Goal: Information Seeking & Learning: Learn about a topic

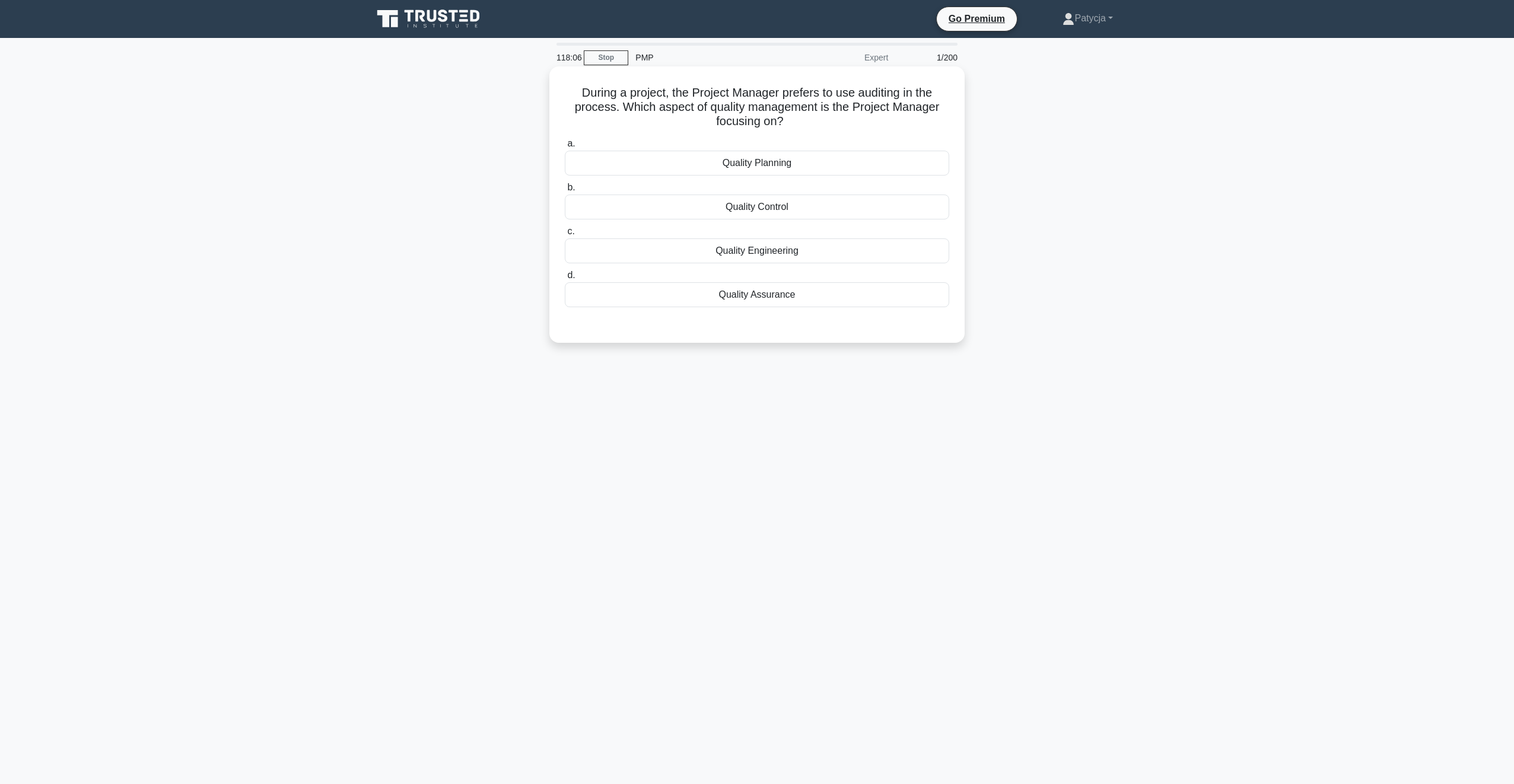
click at [784, 208] on div "Quality Control" at bounding box center [756, 207] width 384 height 25
click at [565, 192] on input "b. Quality Control" at bounding box center [565, 187] width 0 height 8
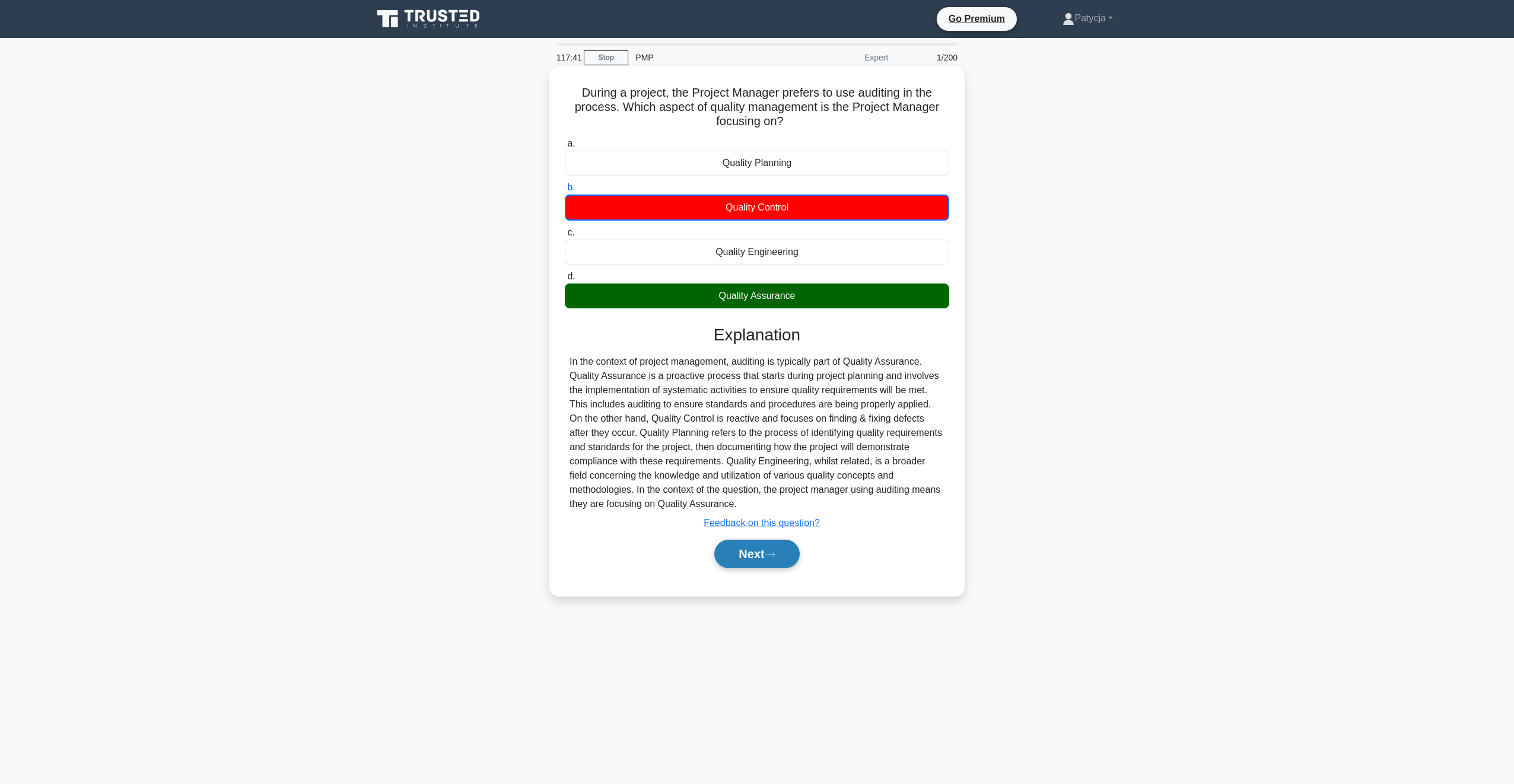
click at [772, 554] on icon at bounding box center [770, 554] width 11 height 6
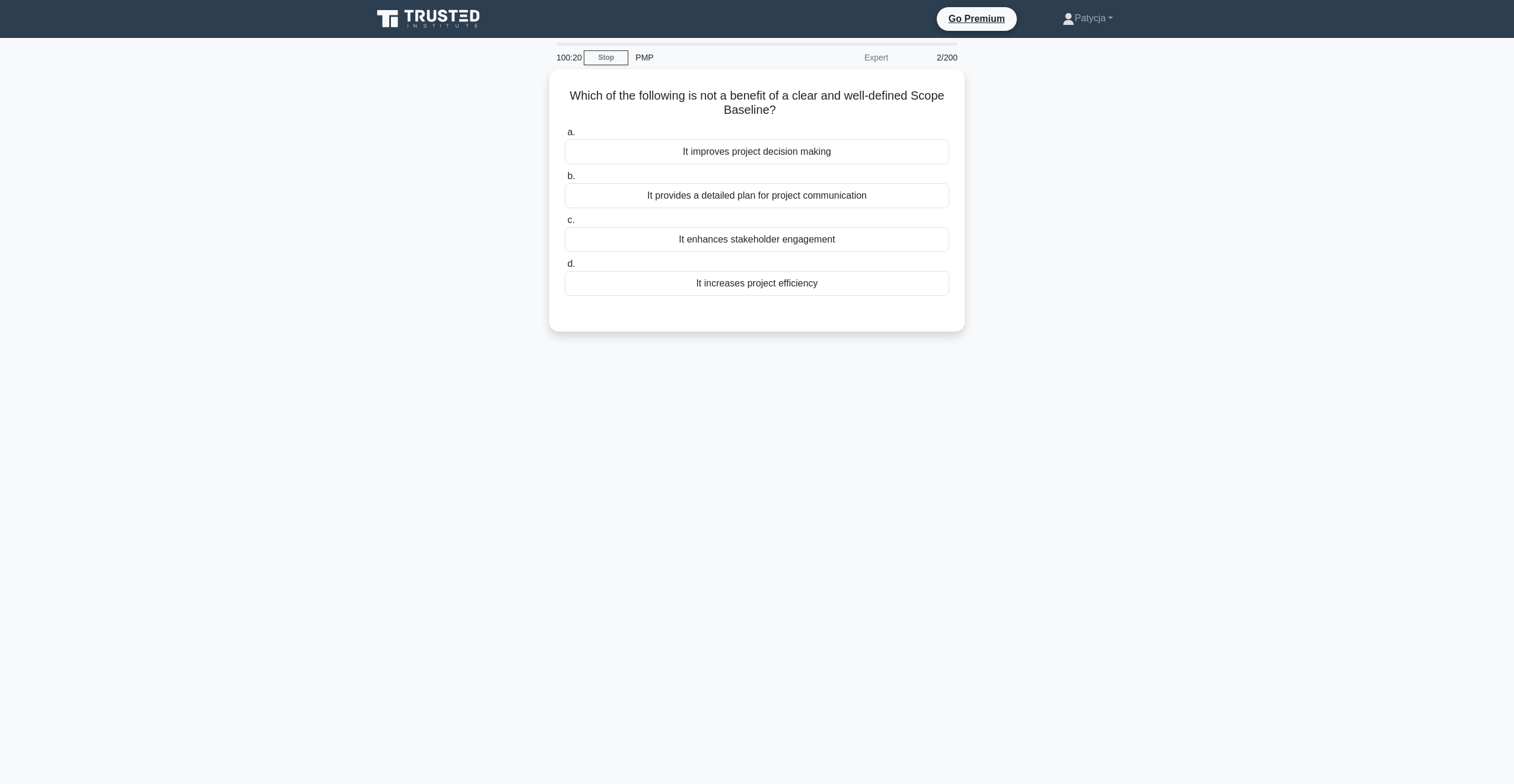
click at [428, 388] on div "100:20 Stop PMP Expert 2/200 Which of the following is not a benefit of a clear…" at bounding box center [757, 339] width 783 height 593
click at [308, 235] on main "100:00 Stop PMP Expert 2/200 Which of the following is not a benefit of a clear…" at bounding box center [757, 411] width 1514 height 746
click at [393, 190] on div "Which of the following is not a benefit of a clear and well-defined Scope Basel…" at bounding box center [757, 207] width 783 height 276
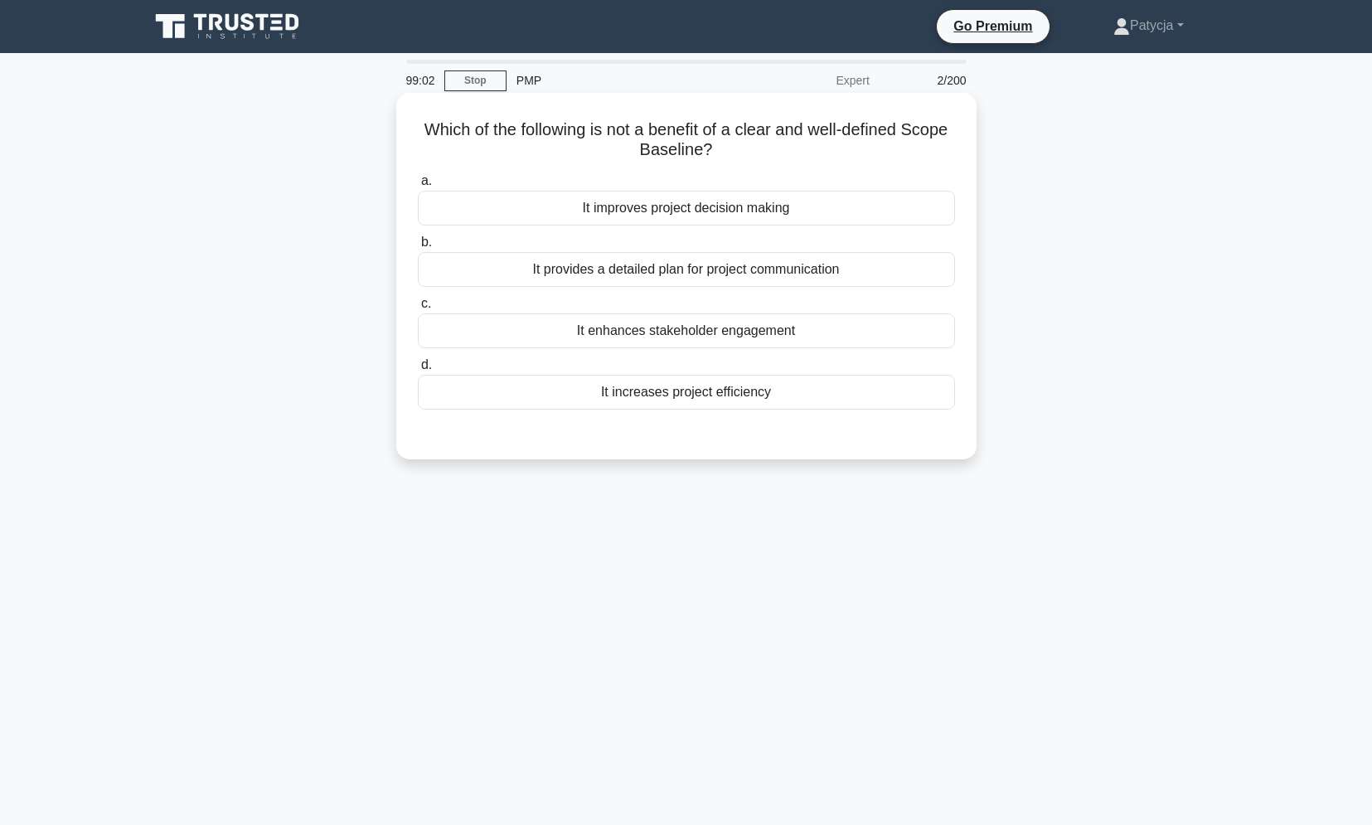
click at [730, 277] on div "It provides a detailed plan for project communication" at bounding box center [686, 269] width 537 height 35
click at [418, 248] on input "b. It provides a detailed plan for project communication" at bounding box center [418, 242] width 0 height 11
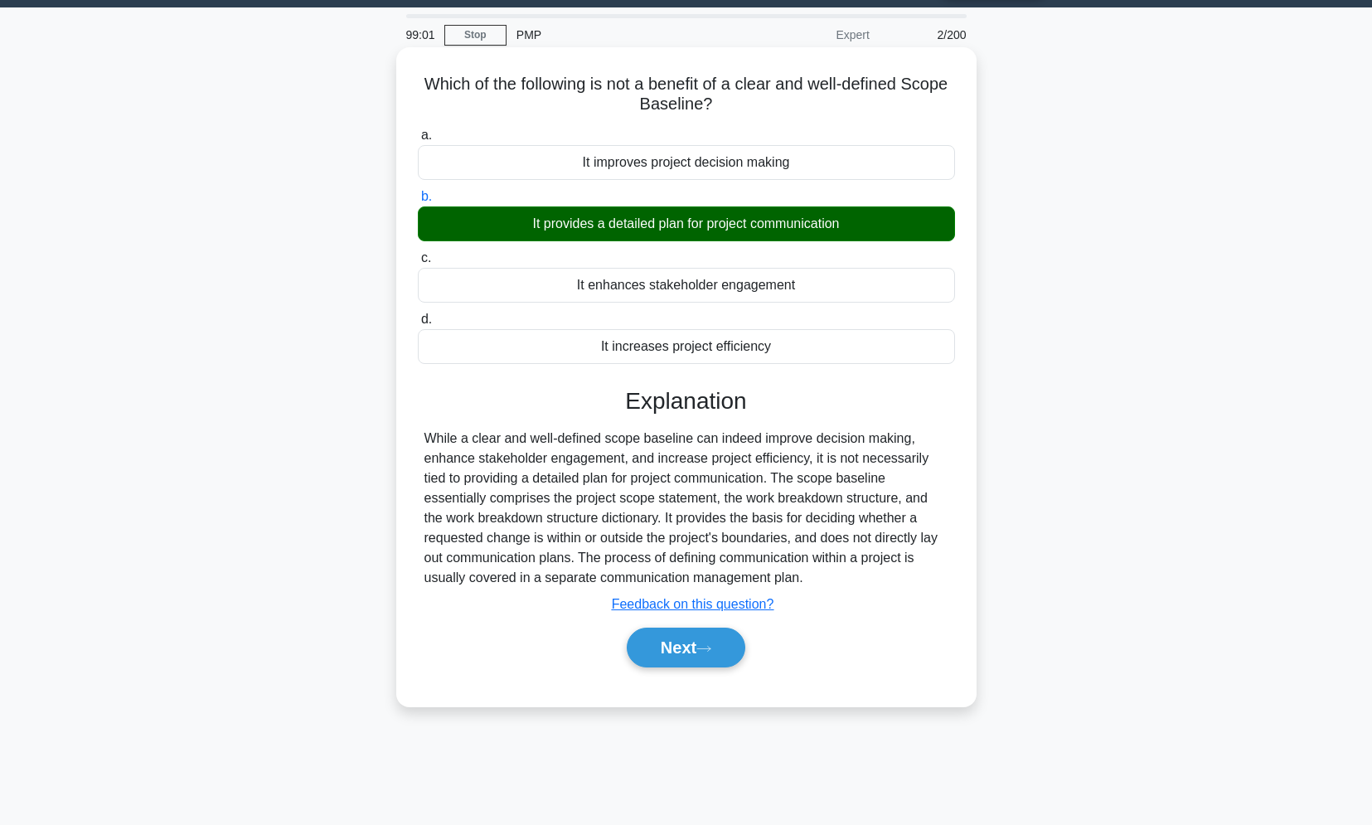
scroll to position [70, 0]
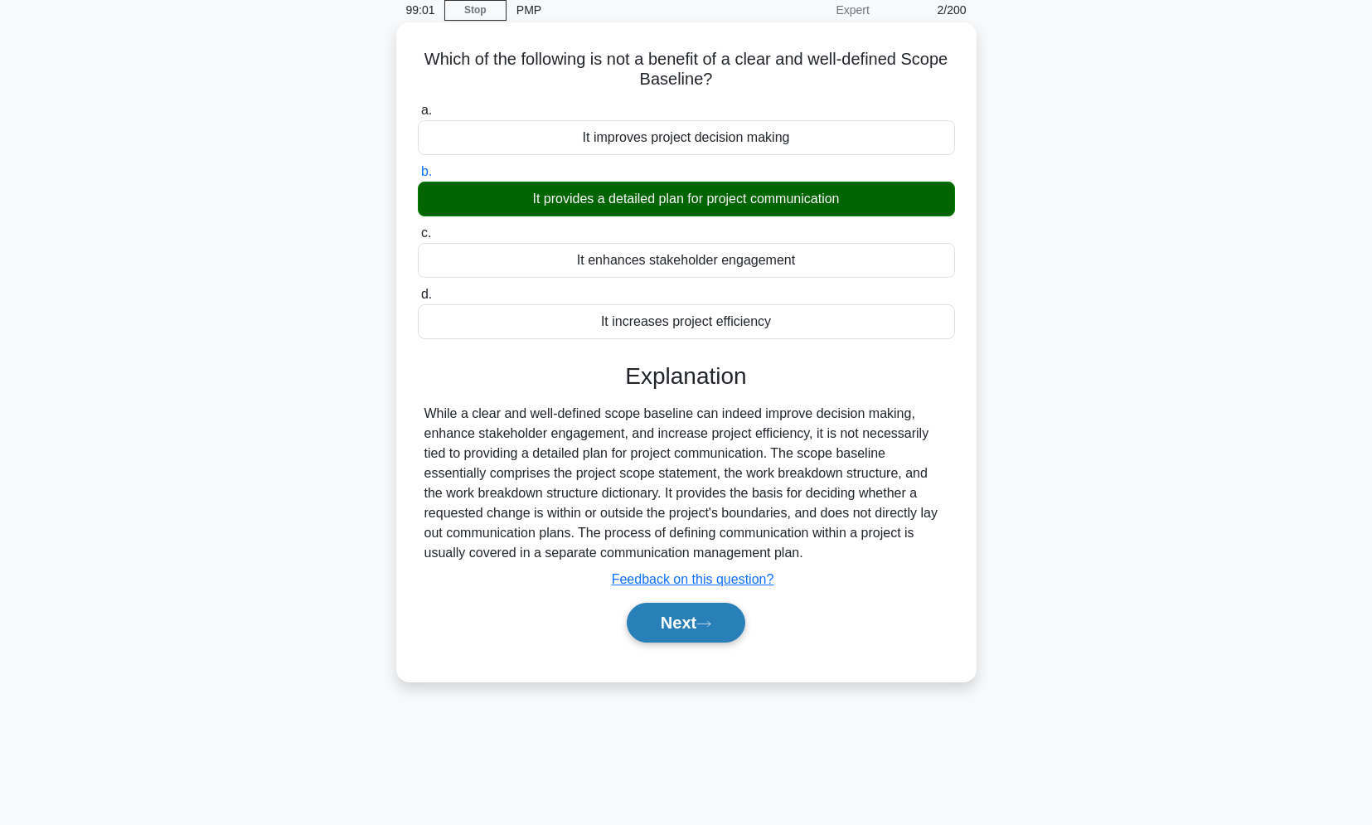
click at [667, 631] on button "Next" at bounding box center [686, 623] width 119 height 40
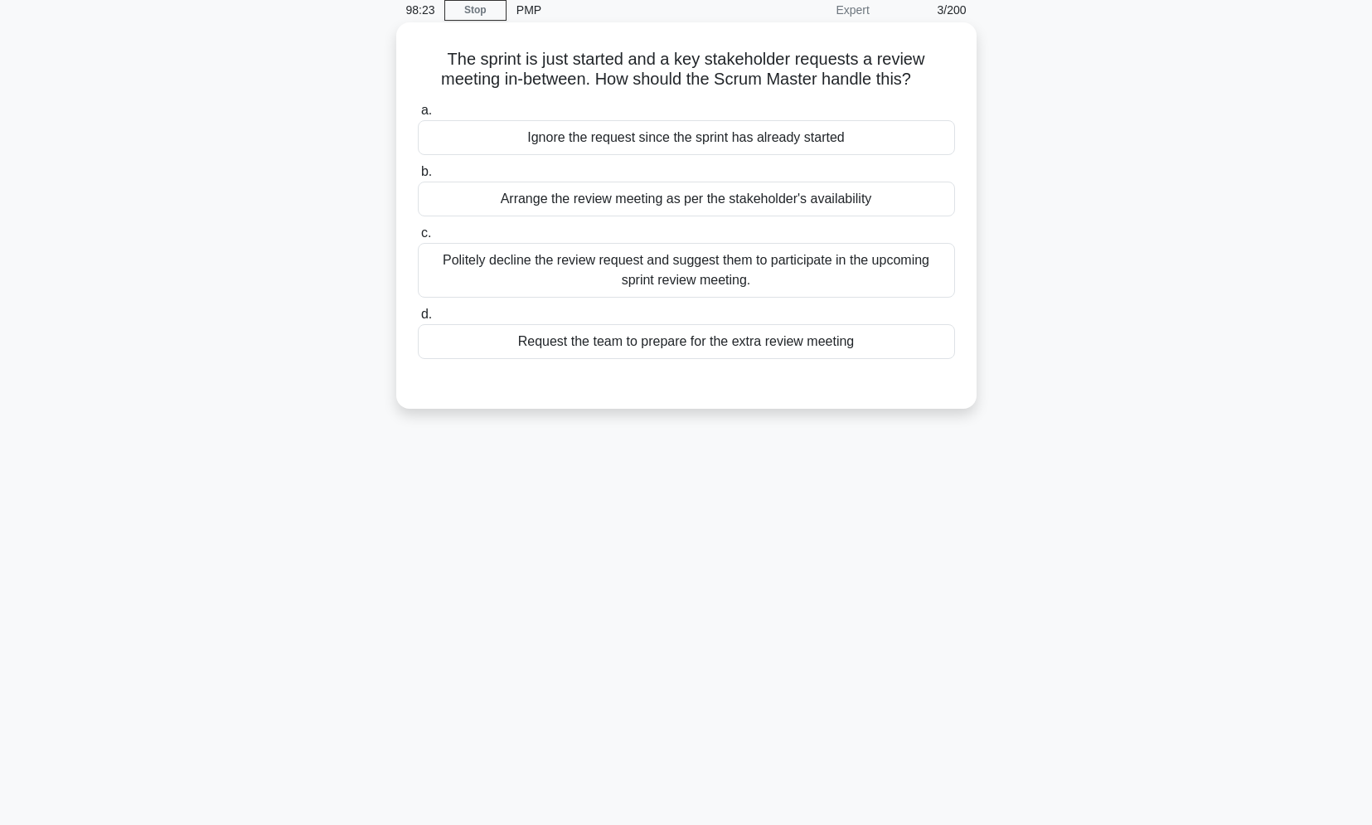
click at [646, 274] on div "Politely decline the review request and suggest them to participate in the upco…" at bounding box center [686, 270] width 537 height 55
click at [418, 239] on input "c. Politely decline the review request and suggest them to participate in the u…" at bounding box center [418, 233] width 0 height 11
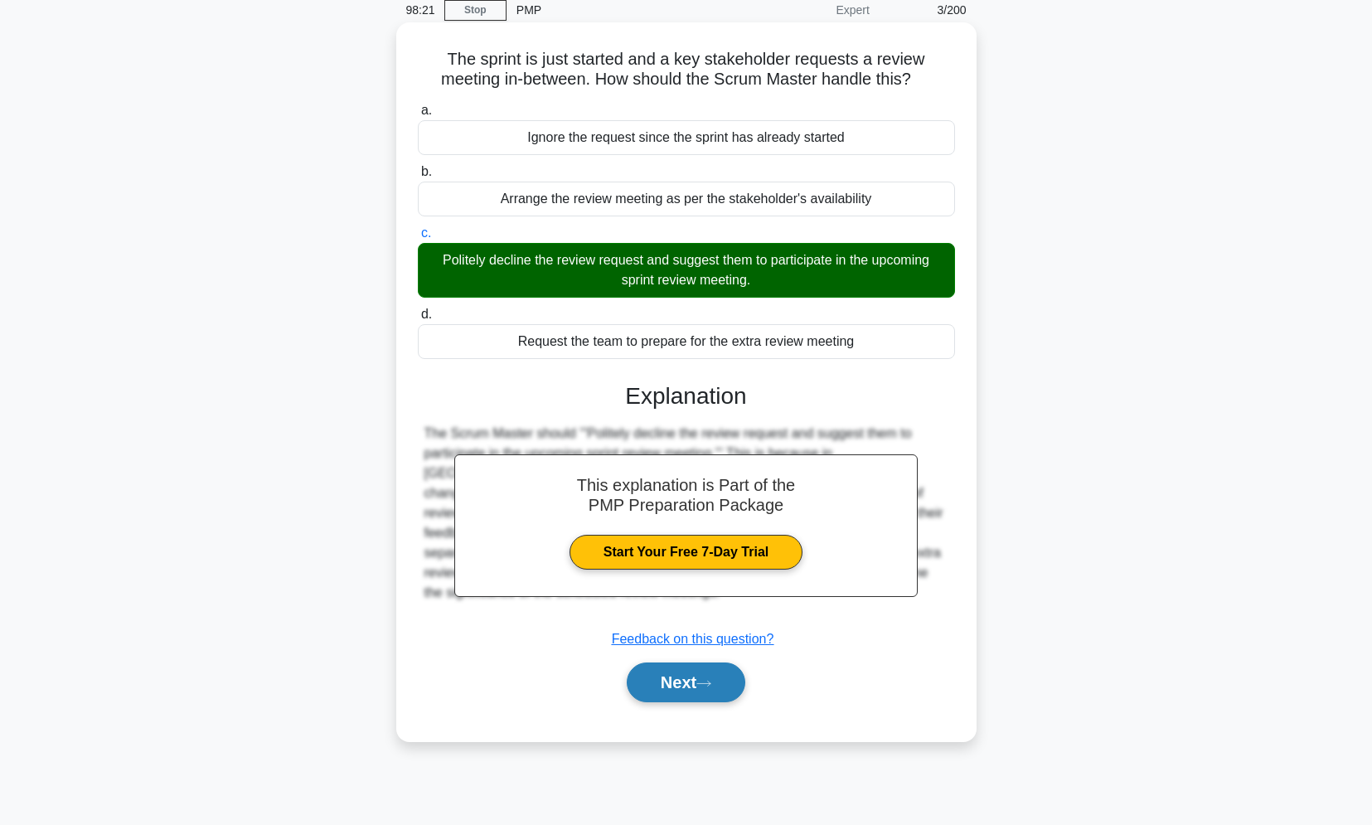
click at [666, 671] on button "Next" at bounding box center [686, 682] width 119 height 40
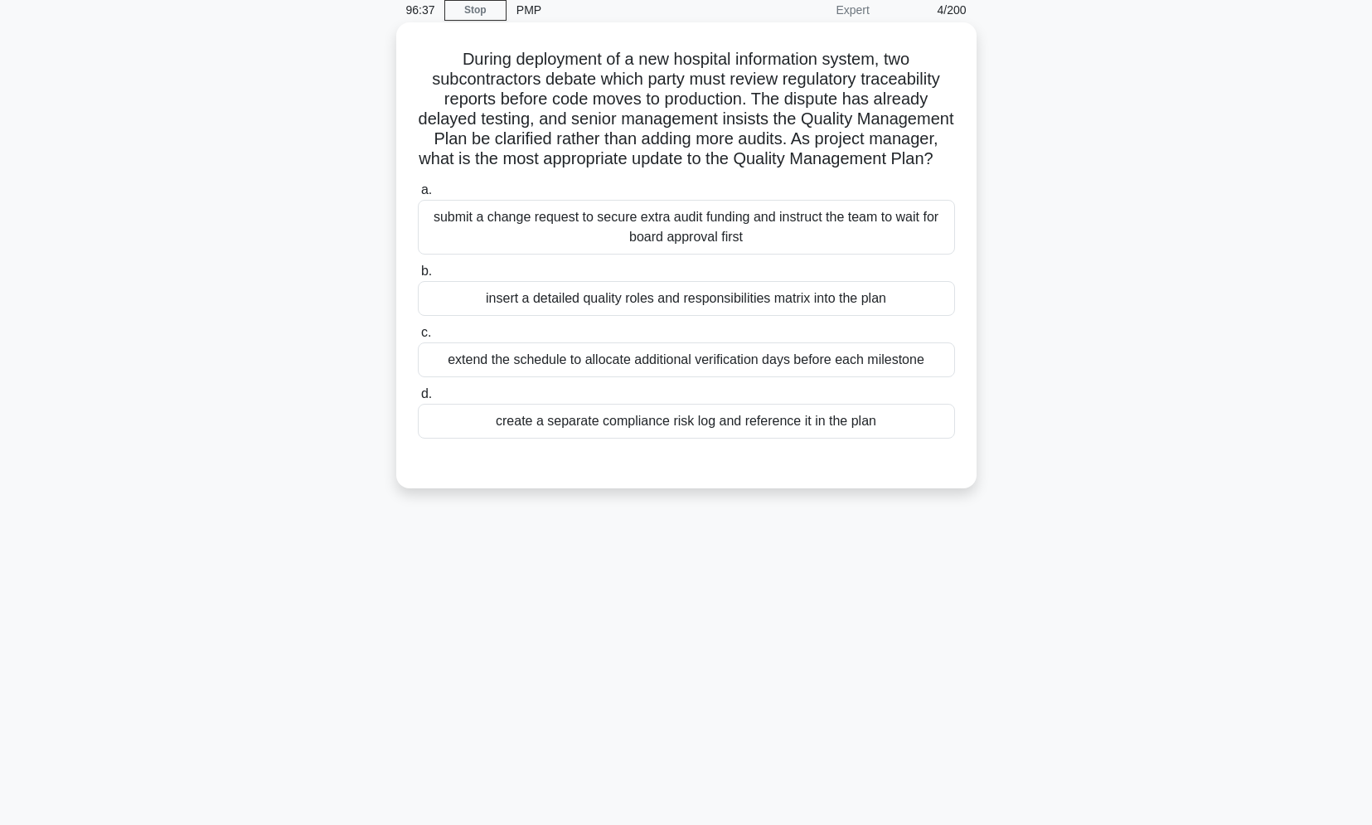
click at [720, 216] on label "a. submit a change request to secure extra audit funding and instruct the team …" at bounding box center [686, 217] width 537 height 75
click at [418, 196] on input "a. submit a change request to secure extra audit funding and instruct the team …" at bounding box center [418, 190] width 0 height 11
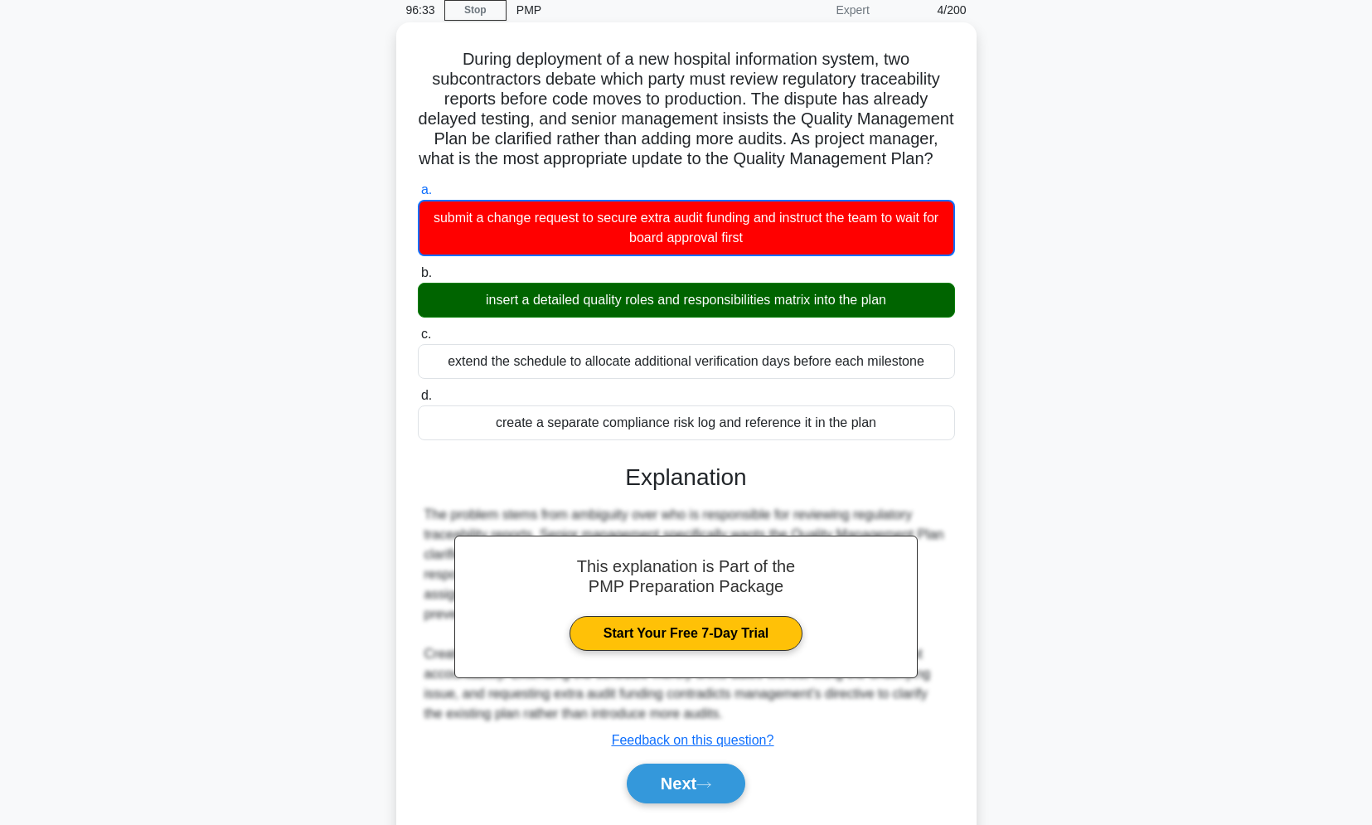
scroll to position [140, 0]
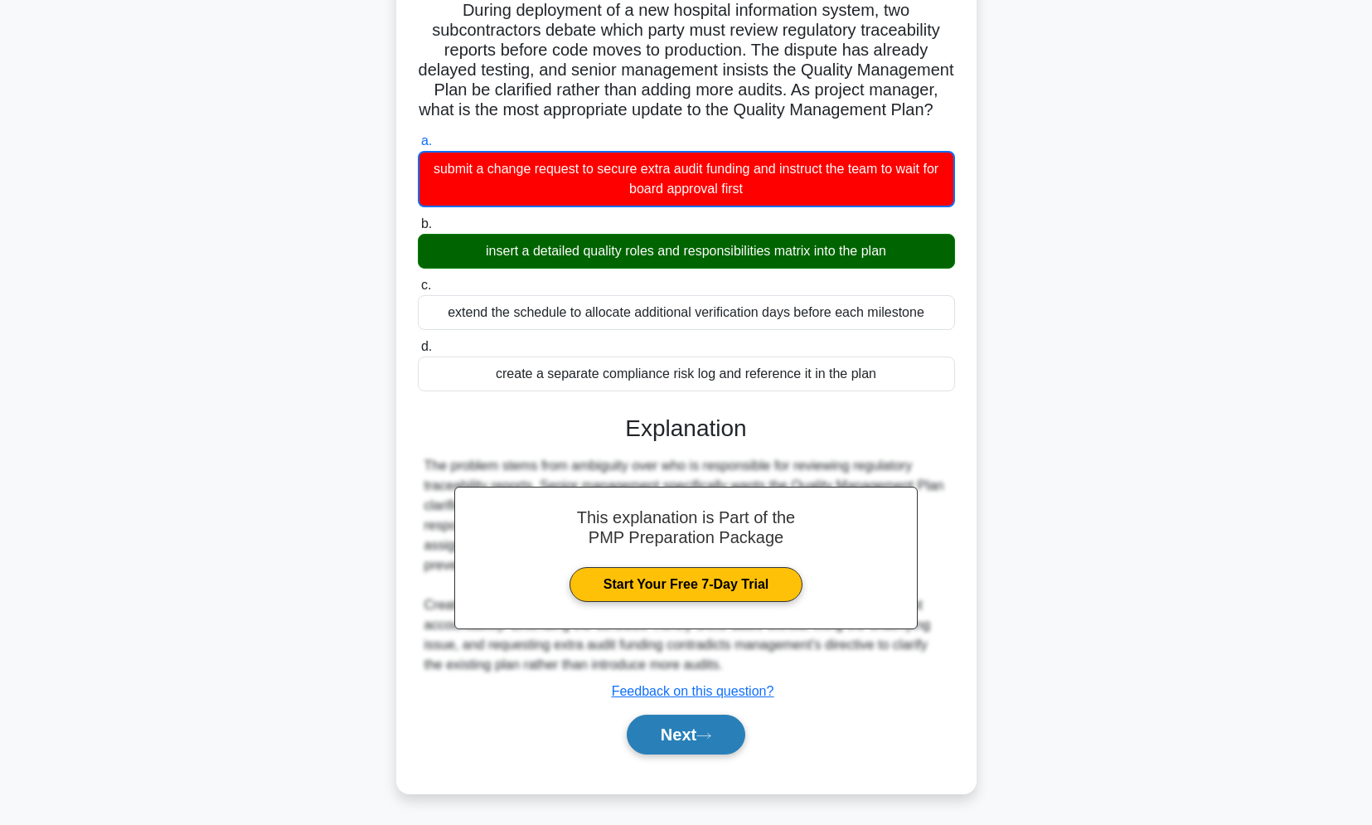
click at [664, 749] on button "Next" at bounding box center [686, 735] width 119 height 40
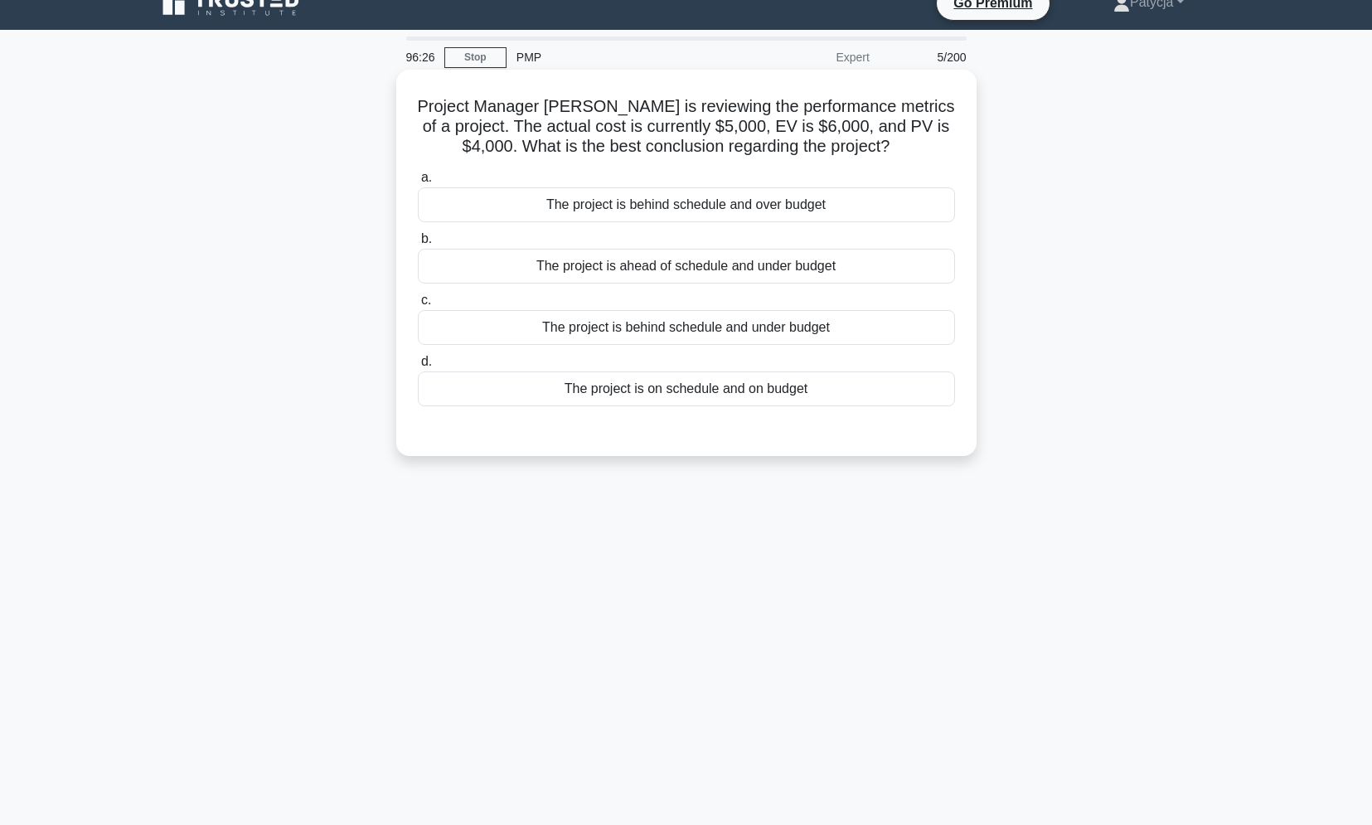
scroll to position [0, 0]
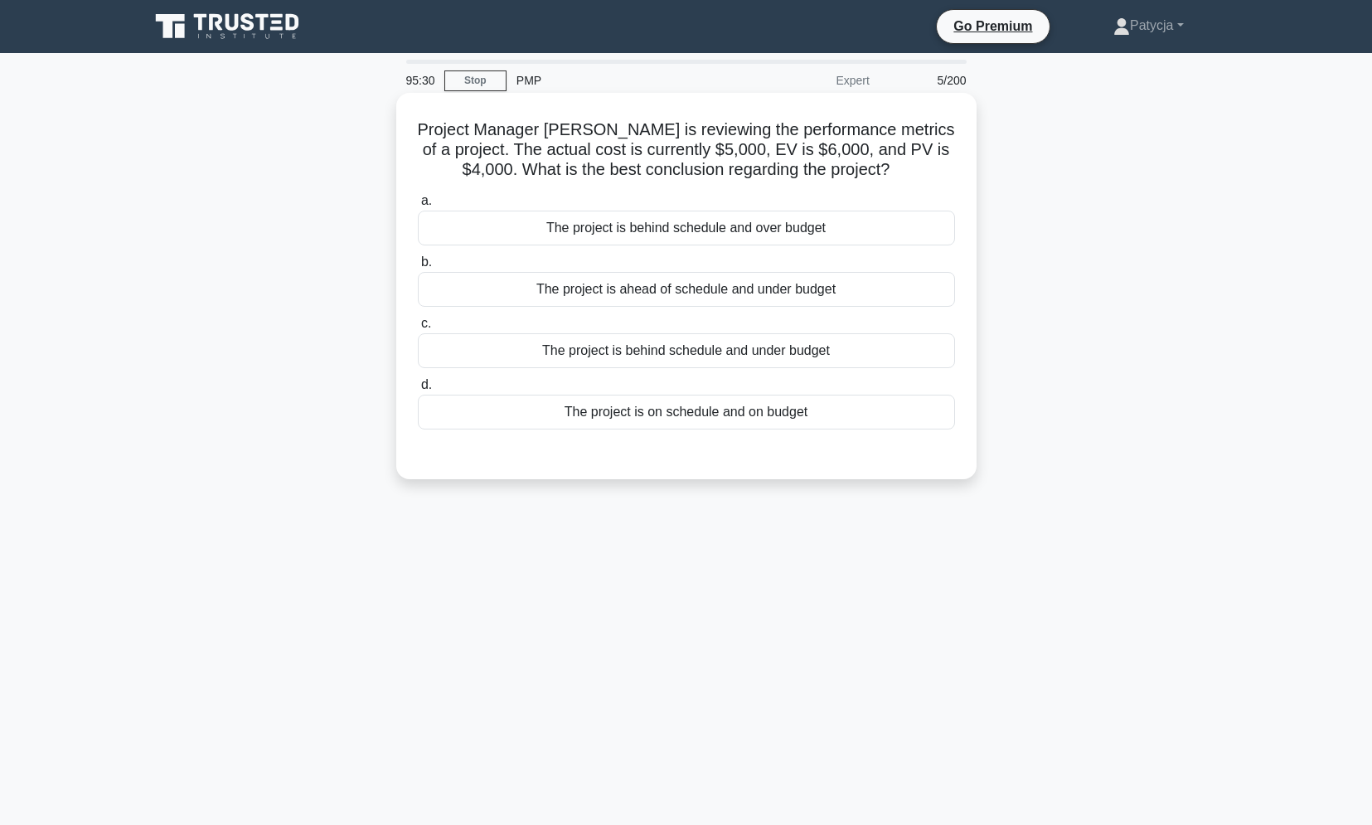
click at [703, 296] on div "The project is ahead of schedule and under budget" at bounding box center [686, 289] width 537 height 35
click at [418, 268] on input "b. The project is ahead of schedule and under budget" at bounding box center [418, 262] width 0 height 11
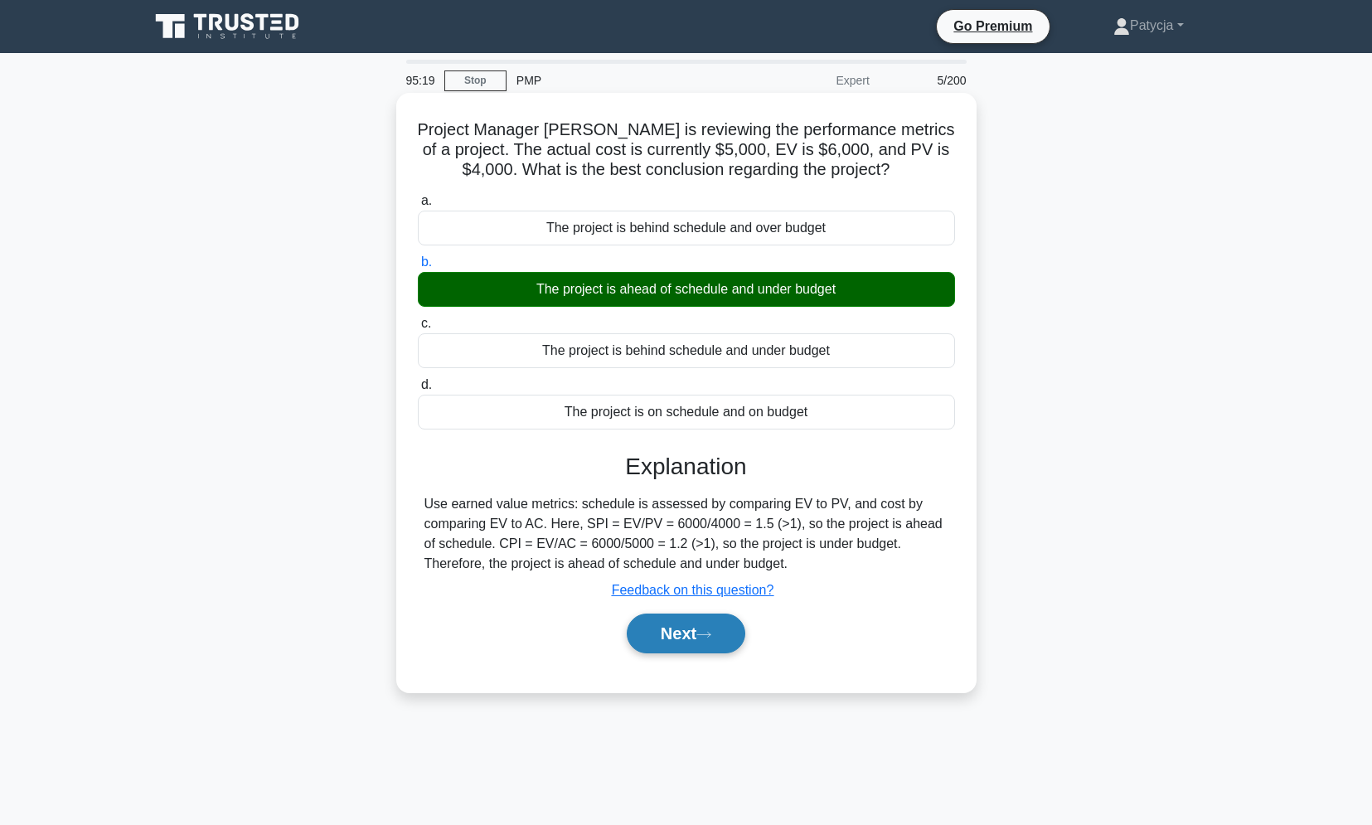
click at [675, 632] on button "Next" at bounding box center [686, 634] width 119 height 40
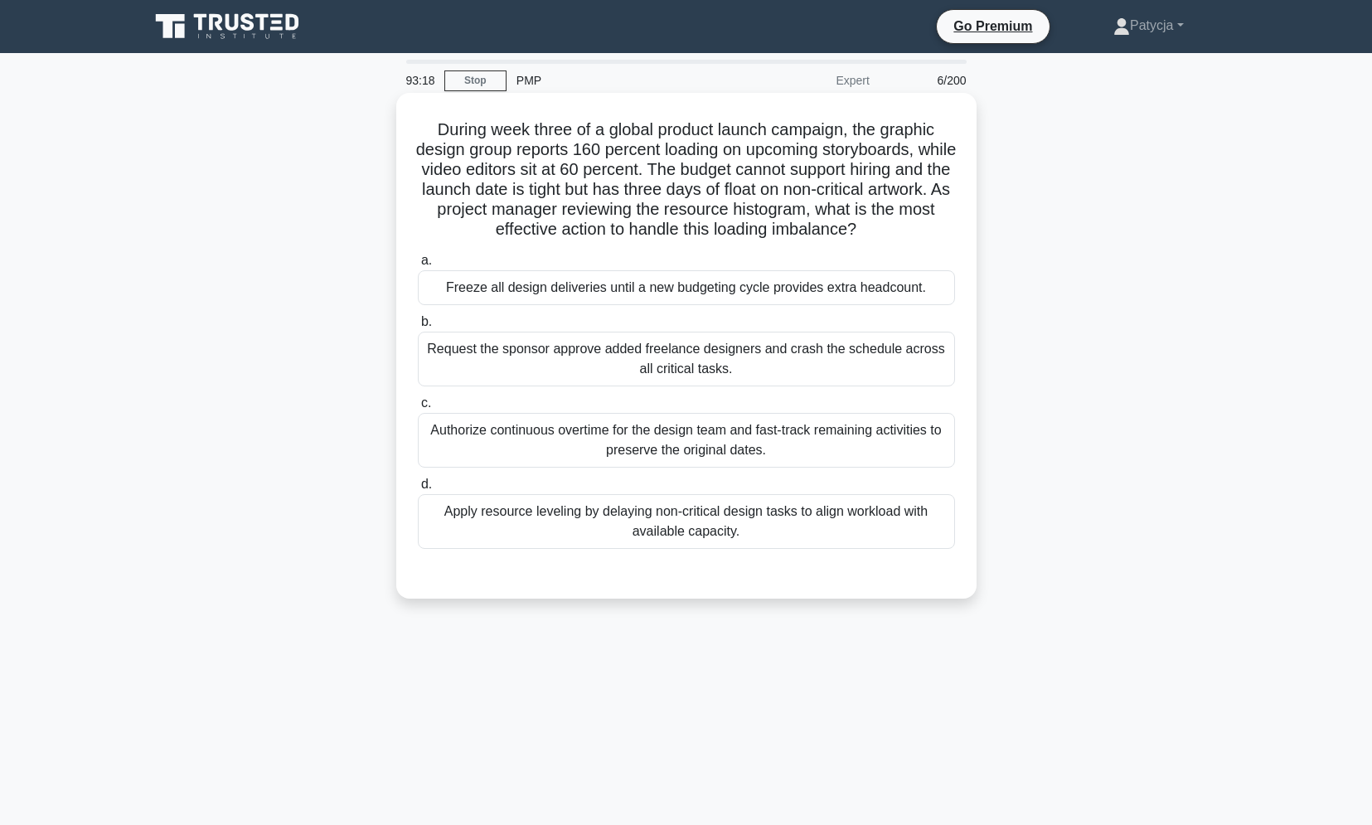
click at [754, 526] on div "Apply resource leveling by delaying non-critical design tasks to align workload…" at bounding box center [686, 521] width 537 height 55
click at [418, 490] on input "d. Apply resource leveling by delaying non-critical design tasks to align workl…" at bounding box center [418, 484] width 0 height 11
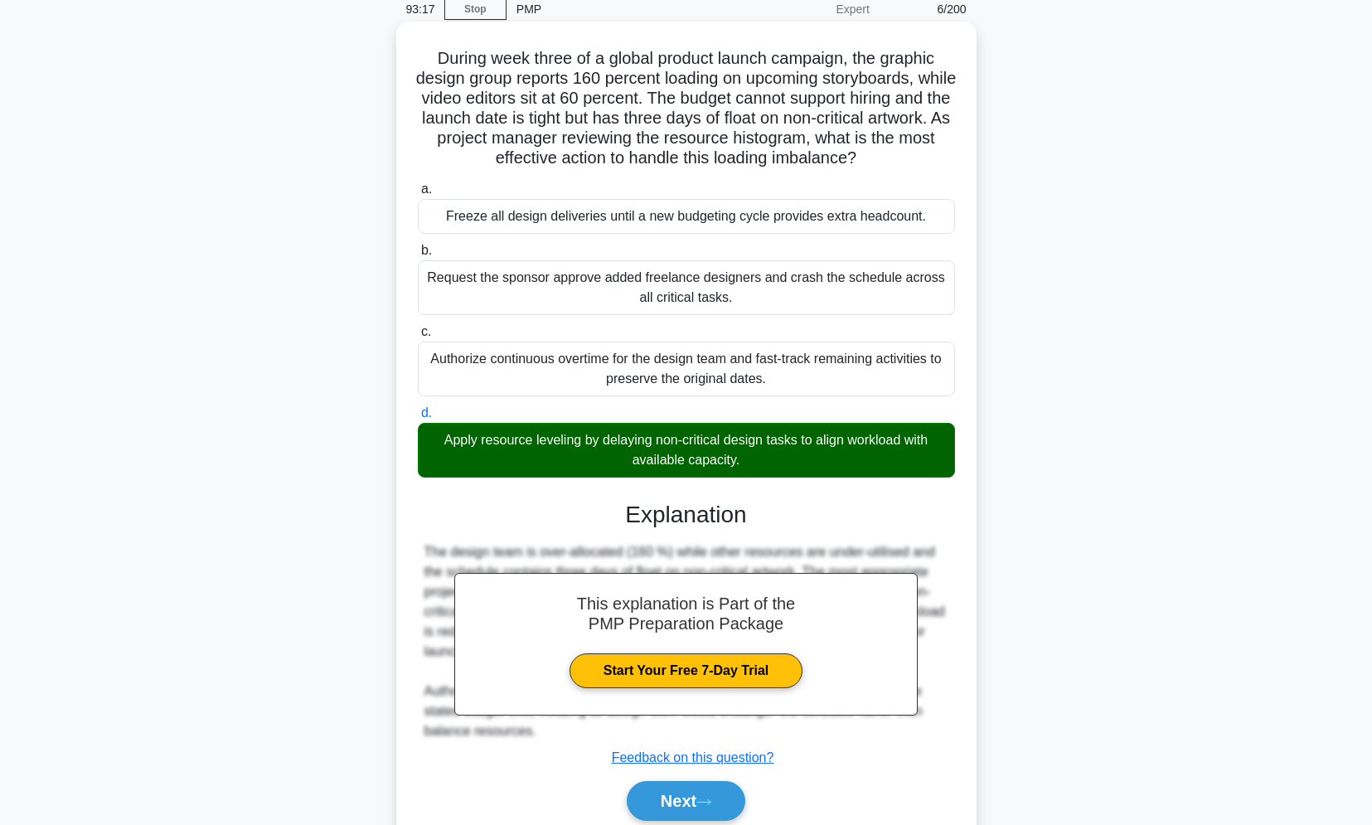
scroll to position [138, 0]
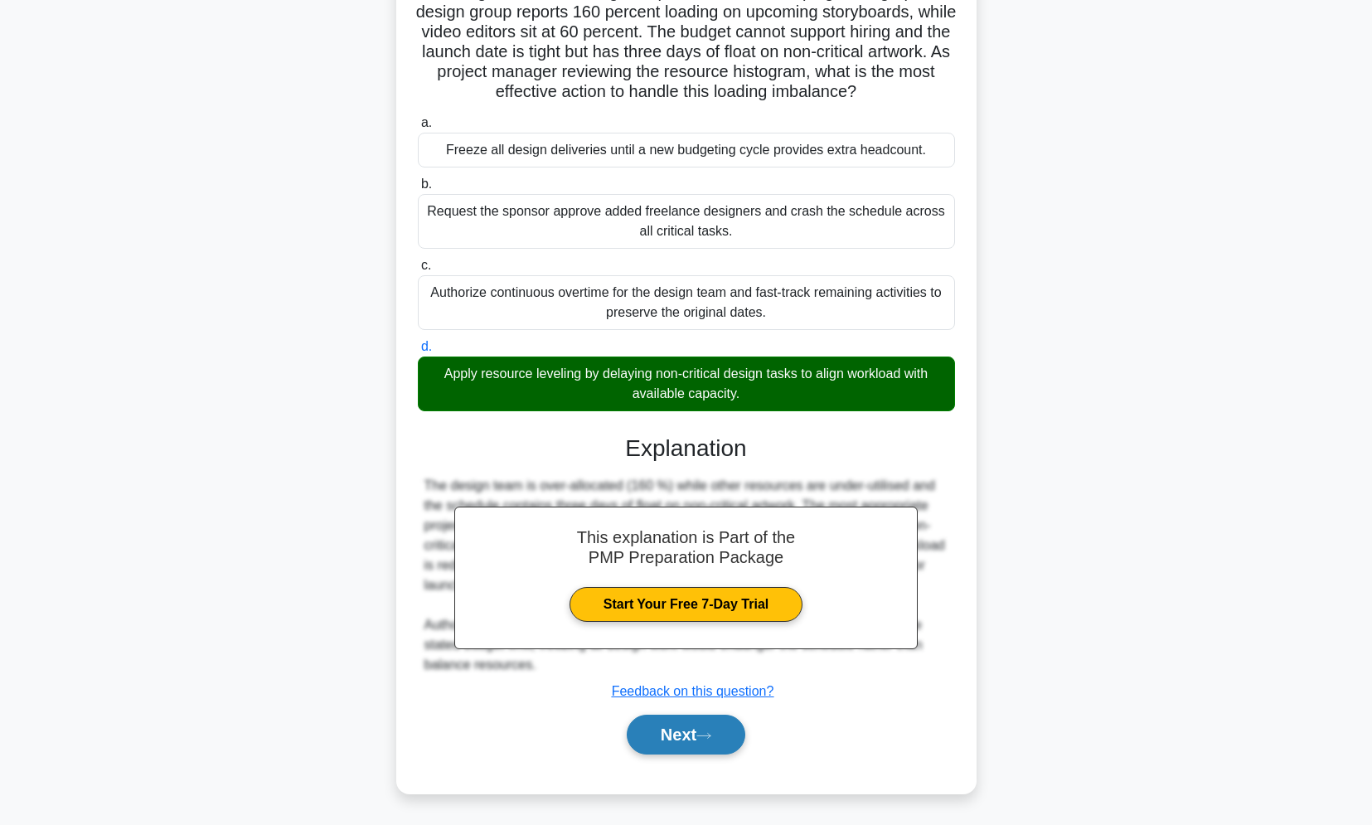
click at [667, 748] on button "Next" at bounding box center [686, 735] width 119 height 40
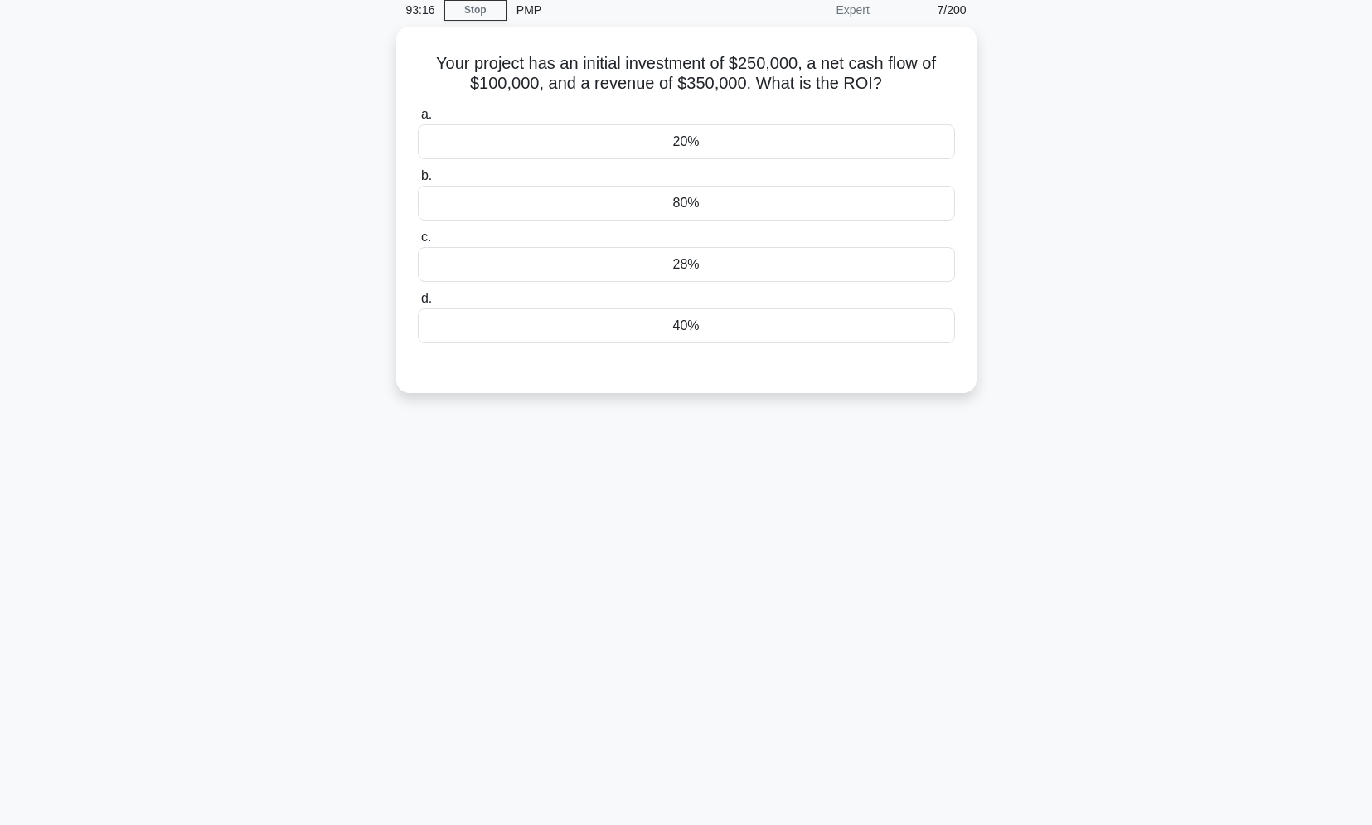
scroll to position [70, 0]
click at [691, 256] on div "28%" at bounding box center [686, 260] width 537 height 35
click at [418, 239] on input "c. 28%" at bounding box center [418, 233] width 0 height 11
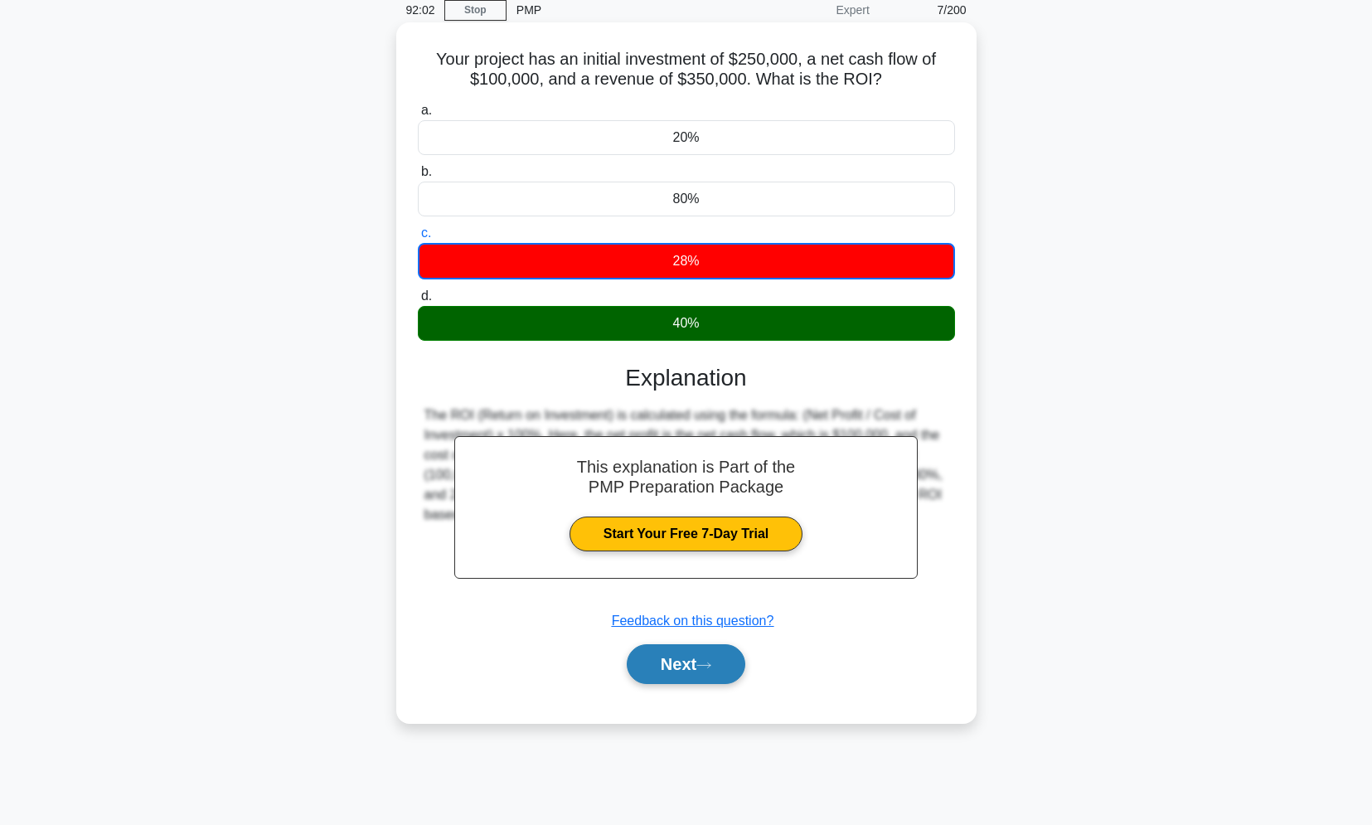
click at [707, 661] on button "Next" at bounding box center [686, 664] width 119 height 40
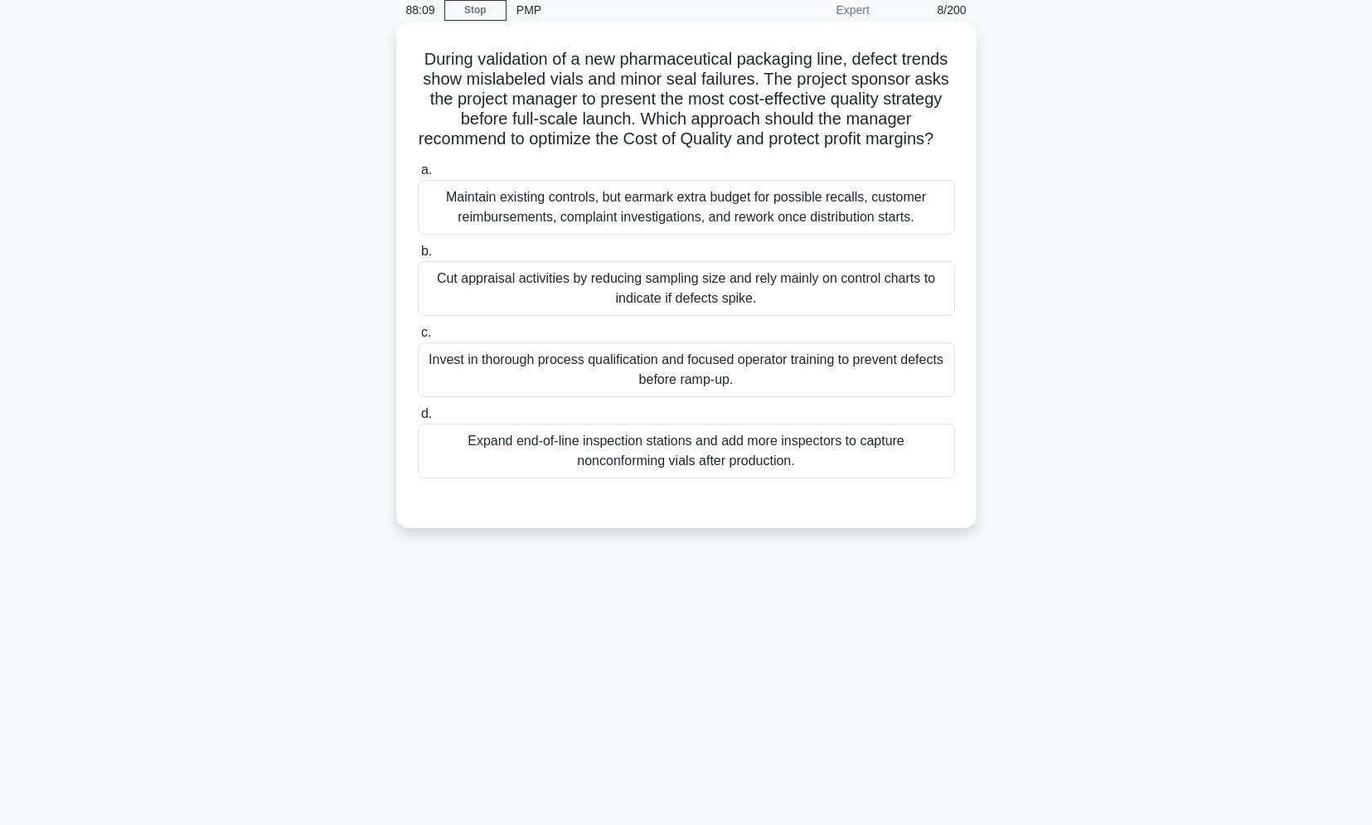
click at [629, 383] on div "Invest in thorough process qualification and focused operator training to preve…" at bounding box center [686, 369] width 537 height 55
click at [418, 338] on input "c. Invest in thorough process qualification and focused operator training to pr…" at bounding box center [418, 332] width 0 height 11
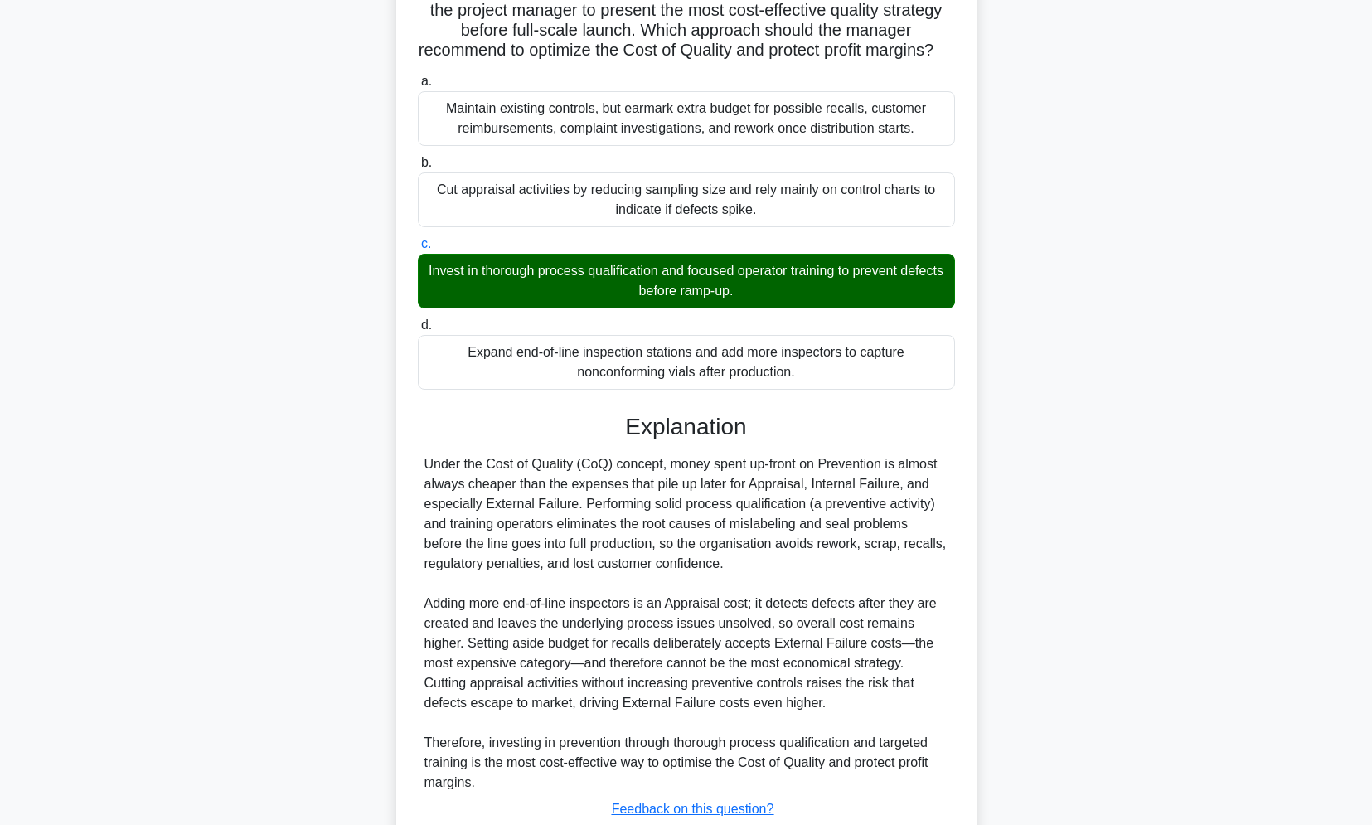
scroll to position [298, 0]
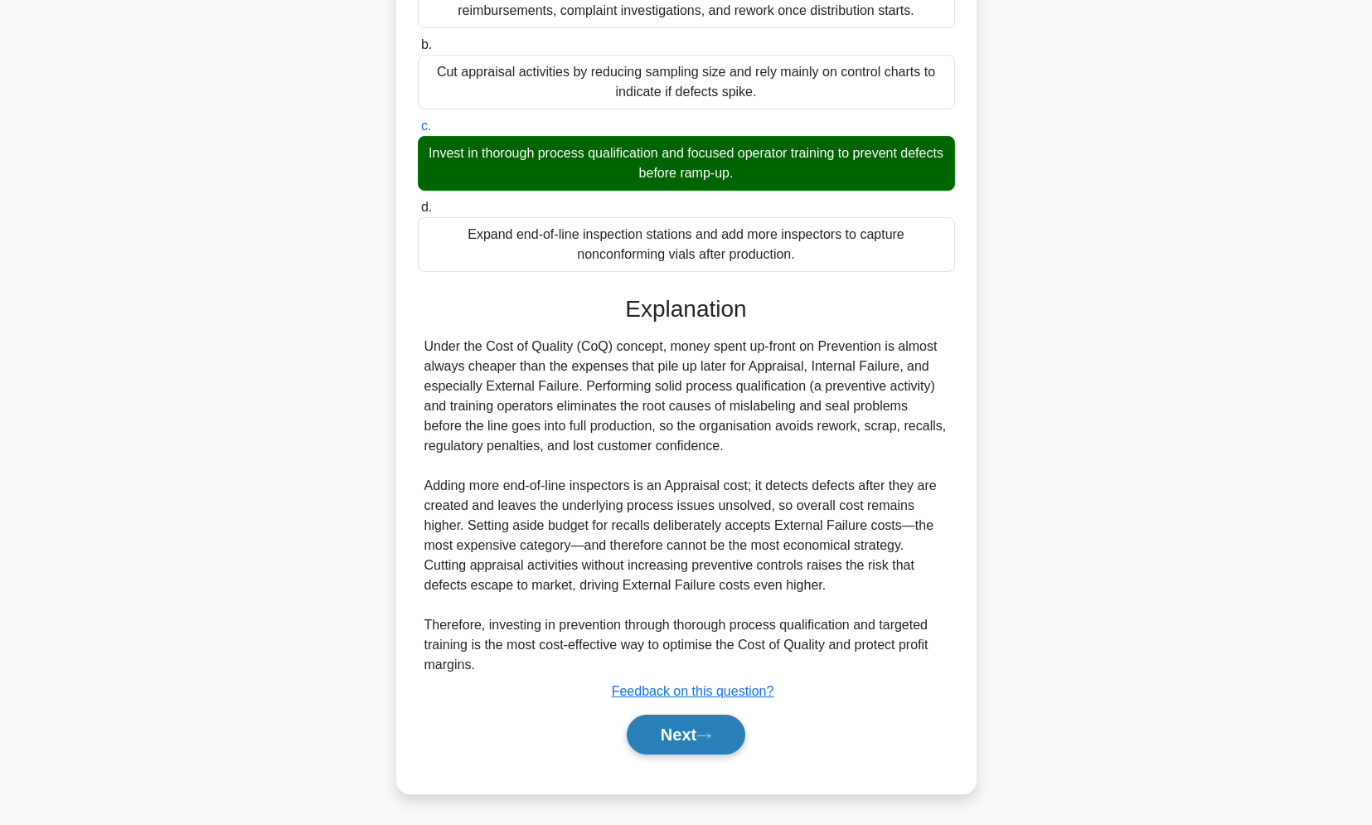
click at [661, 749] on button "Next" at bounding box center [686, 735] width 119 height 40
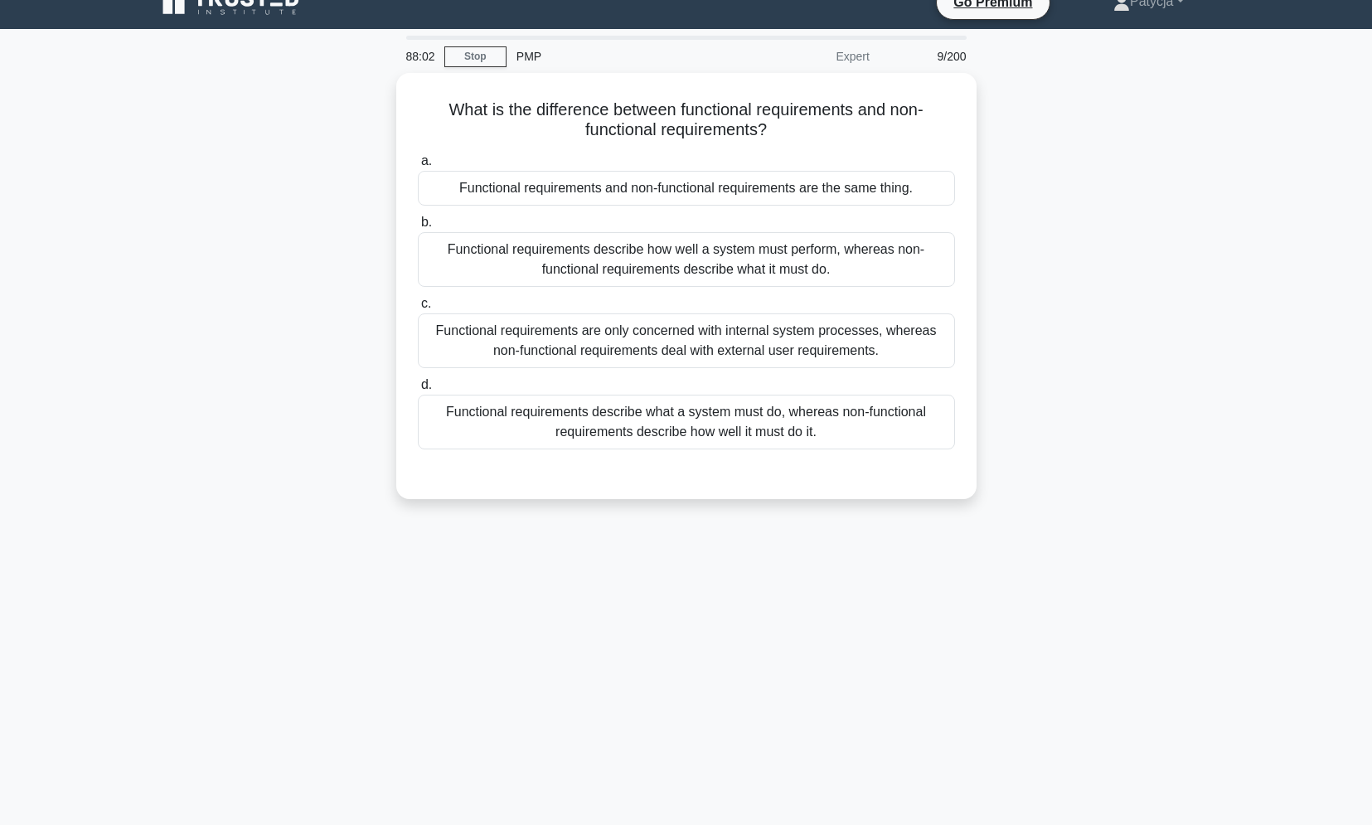
scroll to position [0, 0]
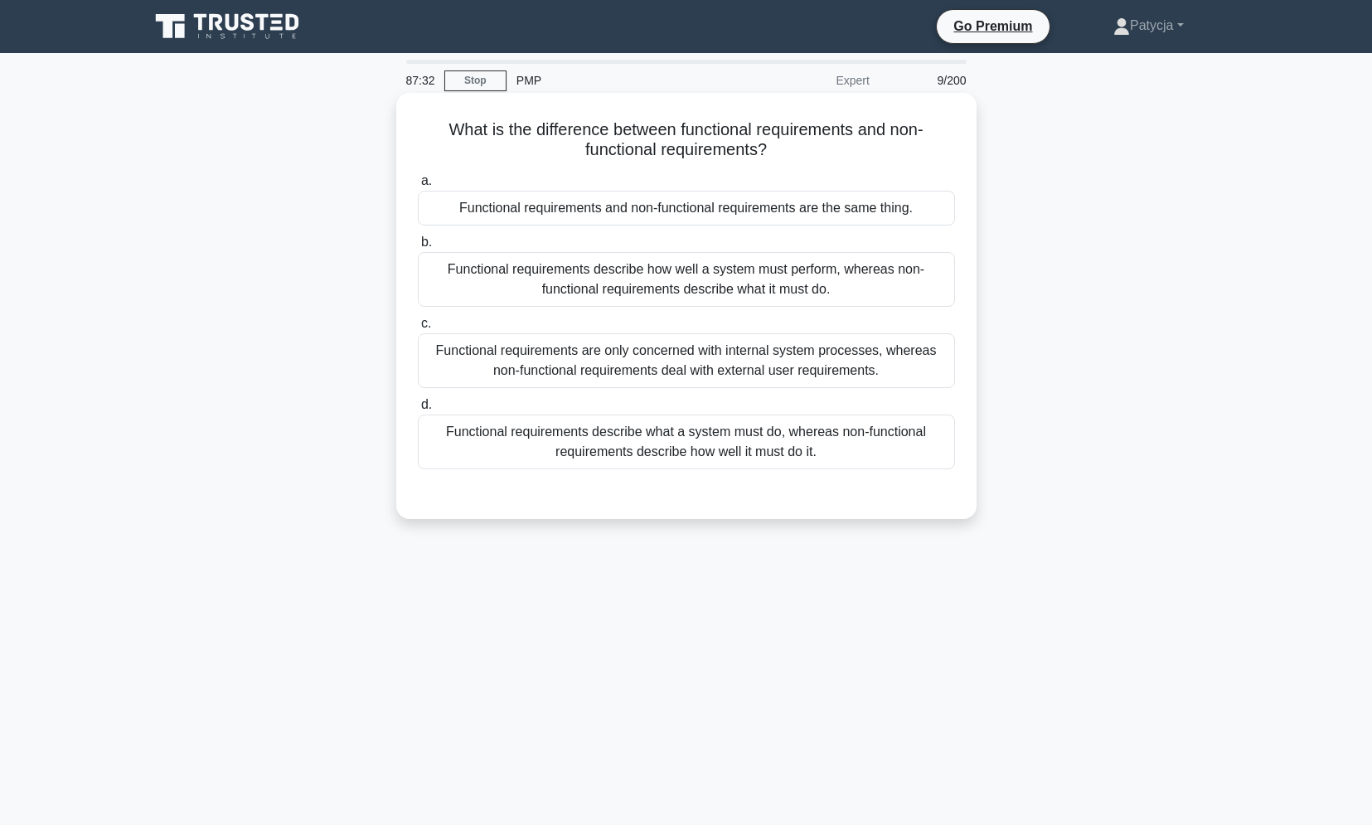
click at [798, 457] on div "Functional requirements describe what a system must do, whereas non-functional …" at bounding box center [686, 442] width 537 height 55
click at [418, 410] on input "d. Functional requirements describe what a system must do, whereas non-function…" at bounding box center [418, 405] width 0 height 11
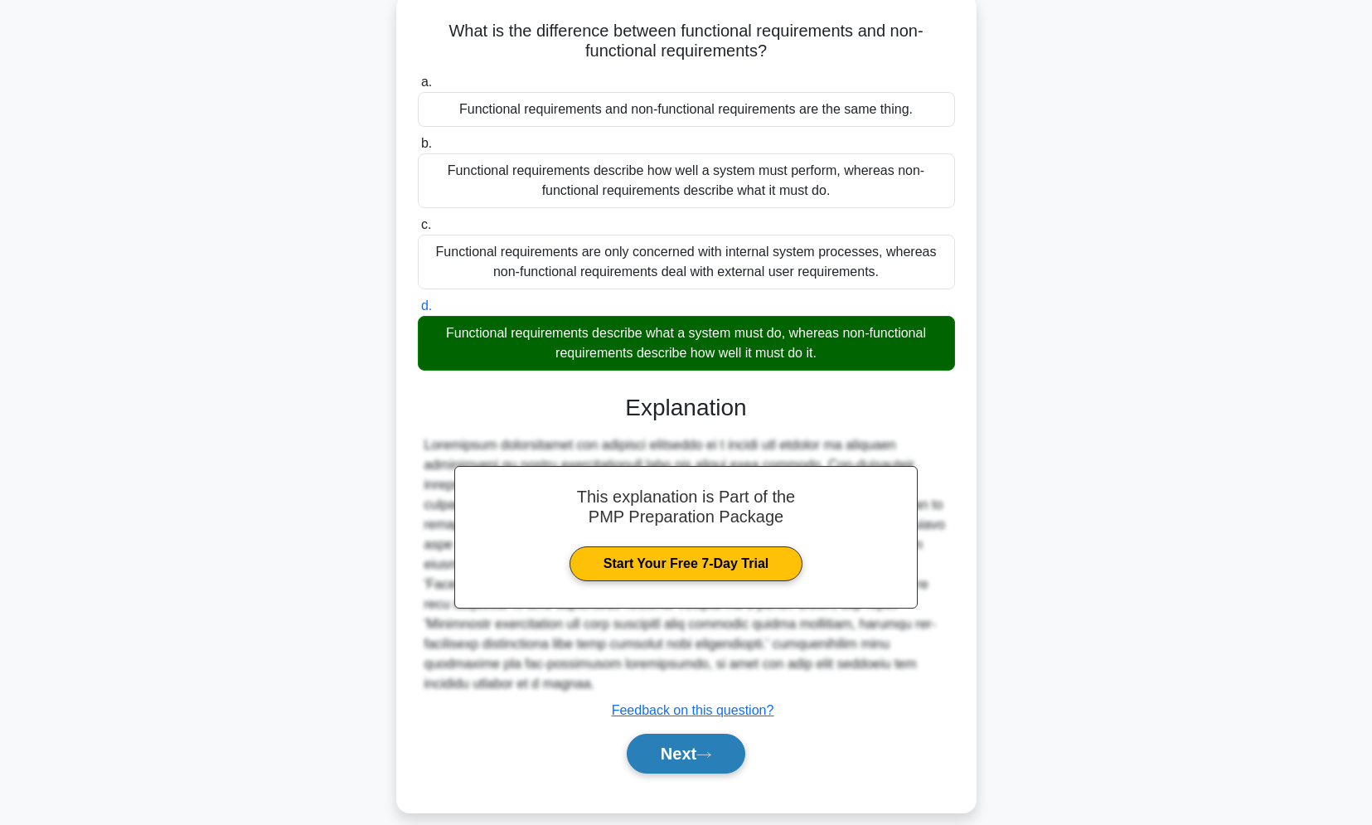
click at [678, 734] on button "Next" at bounding box center [686, 754] width 119 height 40
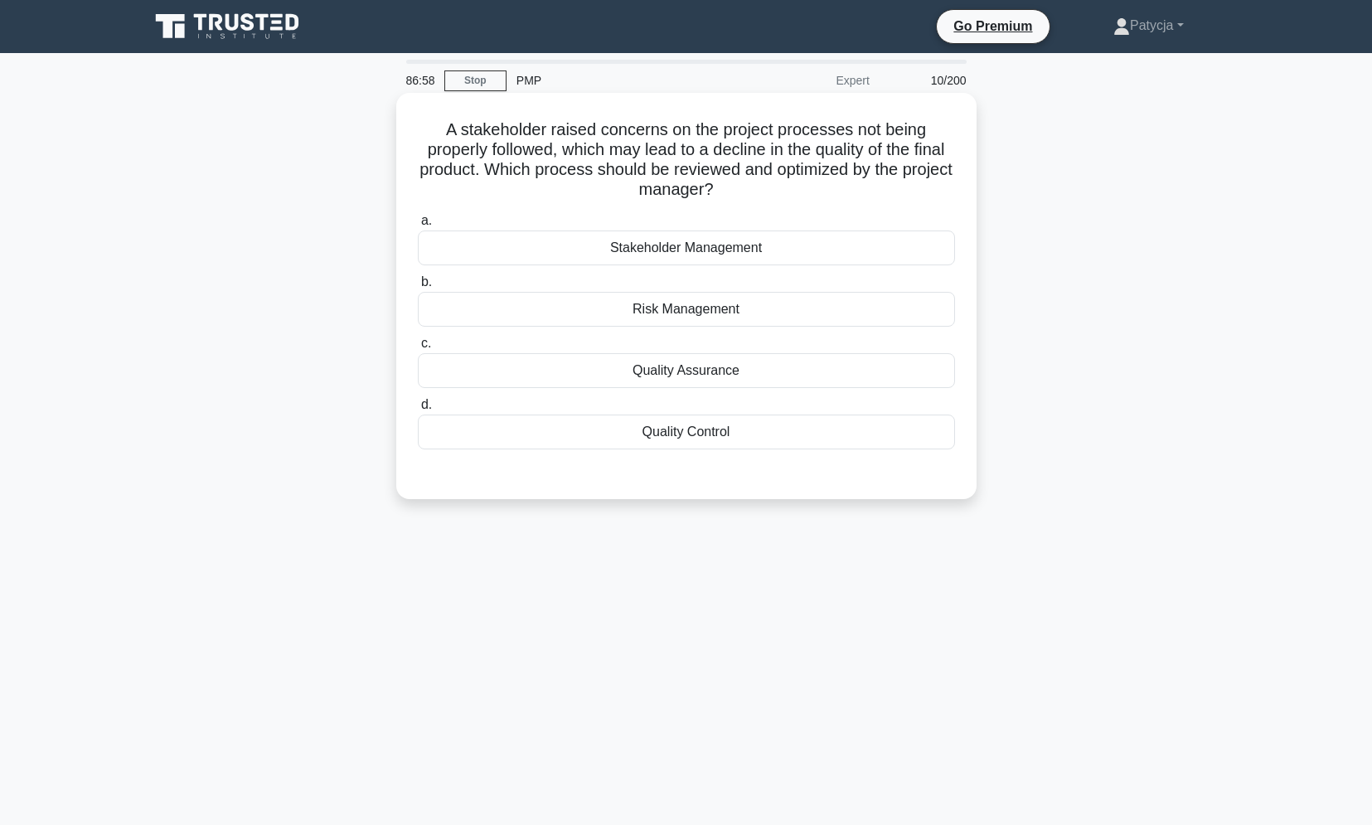
click at [771, 362] on div "Quality Assurance" at bounding box center [686, 370] width 537 height 35
click at [418, 349] on input "c. Quality Assurance" at bounding box center [418, 343] width 0 height 11
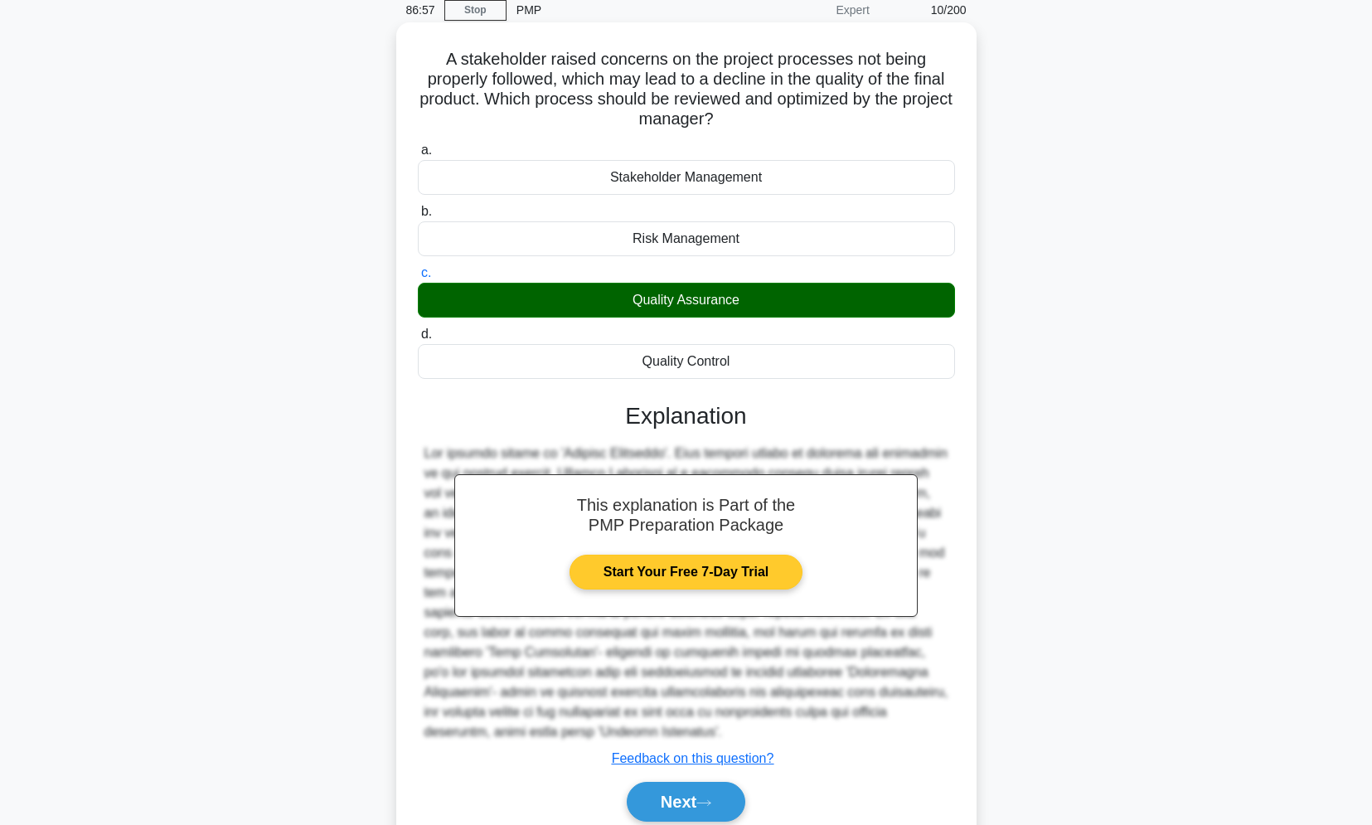
scroll to position [138, 0]
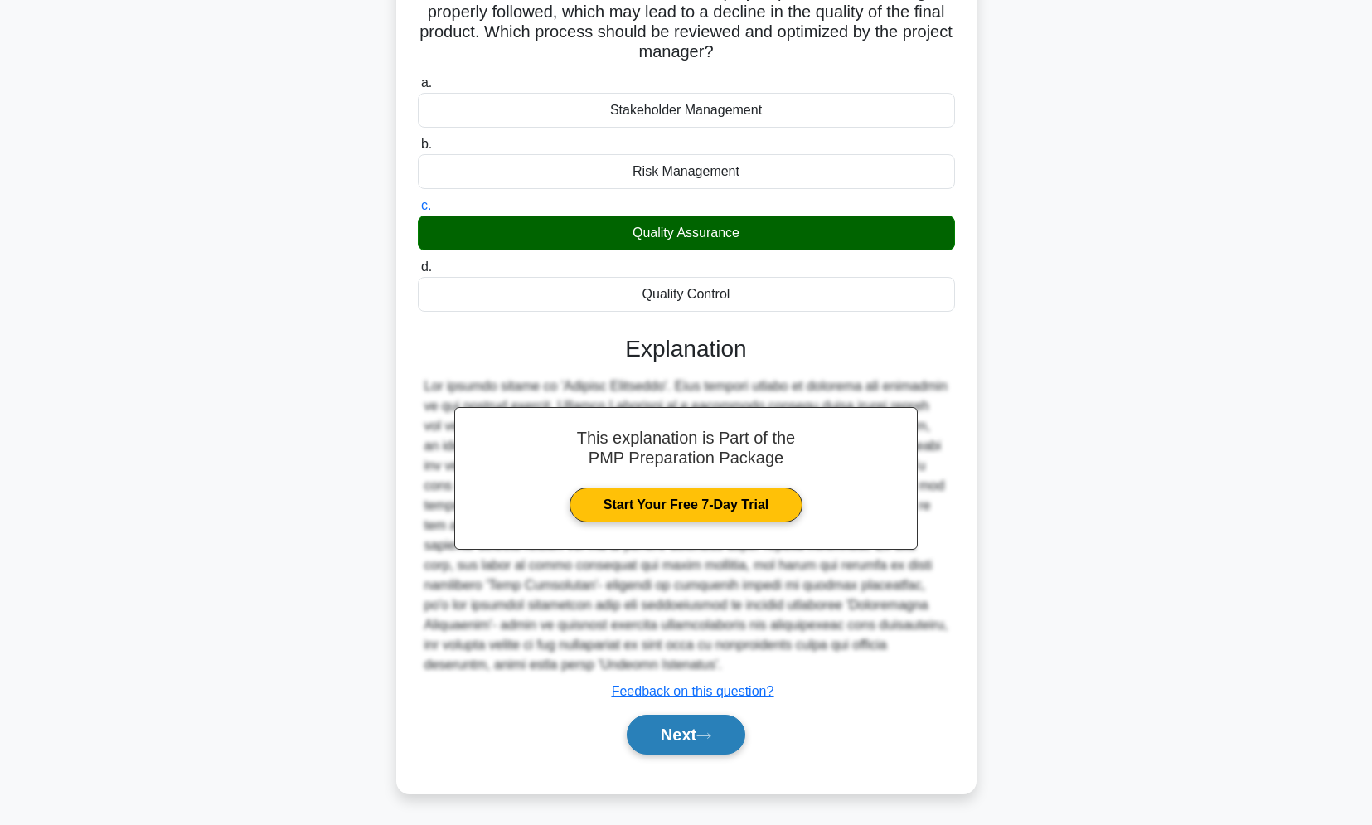
click at [683, 723] on button "Next" at bounding box center [686, 735] width 119 height 40
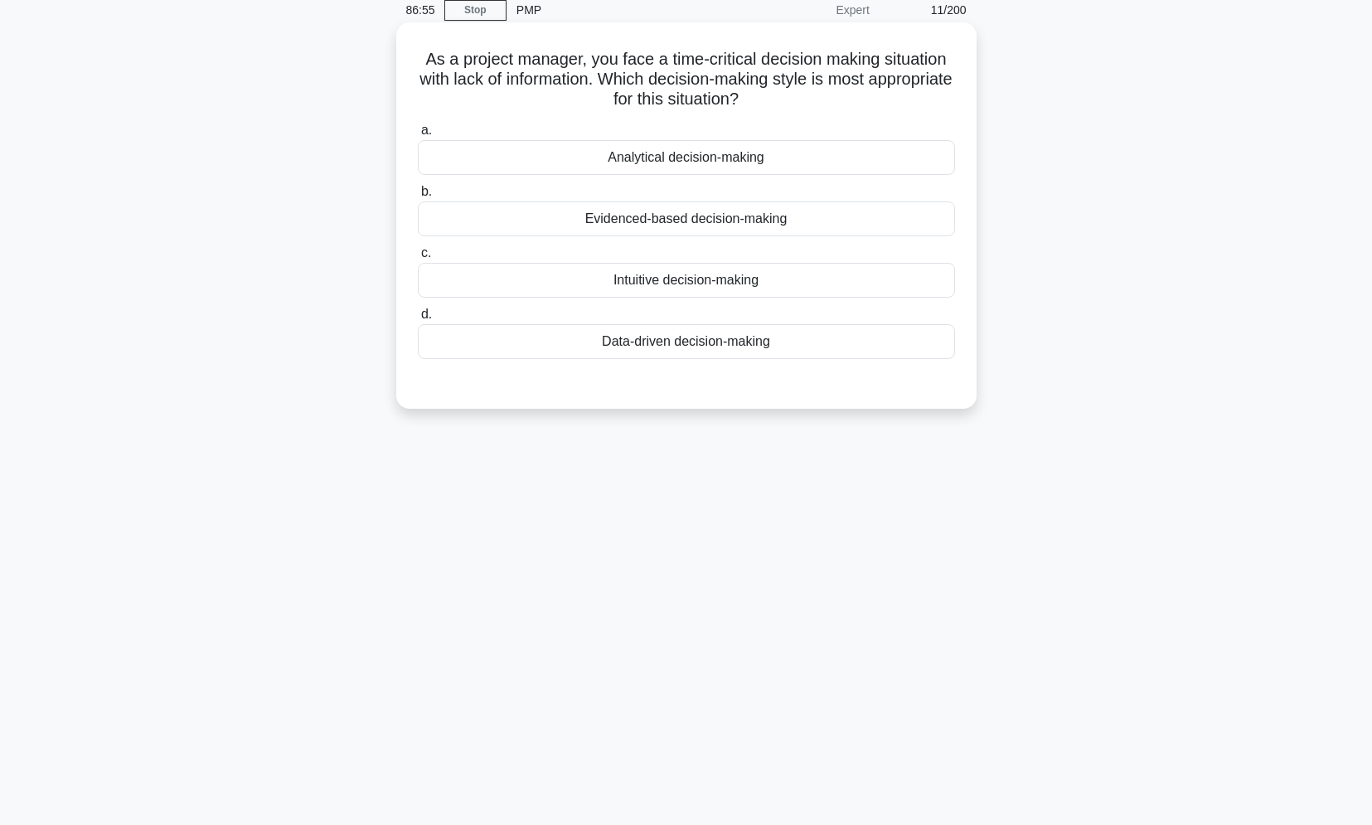
scroll to position [0, 0]
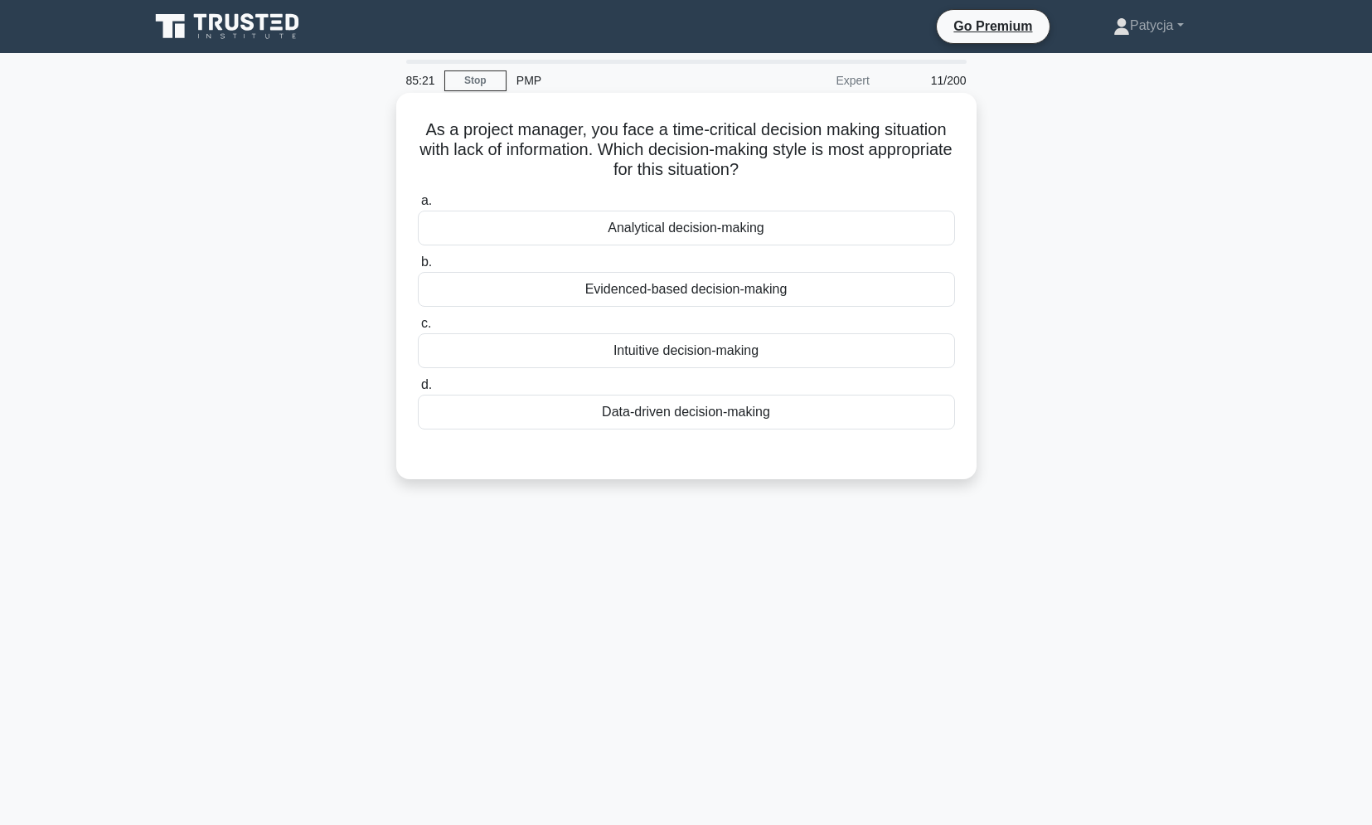
click at [798, 352] on div "Intuitive decision-making" at bounding box center [686, 350] width 537 height 35
click at [418, 329] on input "c. Intuitive decision-making" at bounding box center [418, 323] width 0 height 11
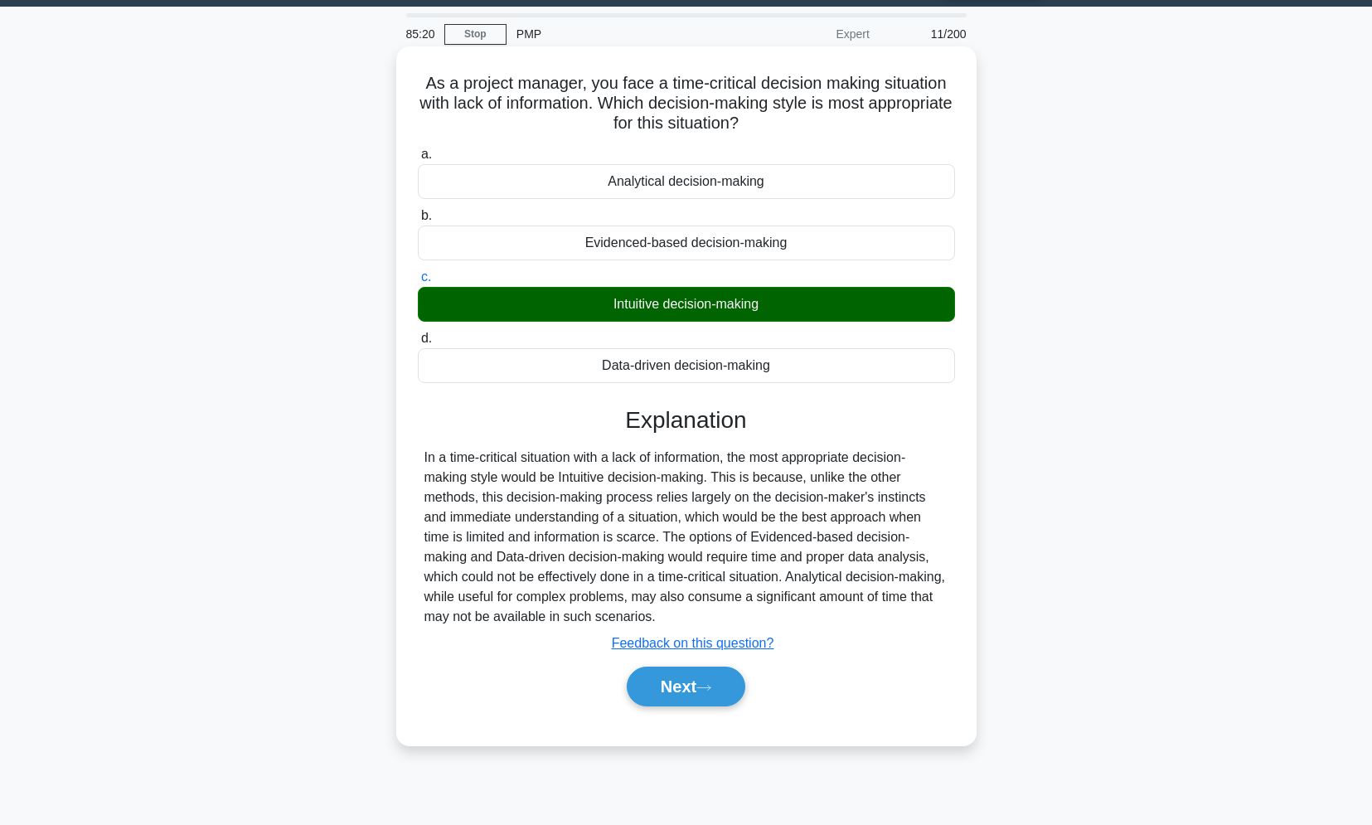
scroll to position [70, 0]
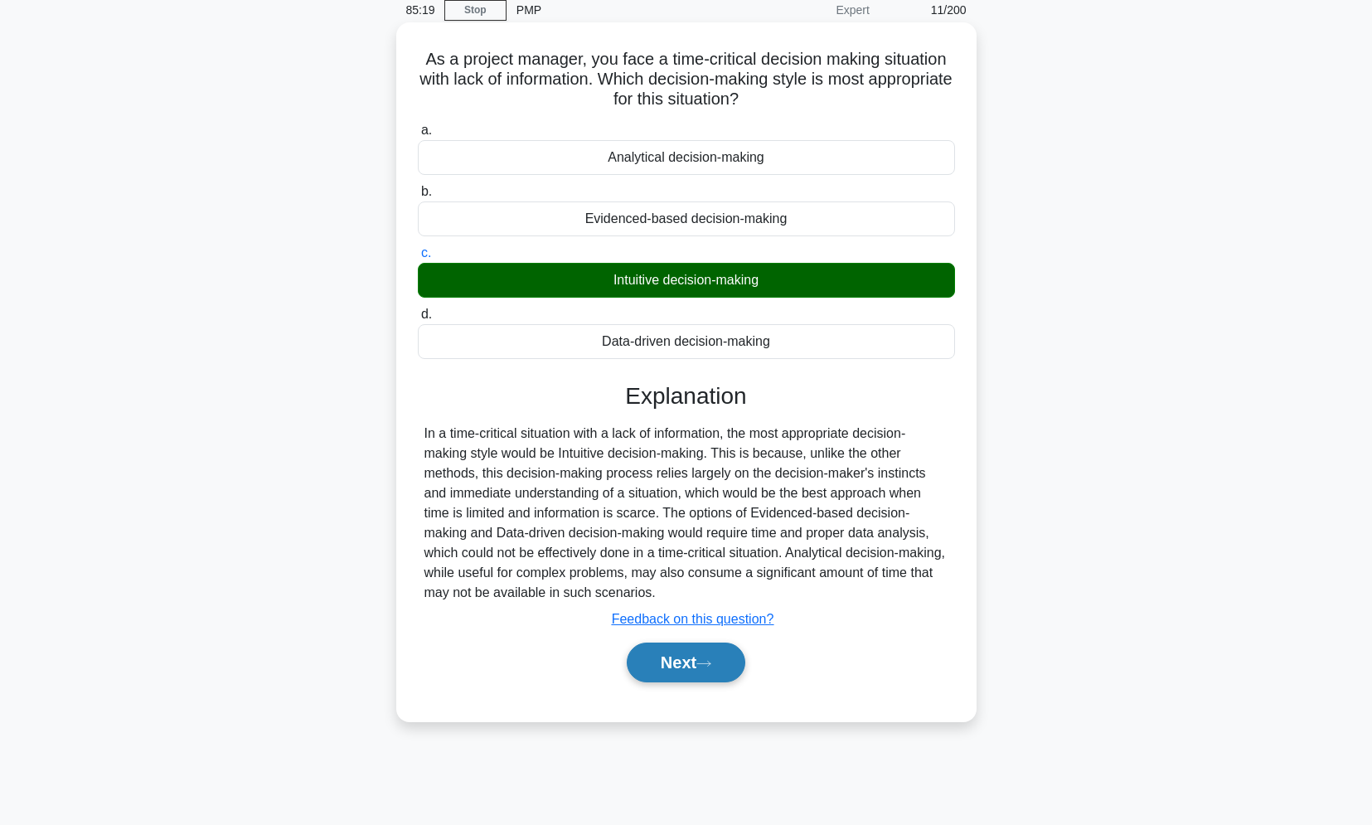
click at [711, 667] on icon at bounding box center [703, 663] width 15 height 9
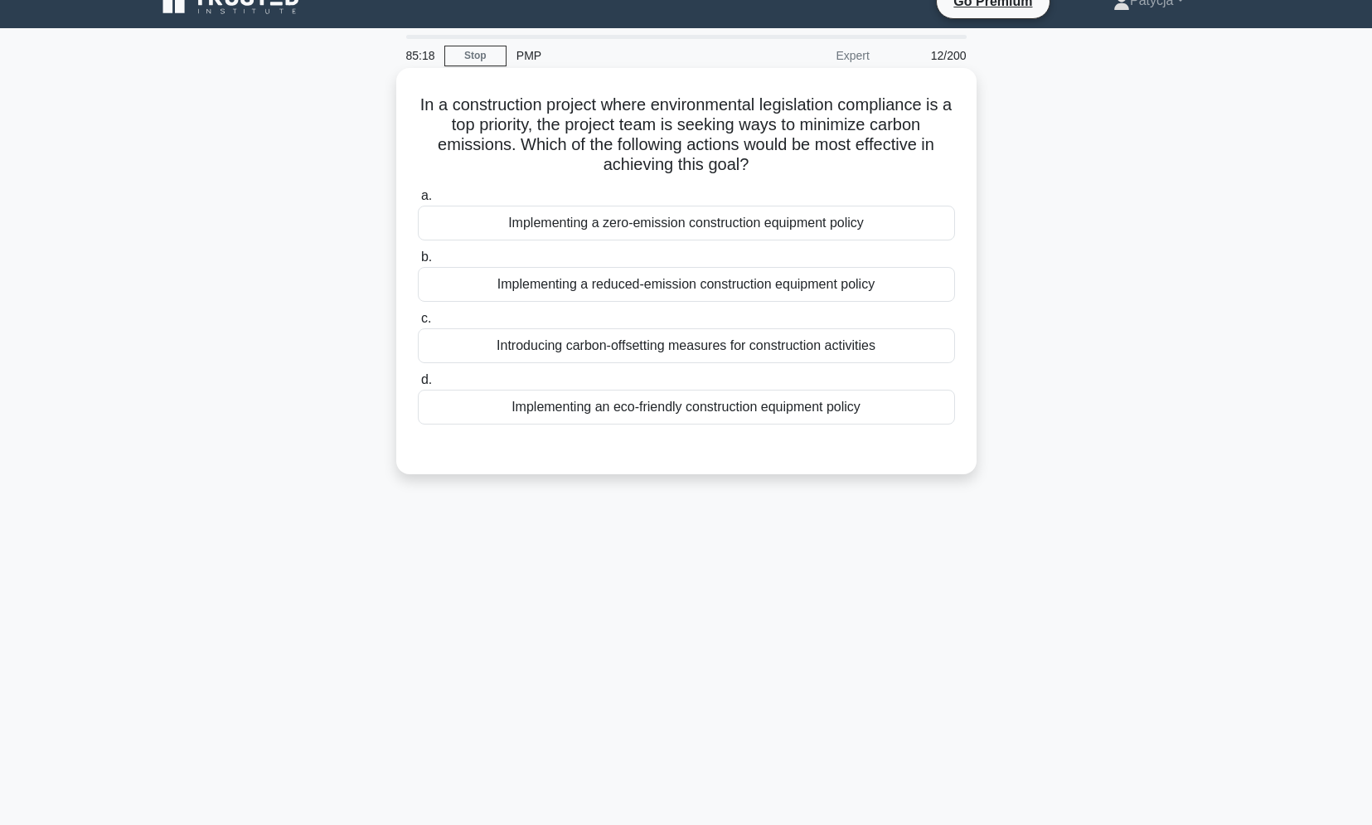
scroll to position [0, 0]
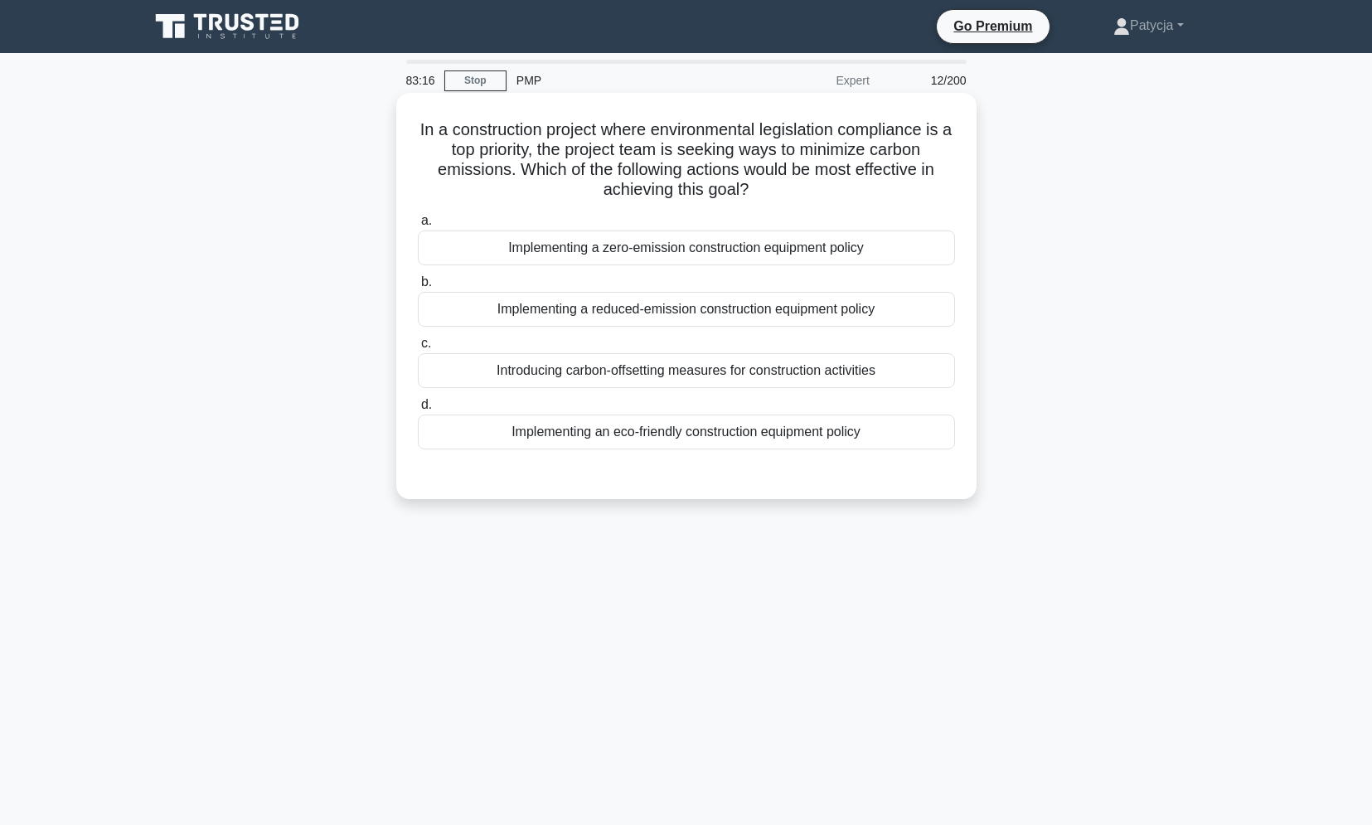
click at [807, 371] on div "Introducing carbon-offsetting measures for construction activities" at bounding box center [686, 370] width 537 height 35
click at [418, 349] on input "c. Introducing carbon-offsetting measures for construction activities" at bounding box center [418, 343] width 0 height 11
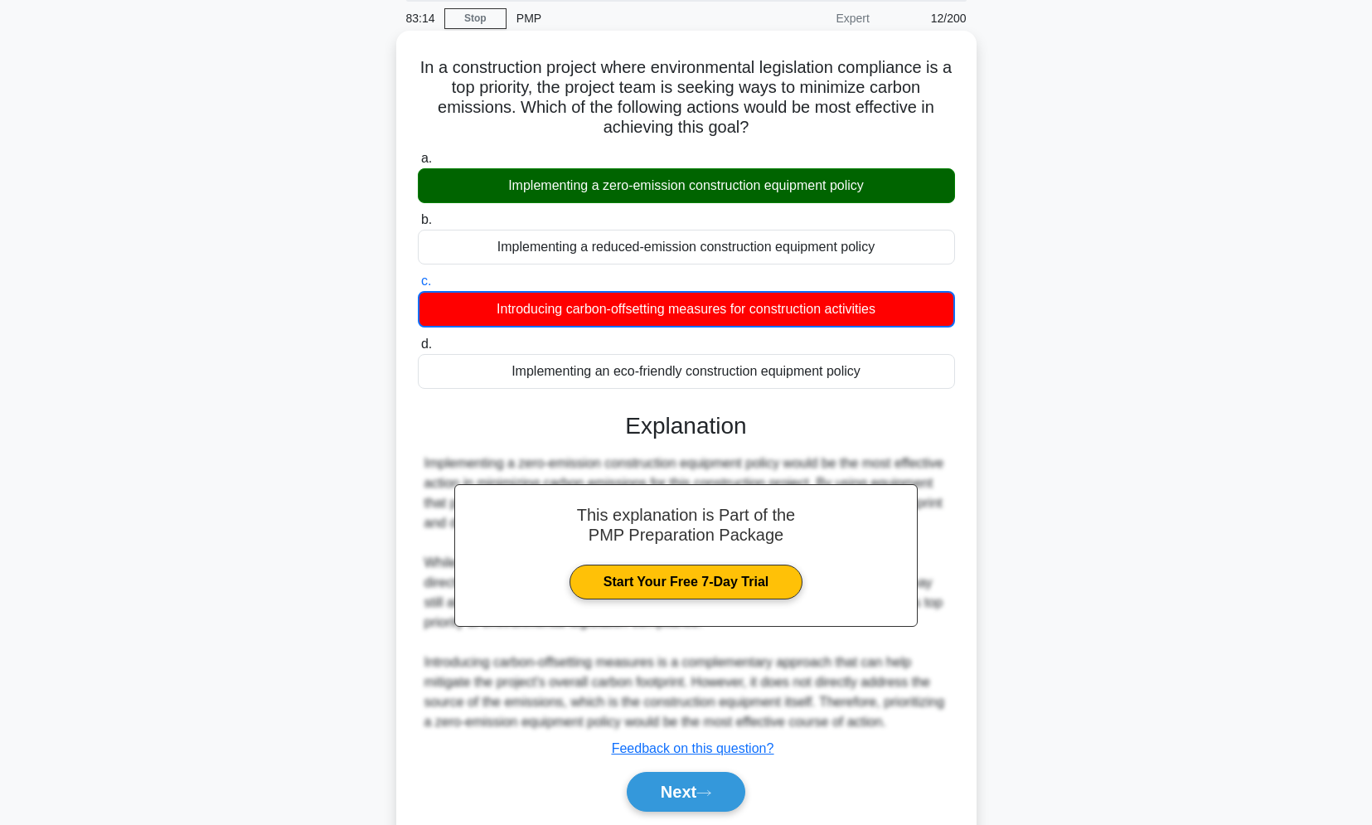
scroll to position [120, 0]
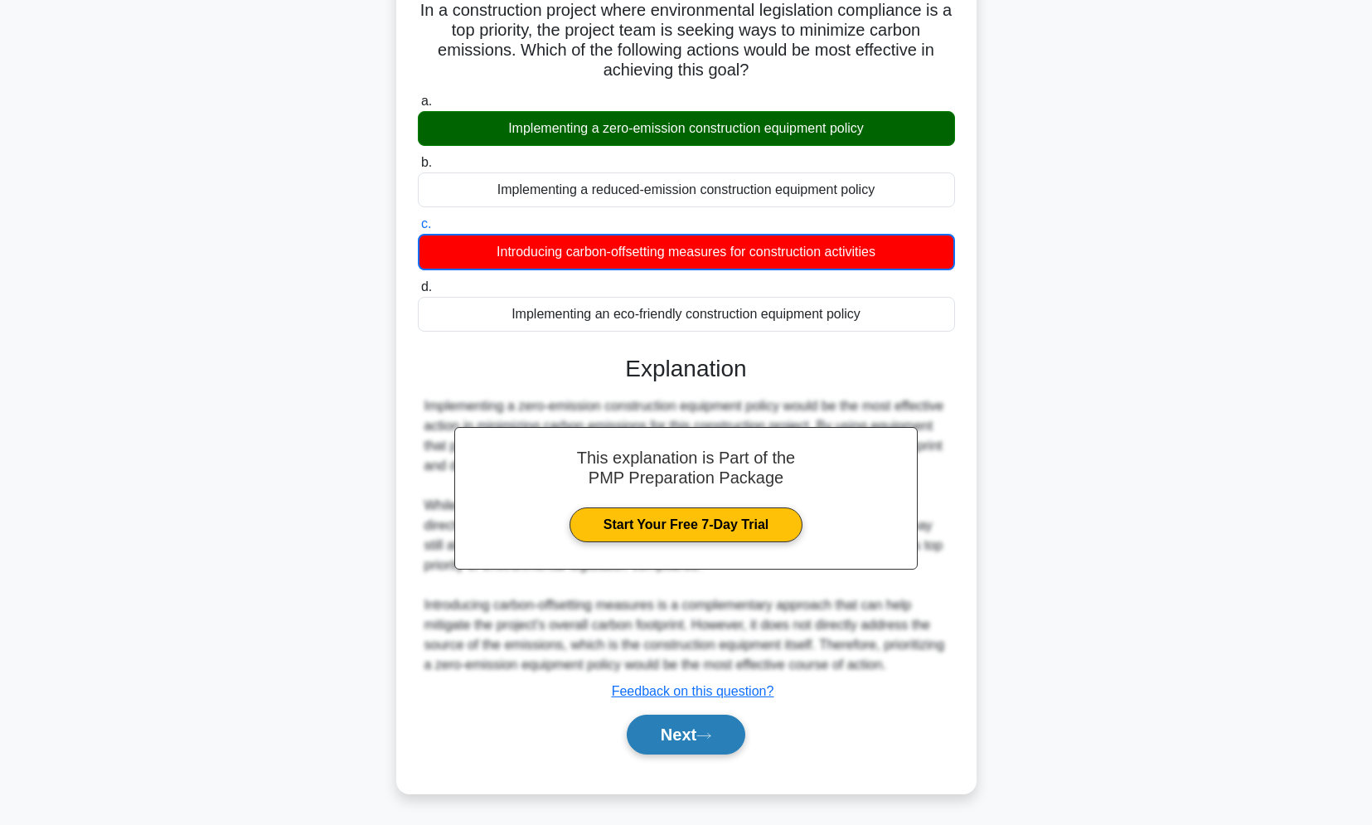
click at [691, 741] on button "Next" at bounding box center [686, 735] width 119 height 40
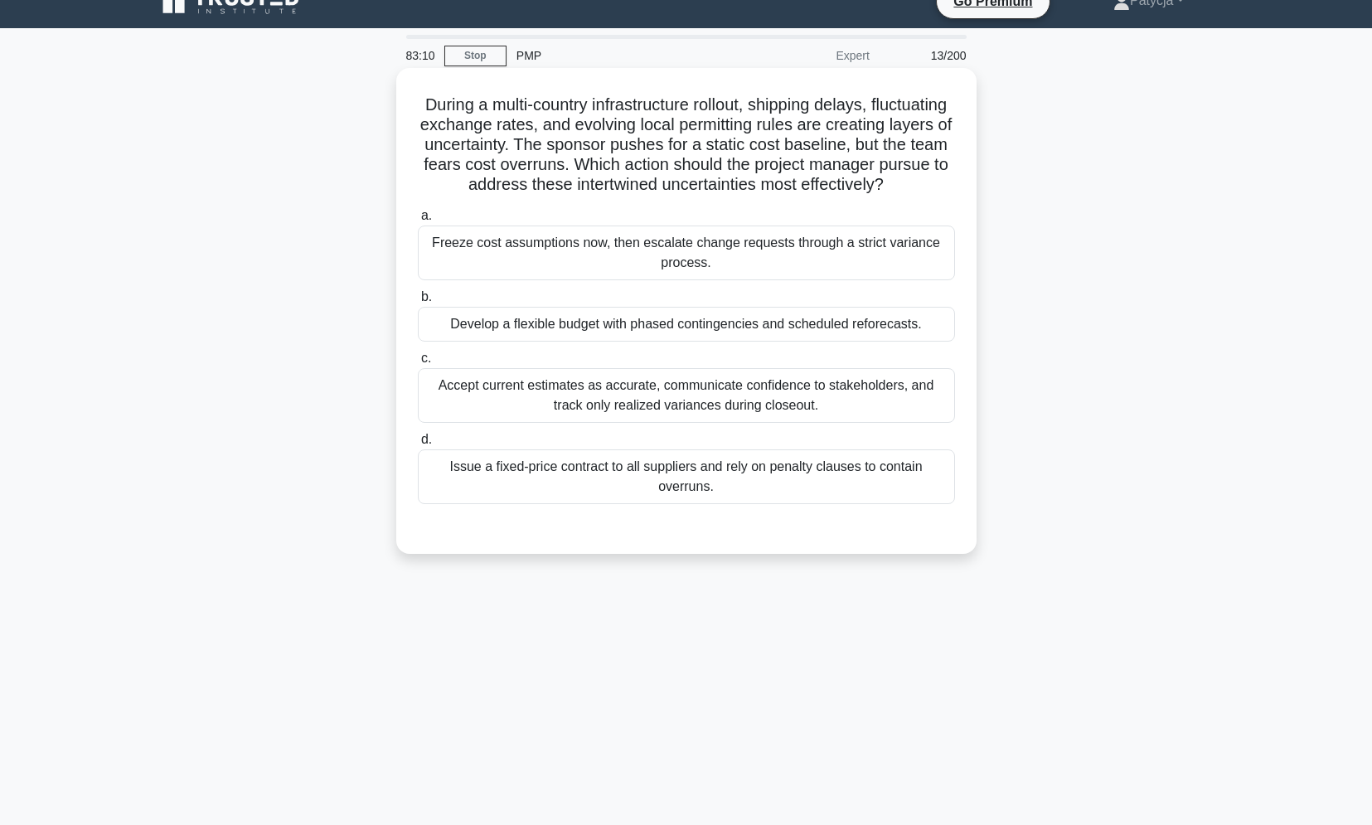
scroll to position [0, 0]
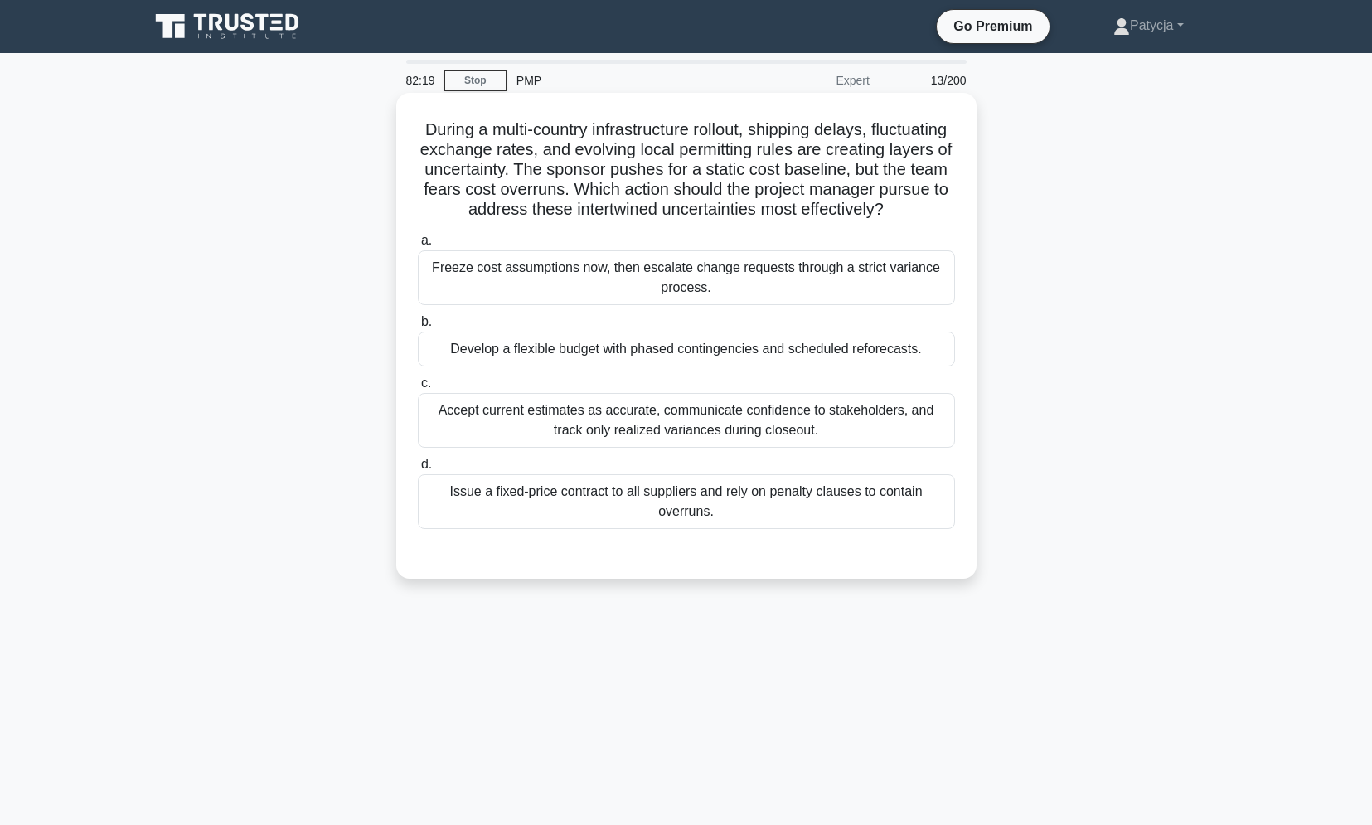
click at [580, 529] on div "Issue a fixed-price contract to all suppliers and rely on penalty clauses to co…" at bounding box center [686, 501] width 537 height 55
click at [418, 470] on input "d. Issue a fixed-price contract to all suppliers and rely on penalty clauses to…" at bounding box center [418, 464] width 0 height 11
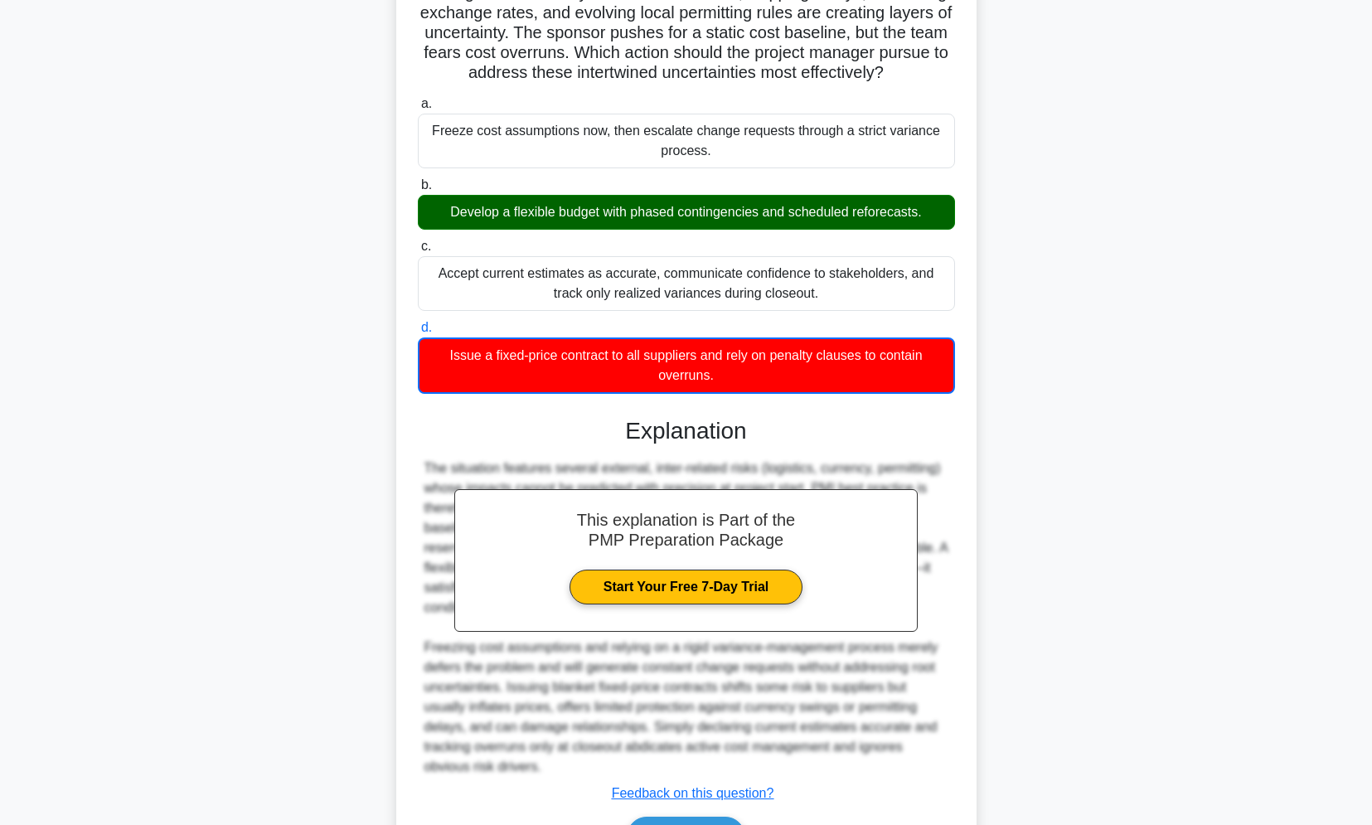
scroll to position [259, 0]
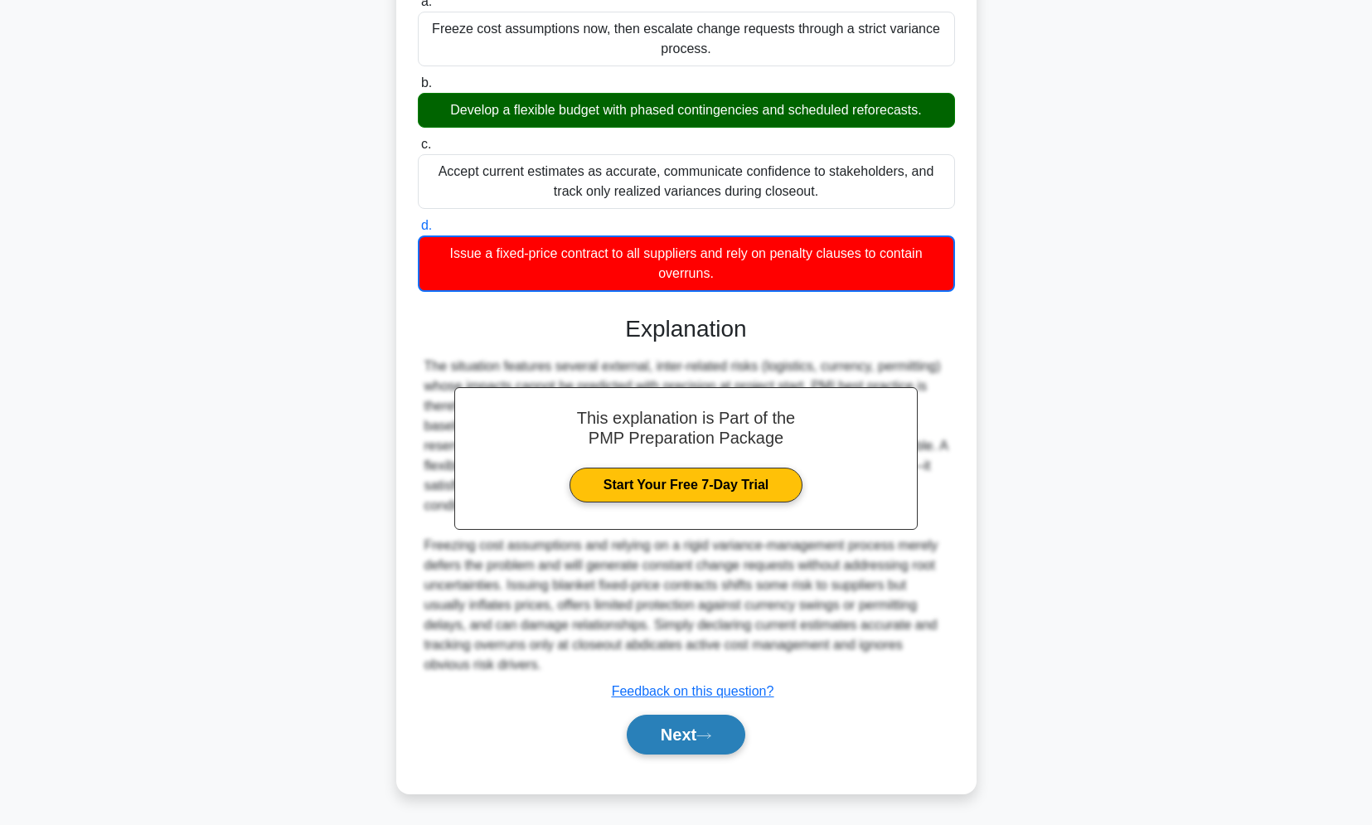
click at [672, 747] on button "Next" at bounding box center [686, 735] width 119 height 40
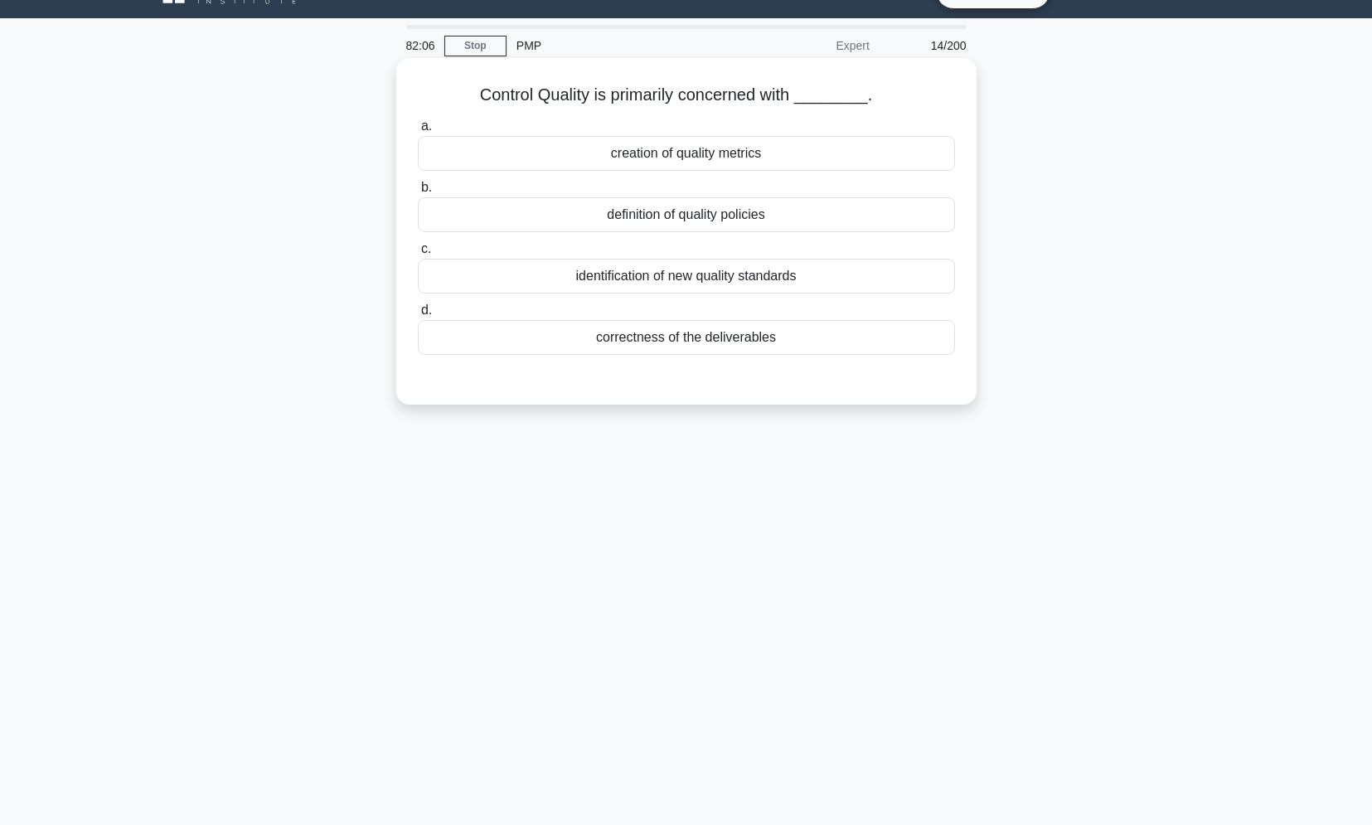
scroll to position [0, 0]
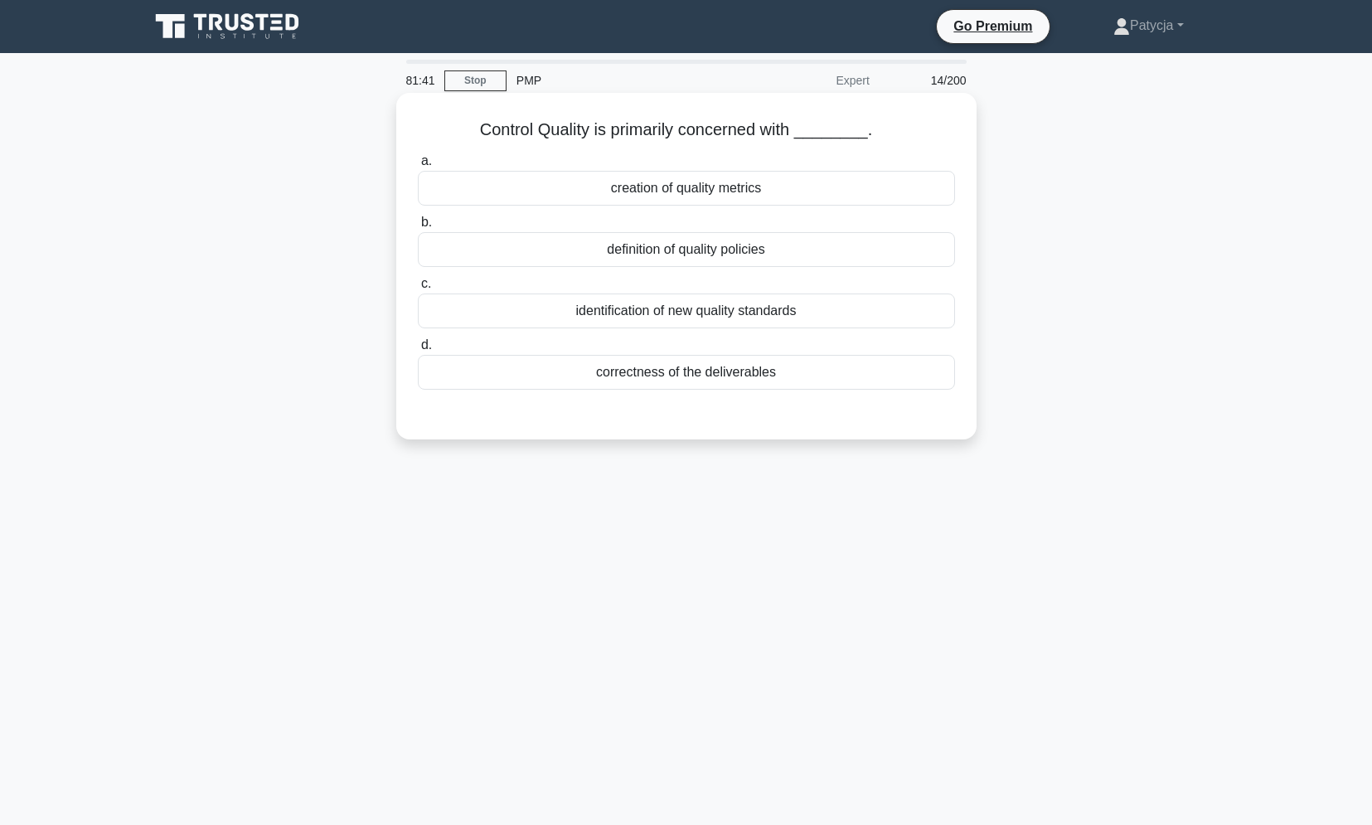
click at [740, 369] on div "correctness of the deliverables" at bounding box center [686, 372] width 537 height 35
click at [418, 351] on input "d. correctness of the deliverables" at bounding box center [418, 345] width 0 height 11
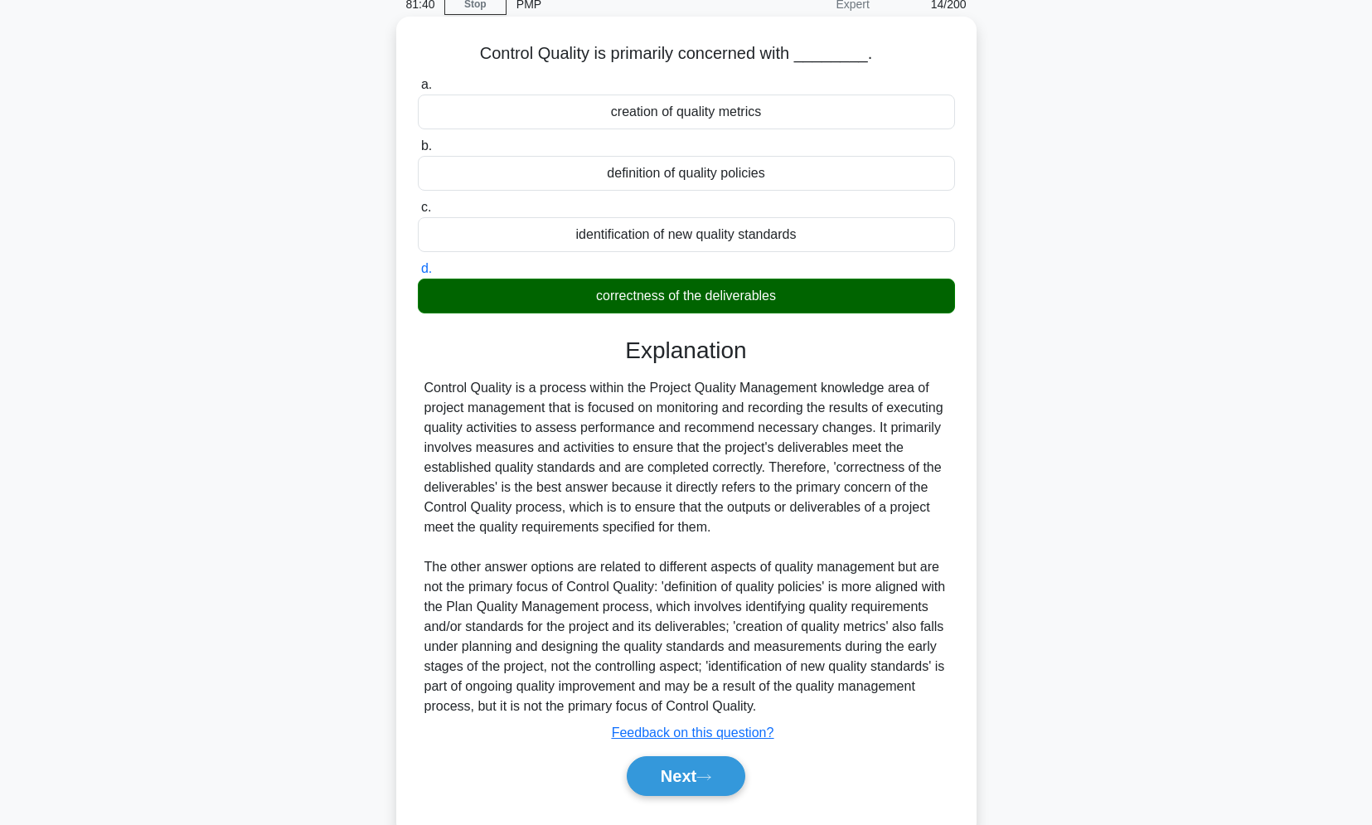
scroll to position [119, 0]
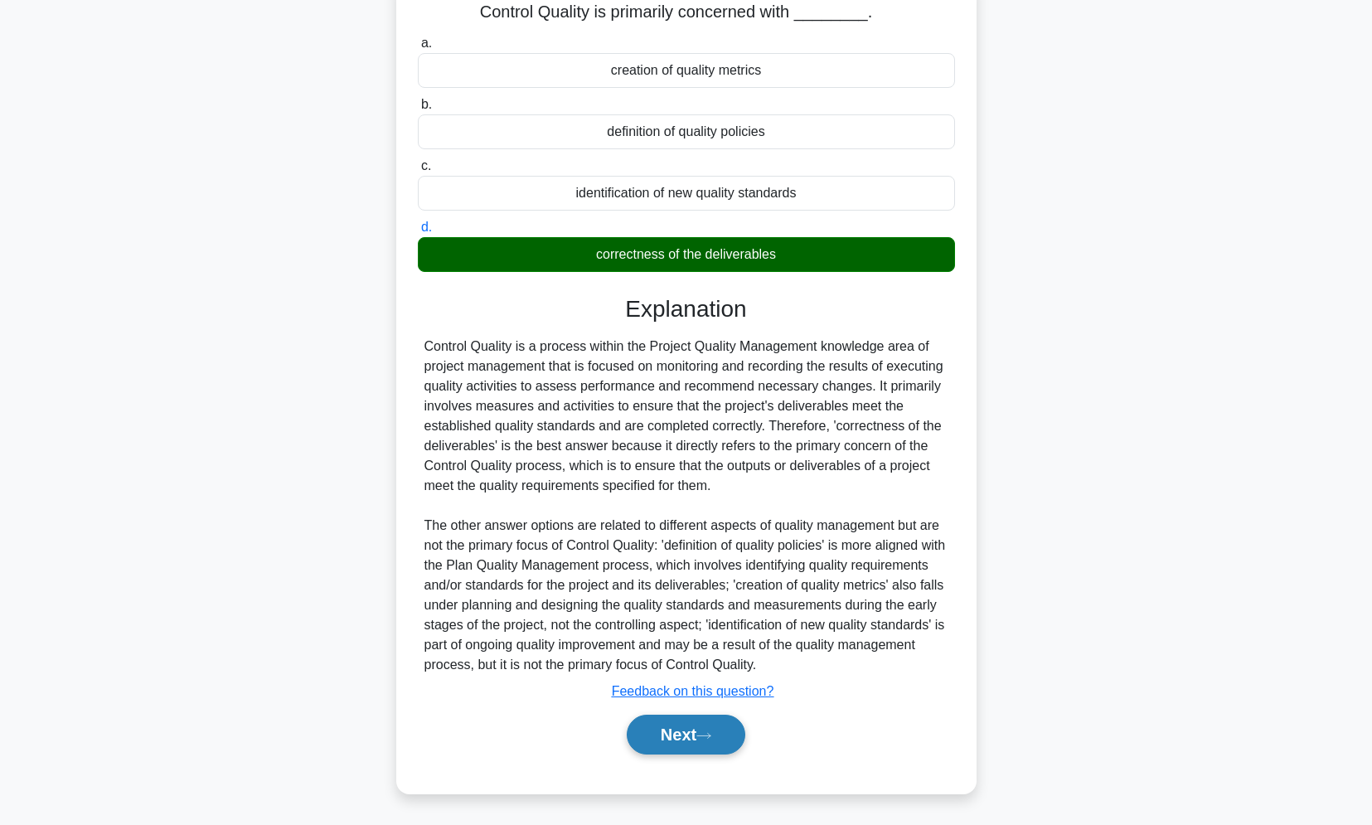
click at [724, 730] on button "Next" at bounding box center [686, 735] width 119 height 40
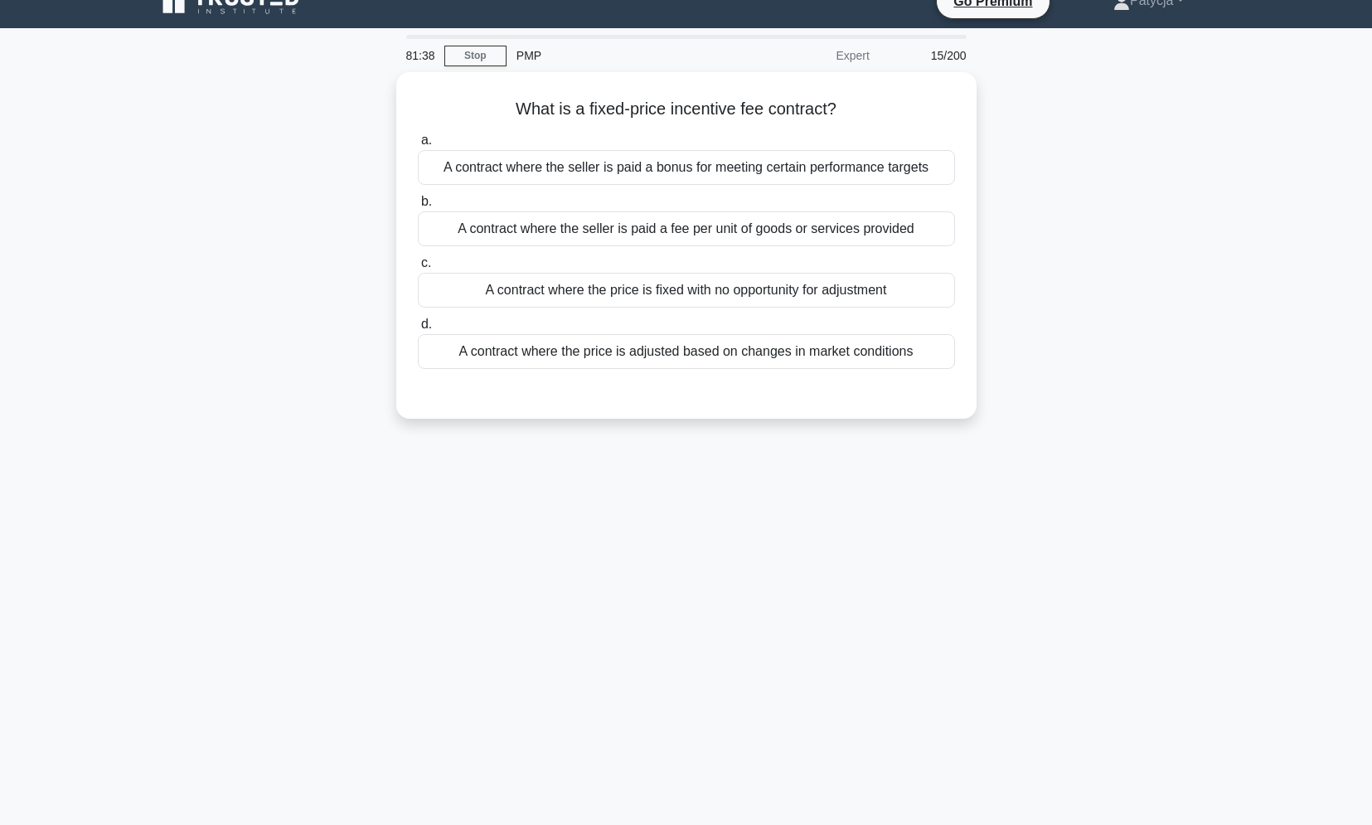
scroll to position [0, 0]
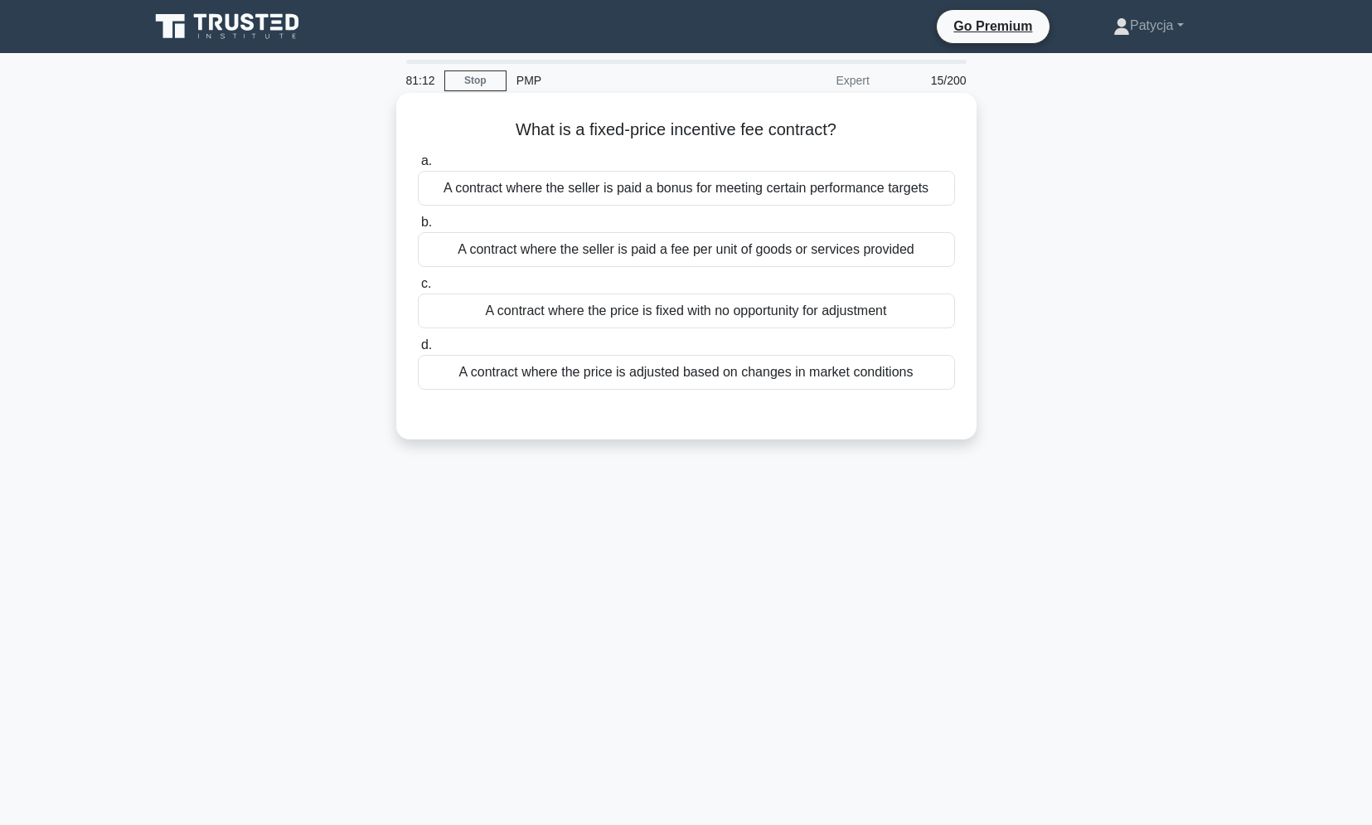
click at [793, 310] on div "A contract where the price is fixed with no opportunity for adjustment" at bounding box center [686, 310] width 537 height 35
click at [418, 289] on input "c. A contract where the price is fixed with no opportunity for adjustment" at bounding box center [418, 284] width 0 height 11
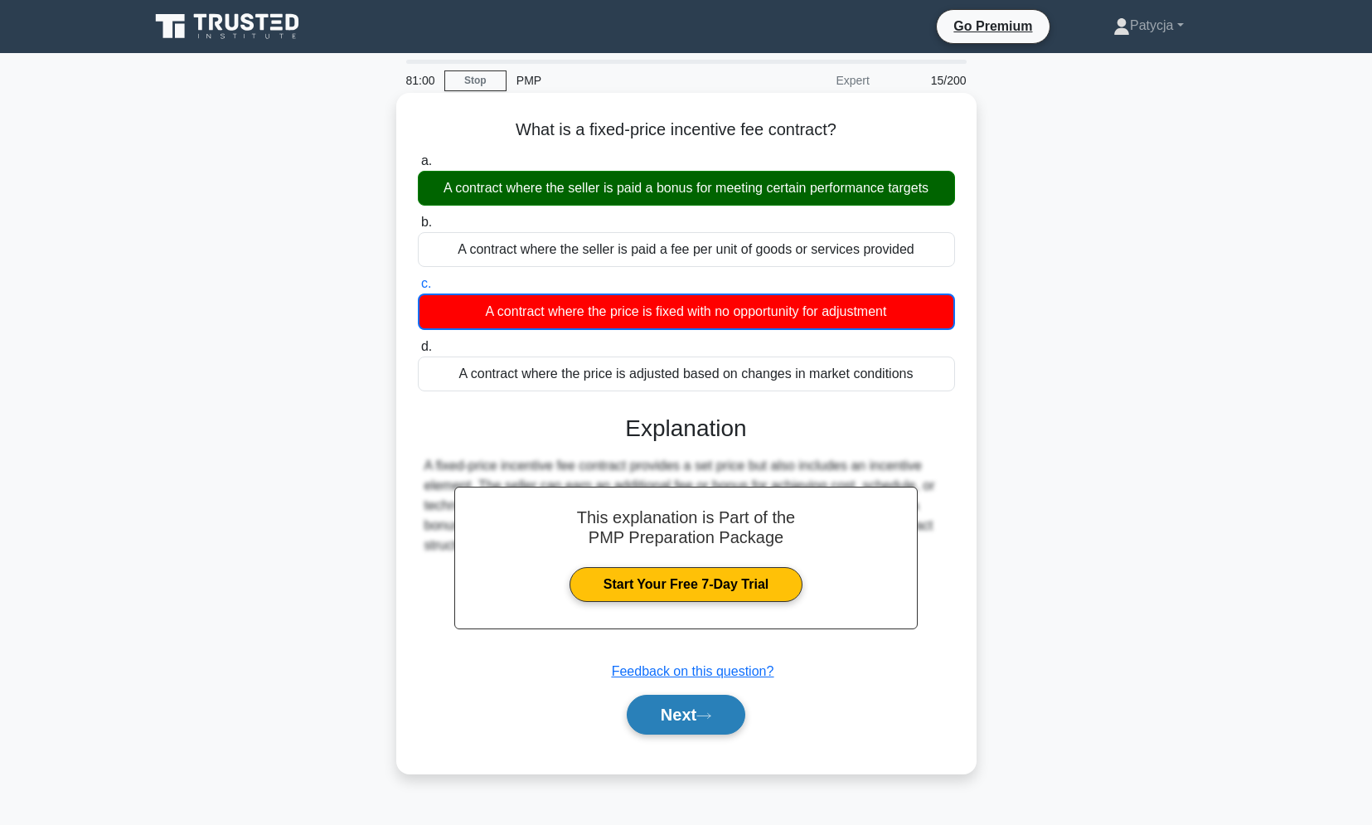
click at [646, 705] on button "Next" at bounding box center [686, 715] width 119 height 40
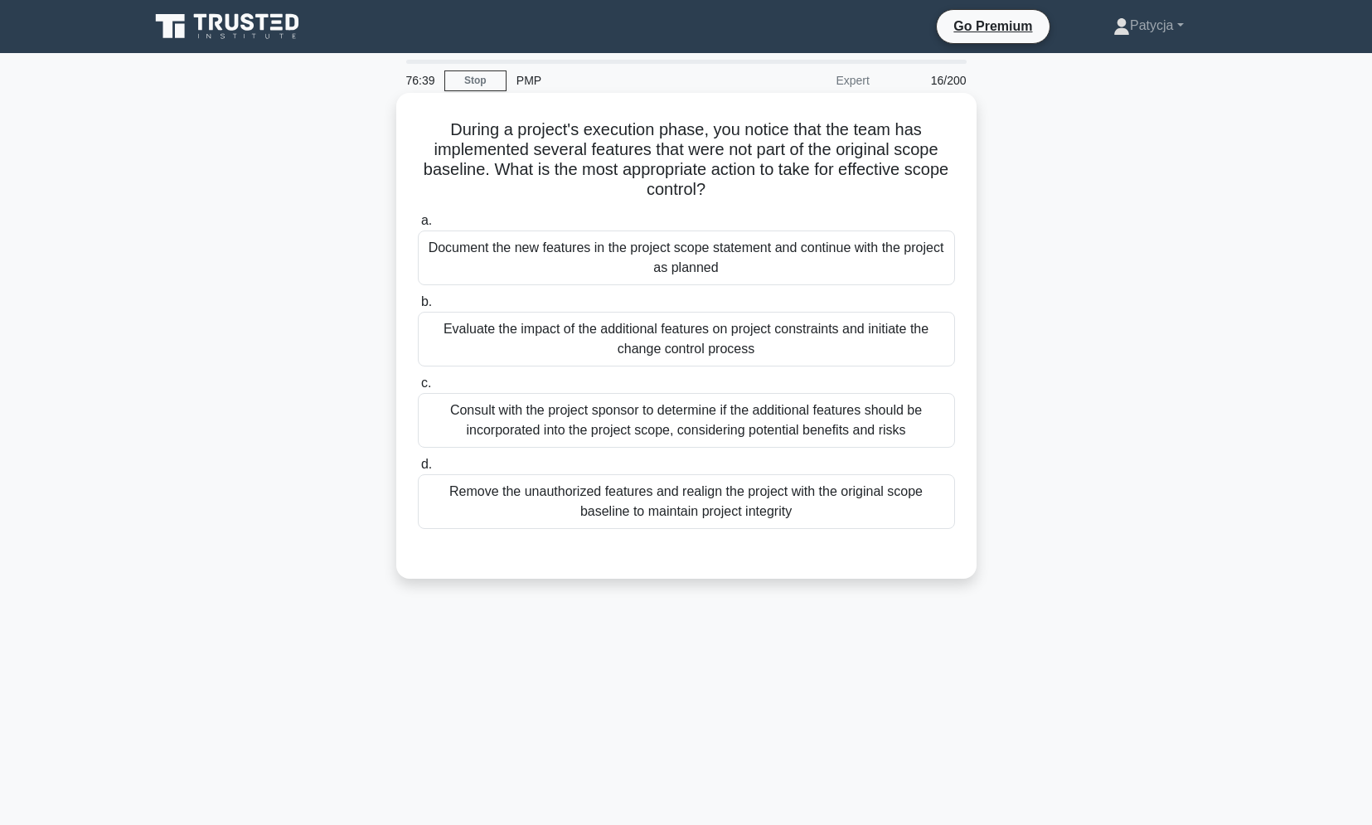
click at [786, 422] on div "Consult with the project sponsor to determine if the additional features should…" at bounding box center [686, 420] width 537 height 55
click at [418, 389] on input "c. Consult with the project sponsor to determine if the additional features sho…" at bounding box center [418, 383] width 0 height 11
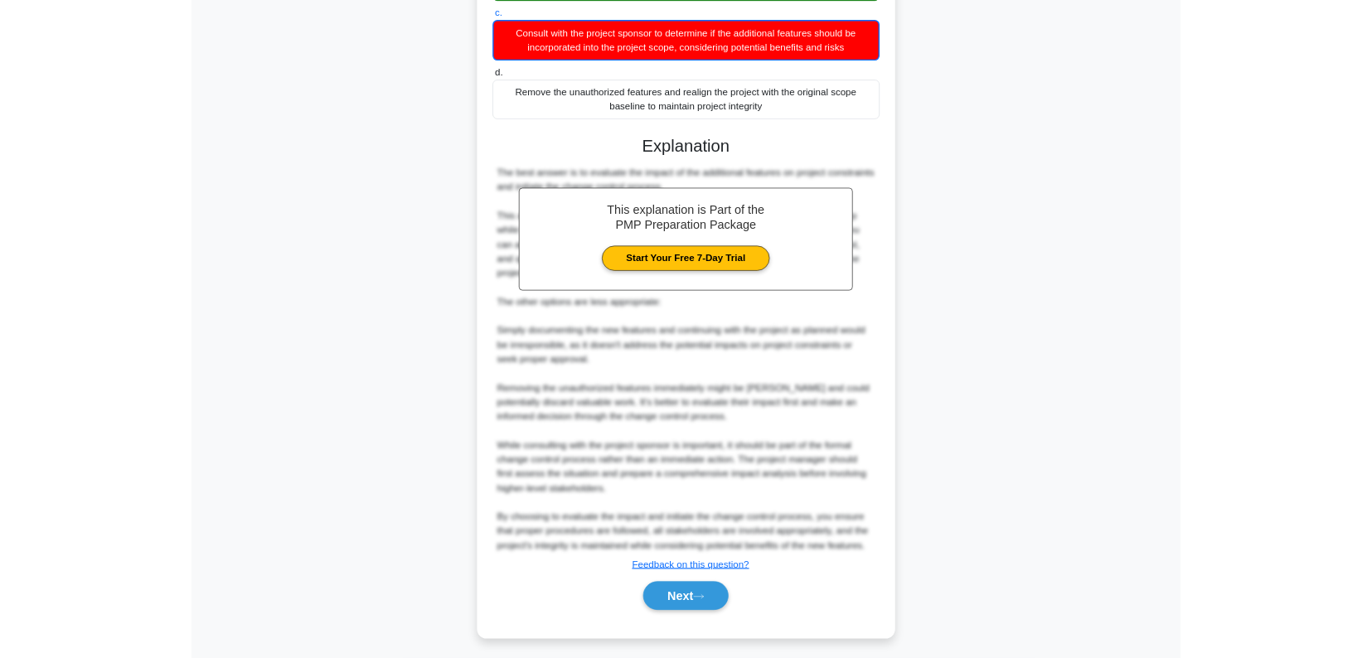
scroll to position [358, 0]
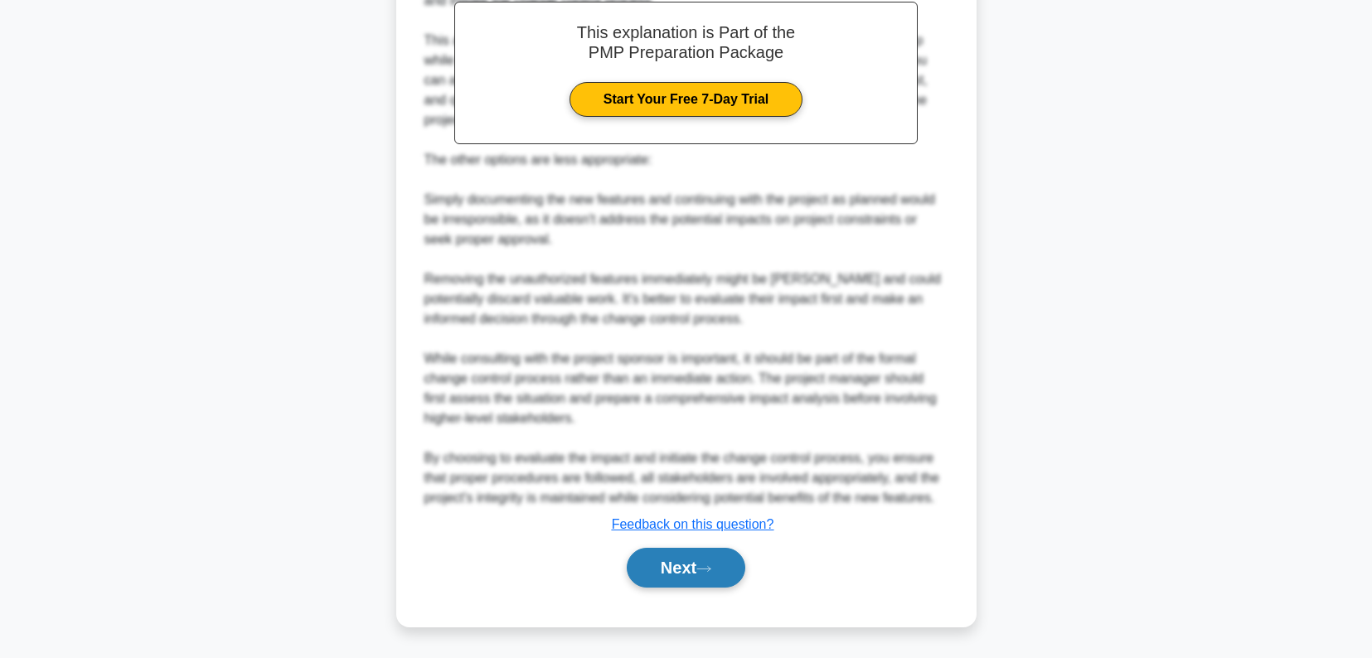
click at [675, 578] on button "Next" at bounding box center [686, 568] width 119 height 40
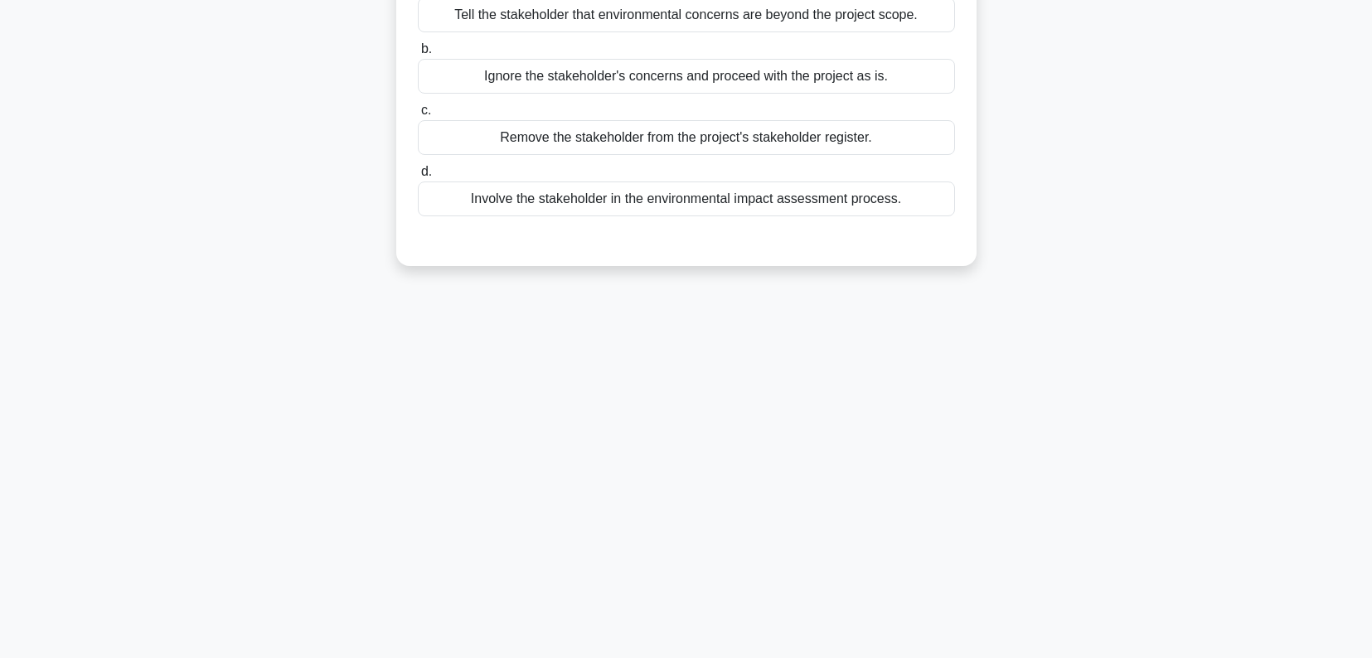
scroll to position [0, 0]
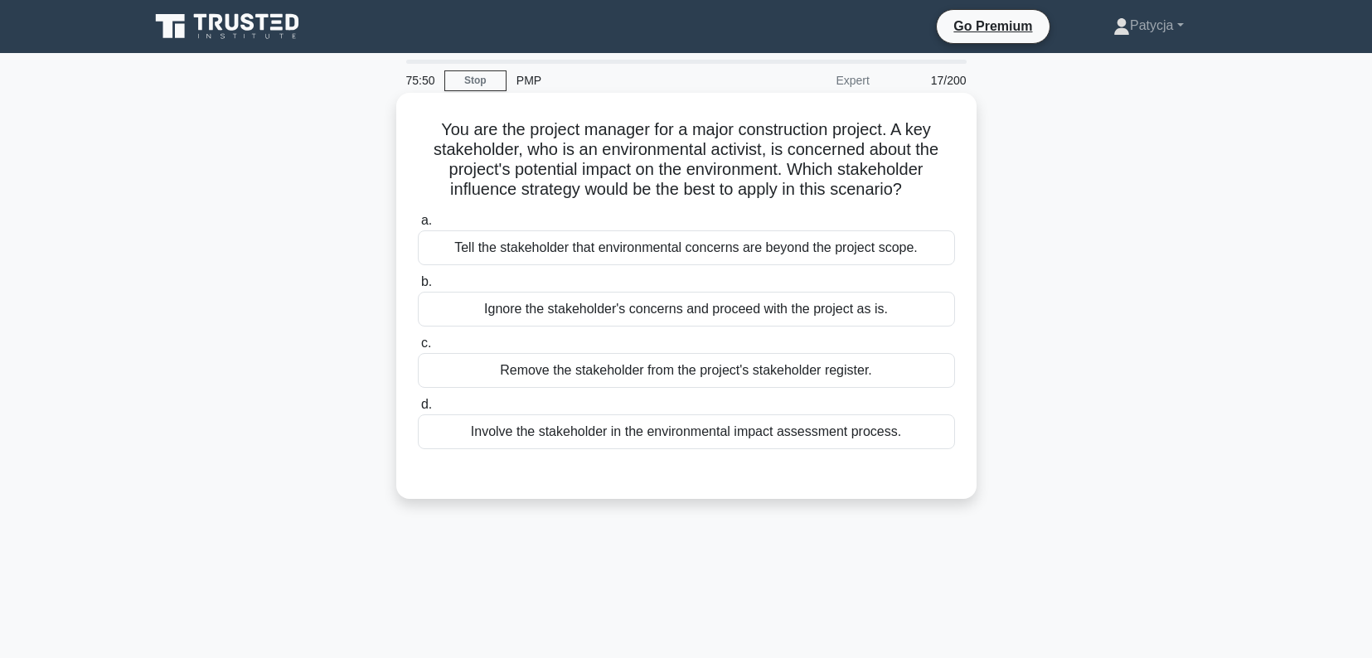
click at [849, 439] on div "Involve the stakeholder in the environmental impact assessment process." at bounding box center [686, 432] width 537 height 35
click at [418, 410] on input "d. Involve the stakeholder in the environmental impact assessment process." at bounding box center [418, 405] width 0 height 11
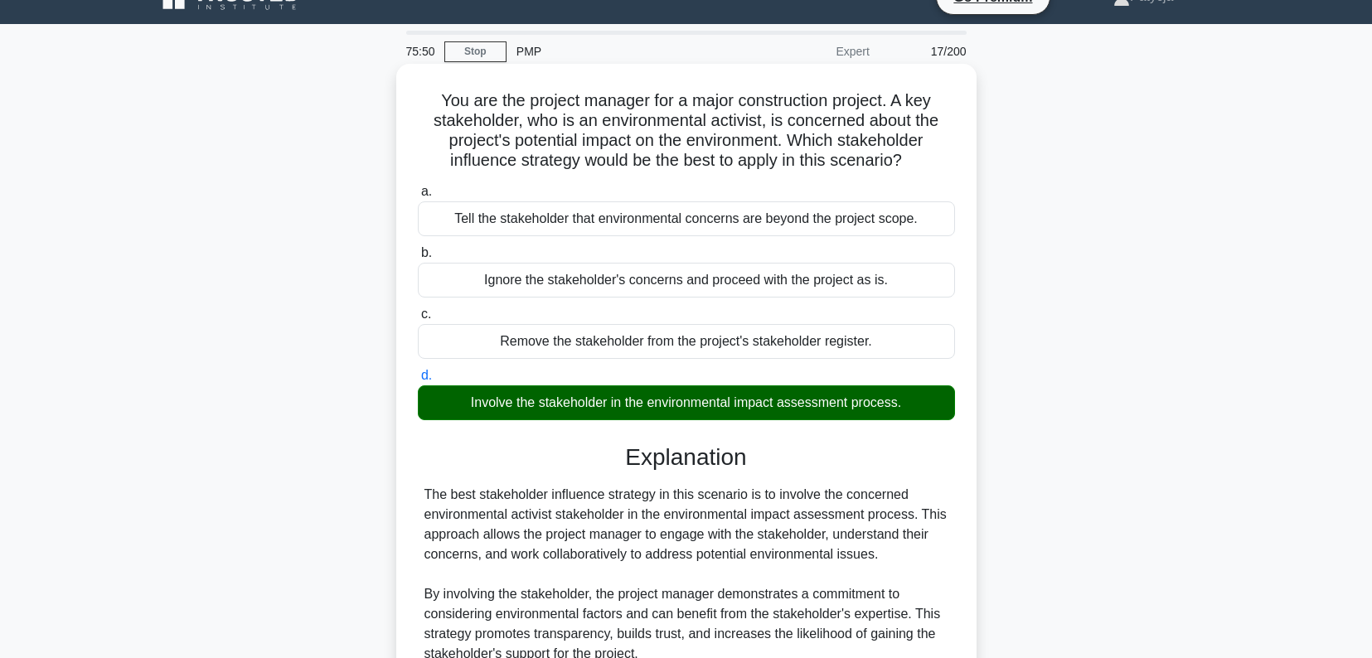
scroll to position [305, 0]
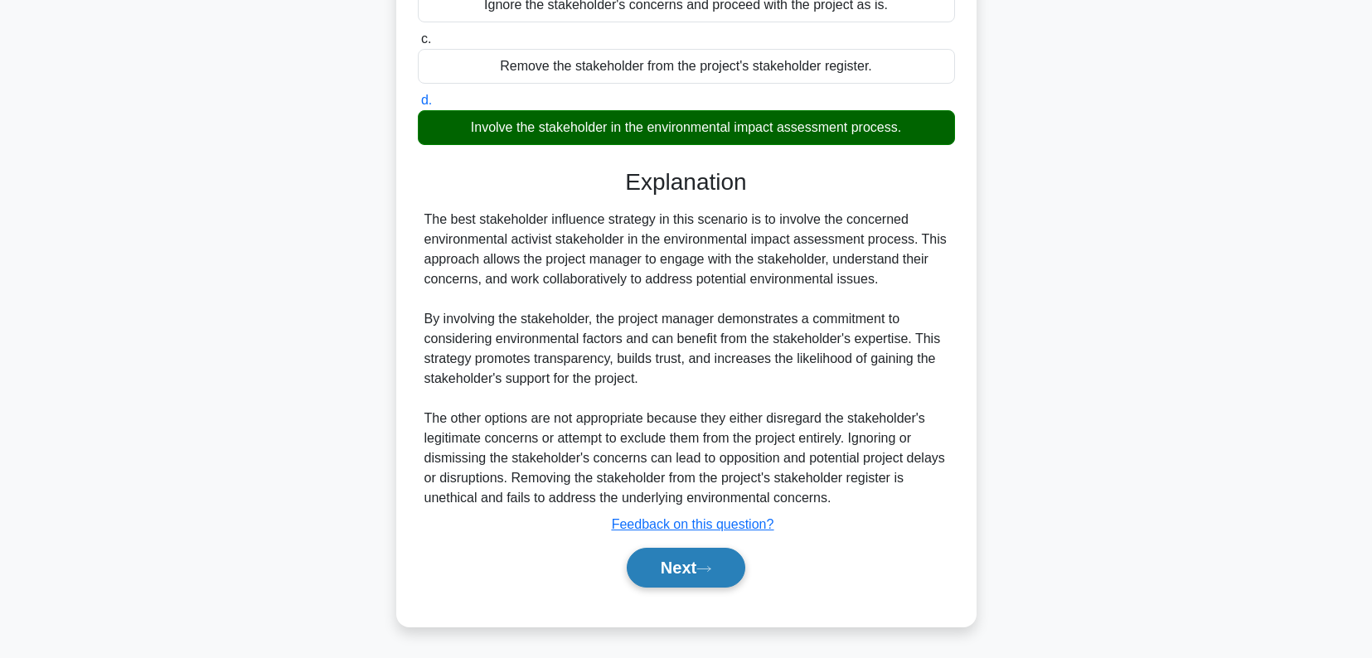
click at [696, 560] on button "Next" at bounding box center [686, 568] width 119 height 40
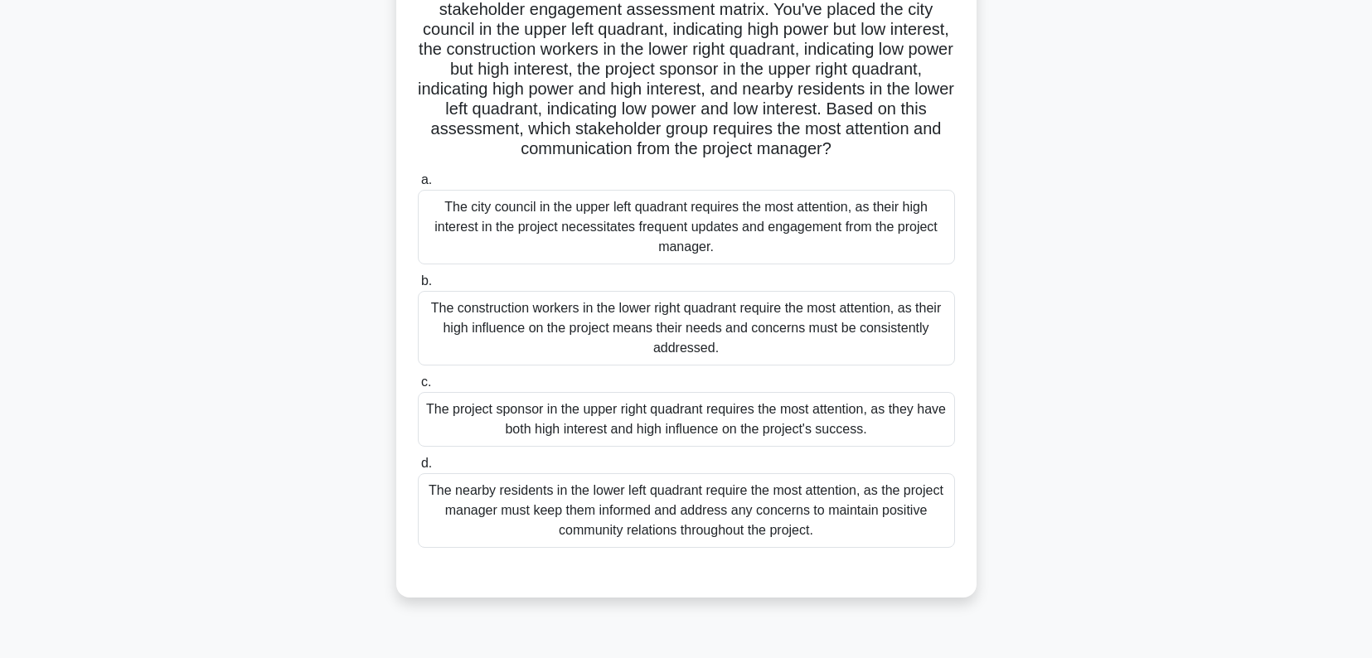
scroll to position [166, 0]
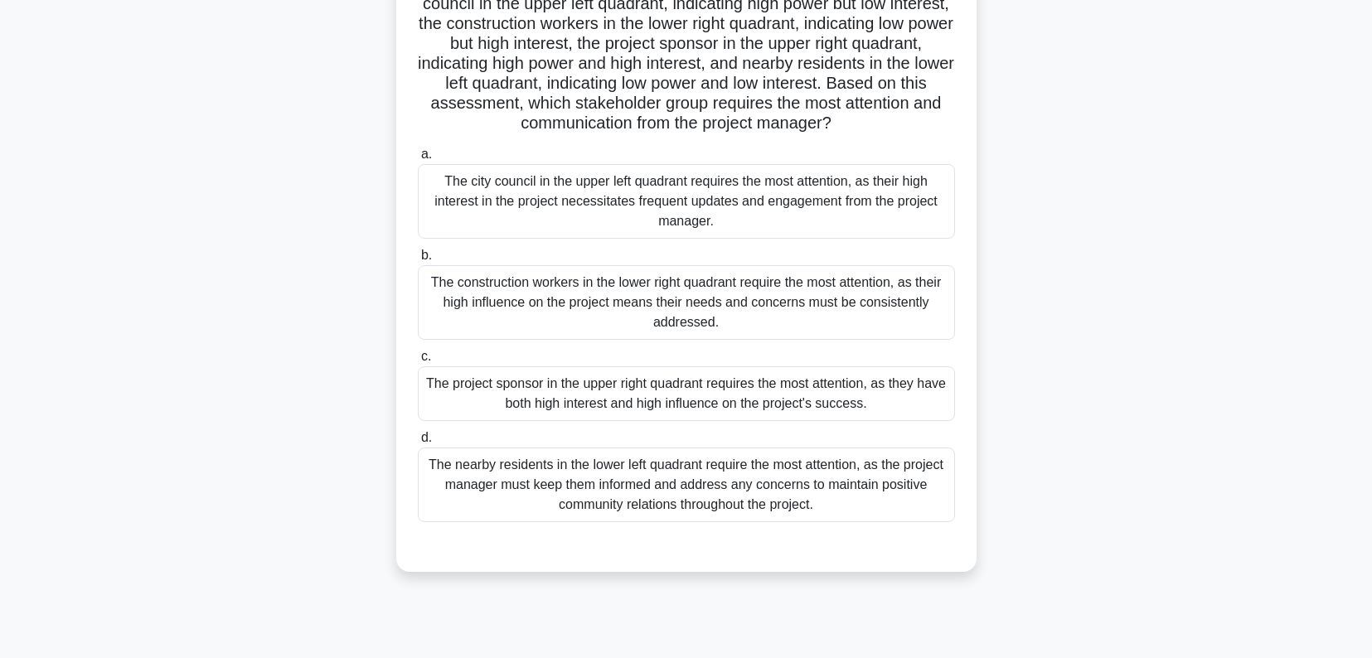
click at [788, 398] on div "The project sponsor in the upper right quadrant requires the most attention, as…" at bounding box center [686, 393] width 537 height 55
click at [418, 362] on input "c. The project sponsor in the upper right quadrant requires the most attention,…" at bounding box center [418, 357] width 0 height 11
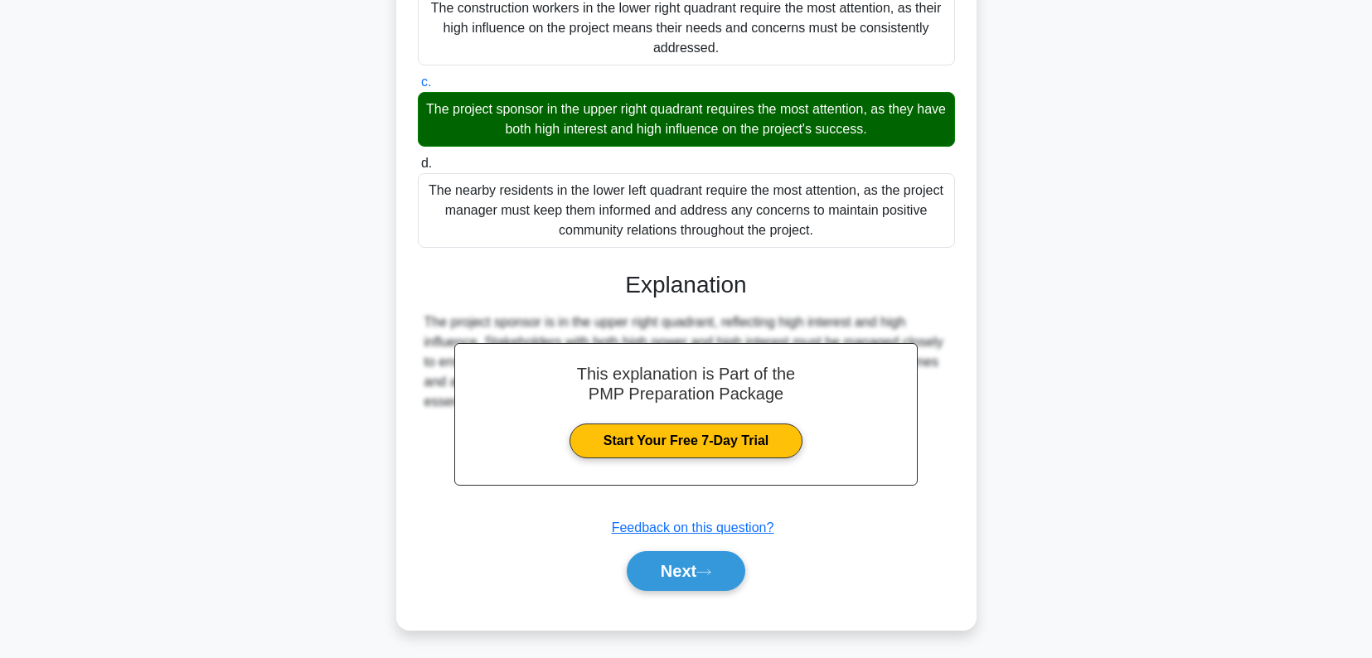
scroll to position [444, 0]
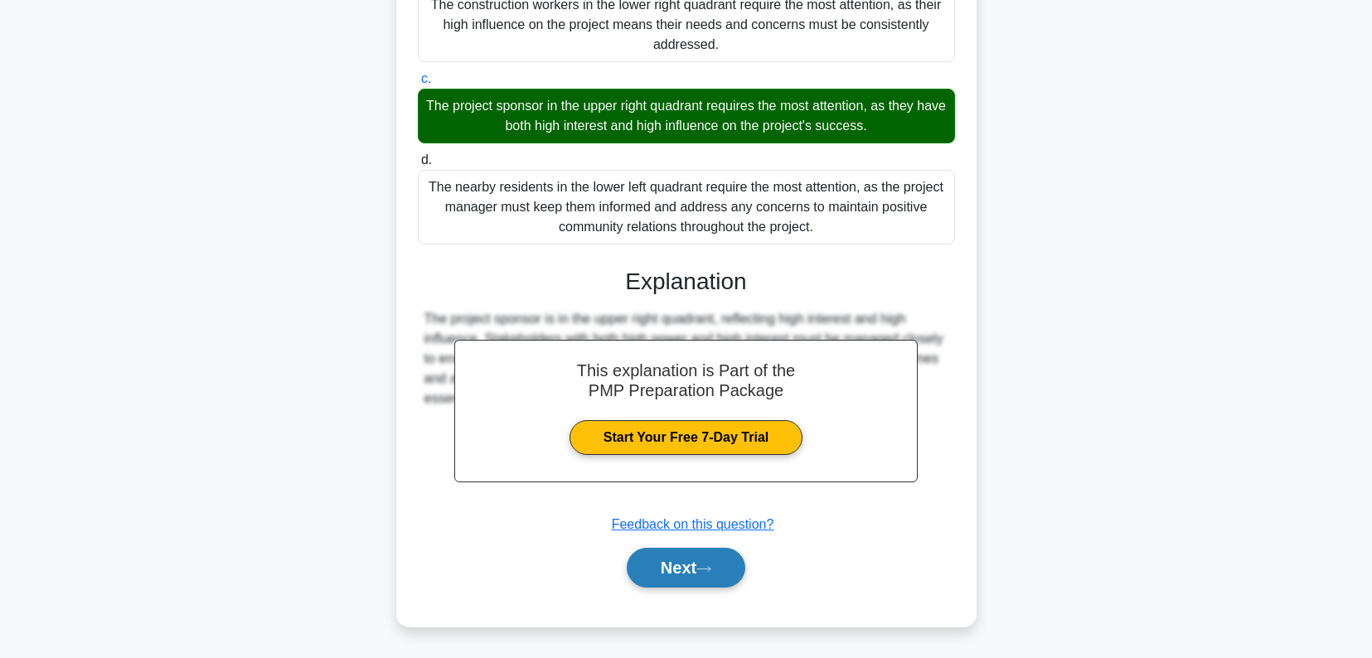
click at [691, 567] on button "Next" at bounding box center [686, 568] width 119 height 40
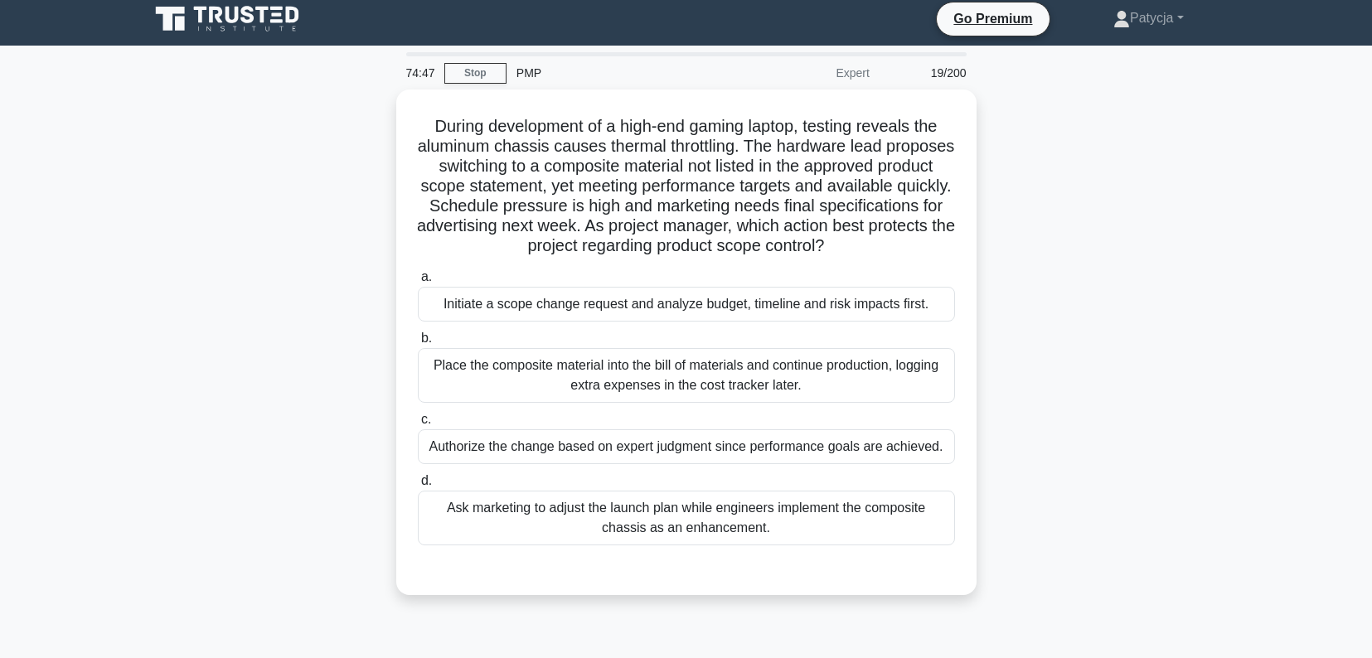
scroll to position [0, 0]
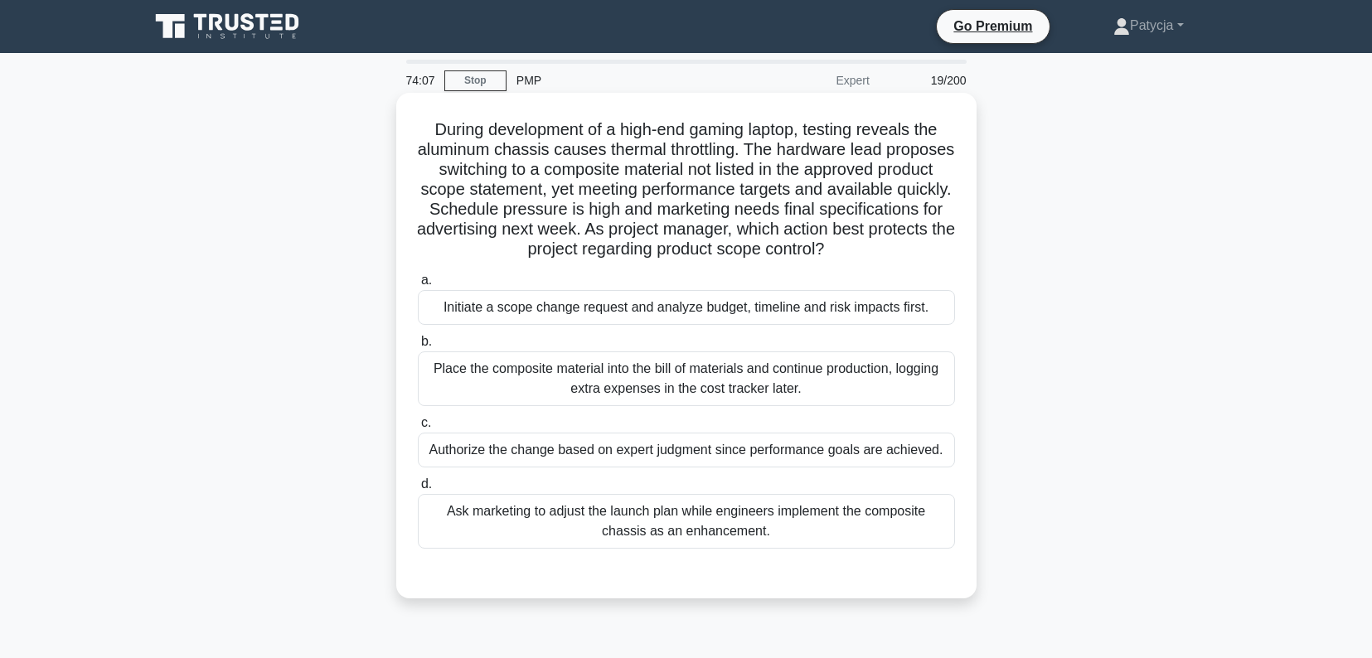
click at [827, 314] on div "Initiate a scope change request and analyze budget, timeline and risk impacts f…" at bounding box center [686, 307] width 537 height 35
click at [418, 286] on input "a. Initiate a scope change request and analyze budget, timeline and risk impact…" at bounding box center [418, 280] width 0 height 11
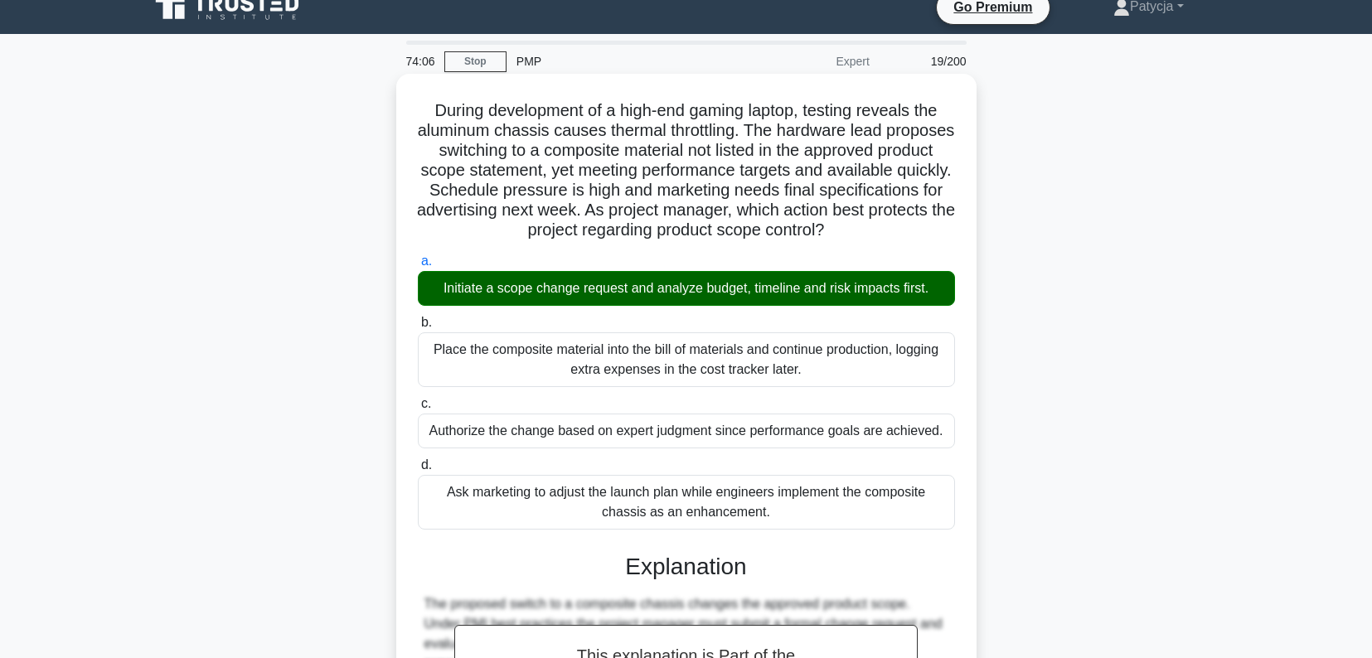
scroll to position [345, 0]
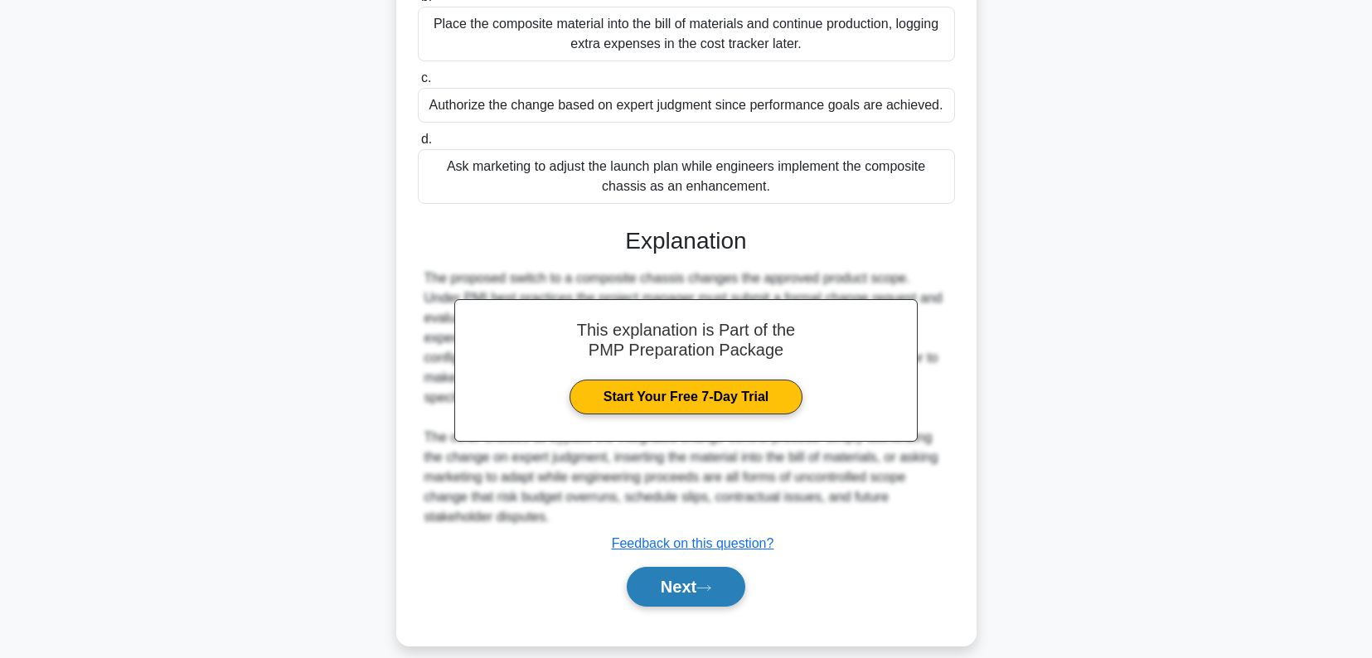
click at [699, 567] on button "Next" at bounding box center [686, 587] width 119 height 40
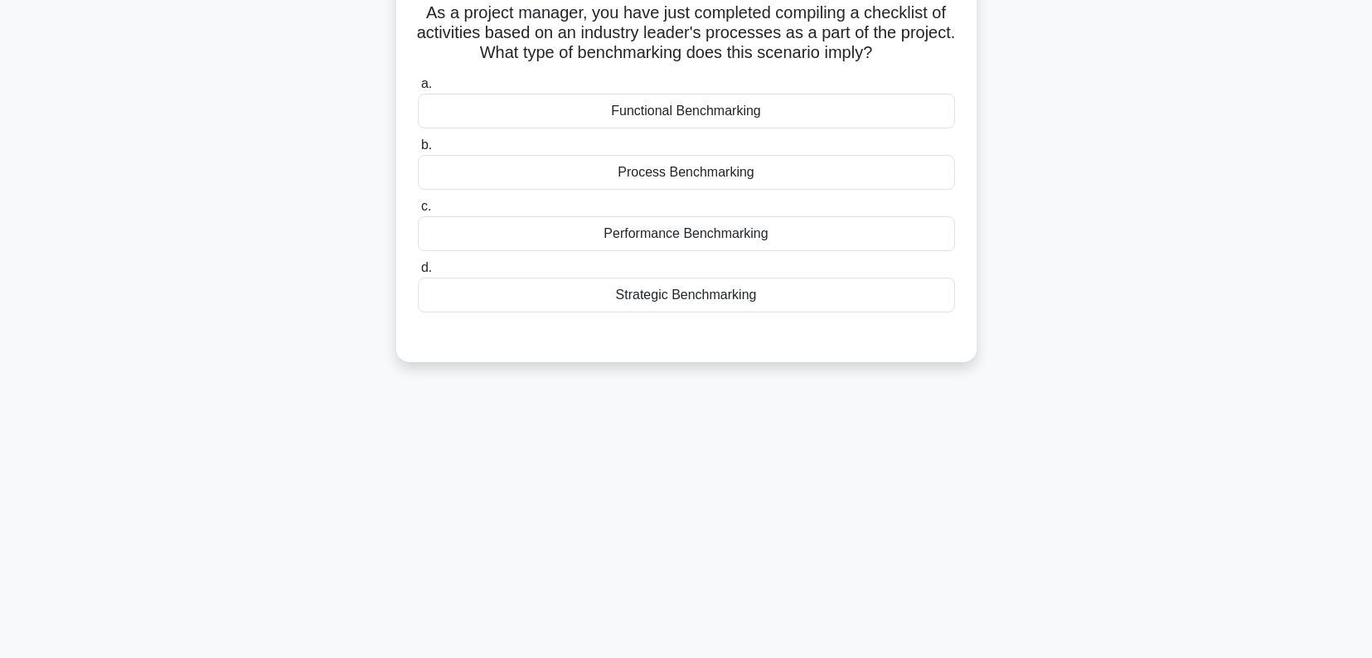
scroll to position [0, 0]
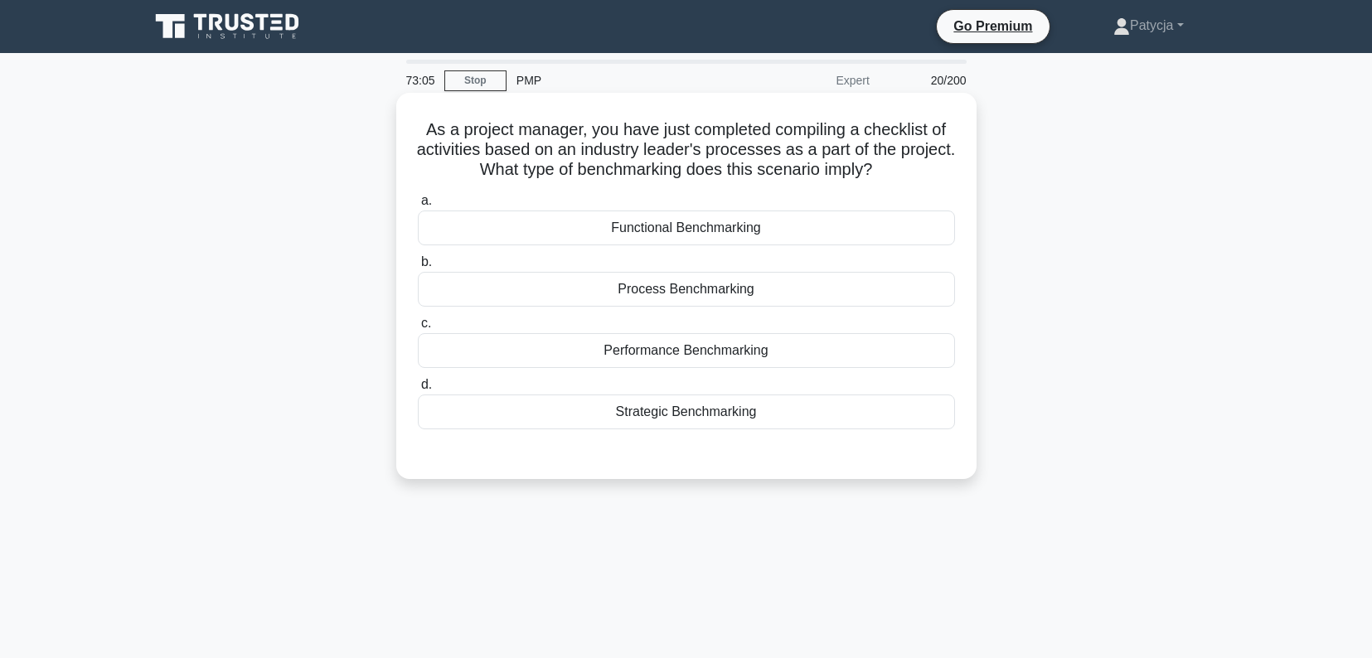
click at [718, 352] on div "Performance Benchmarking" at bounding box center [686, 350] width 537 height 35
click at [418, 329] on input "c. Performance Benchmarking" at bounding box center [418, 323] width 0 height 11
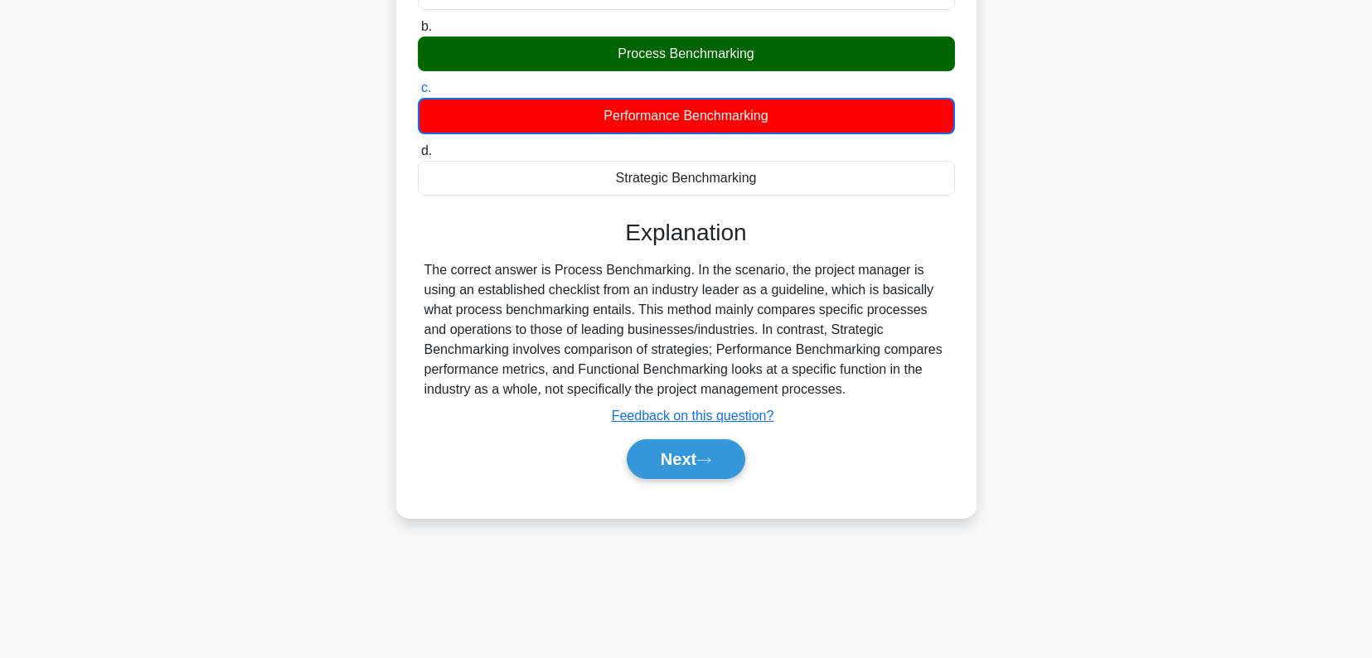
scroll to position [237, 0]
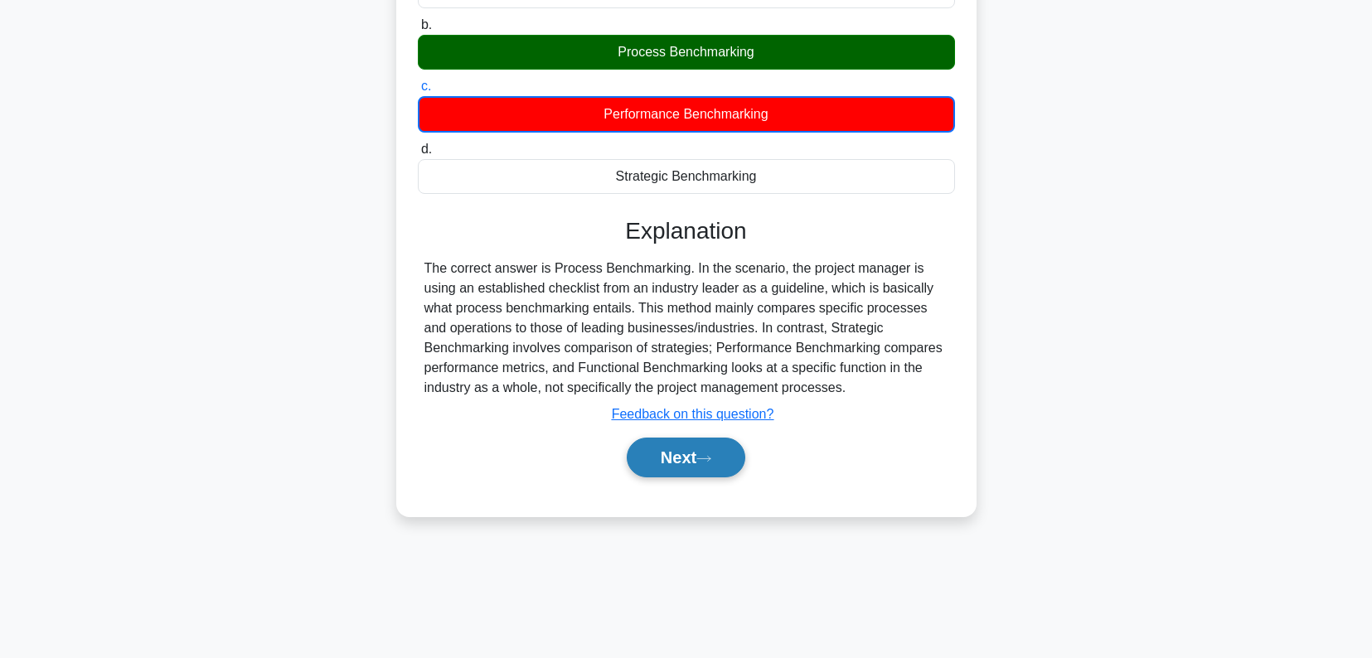
click at [637, 462] on button "Next" at bounding box center [686, 458] width 119 height 40
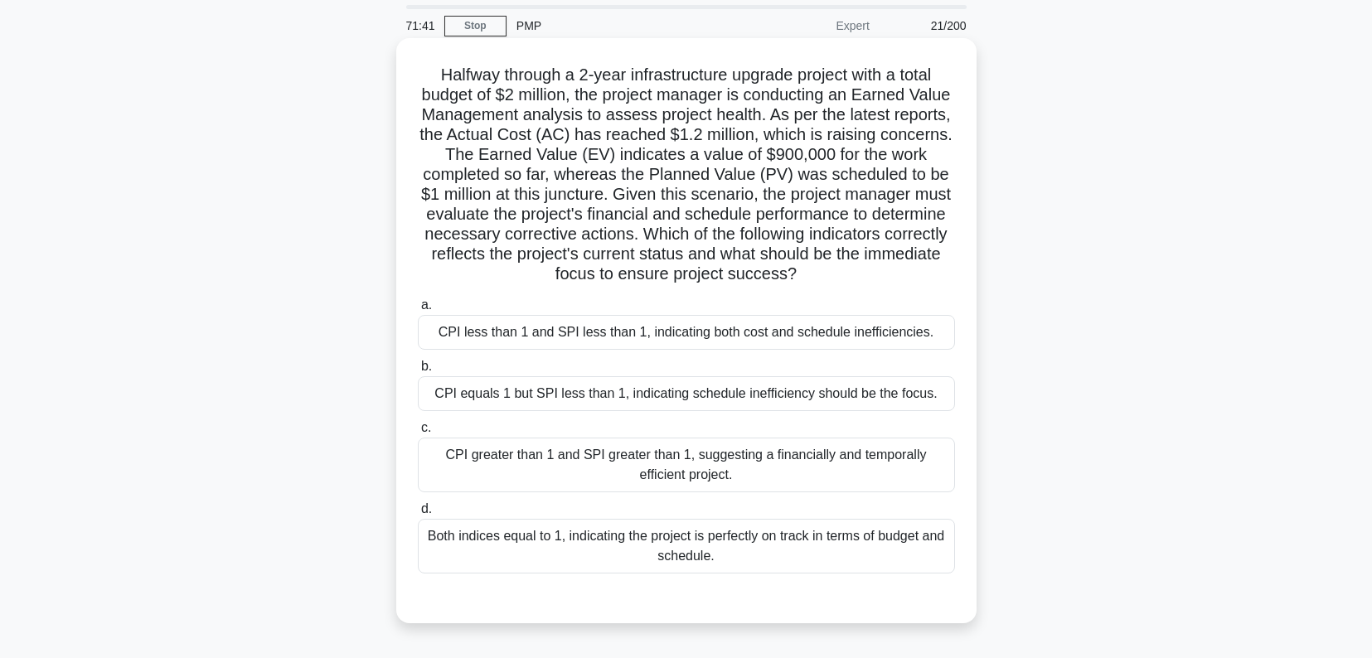
scroll to position [83, 0]
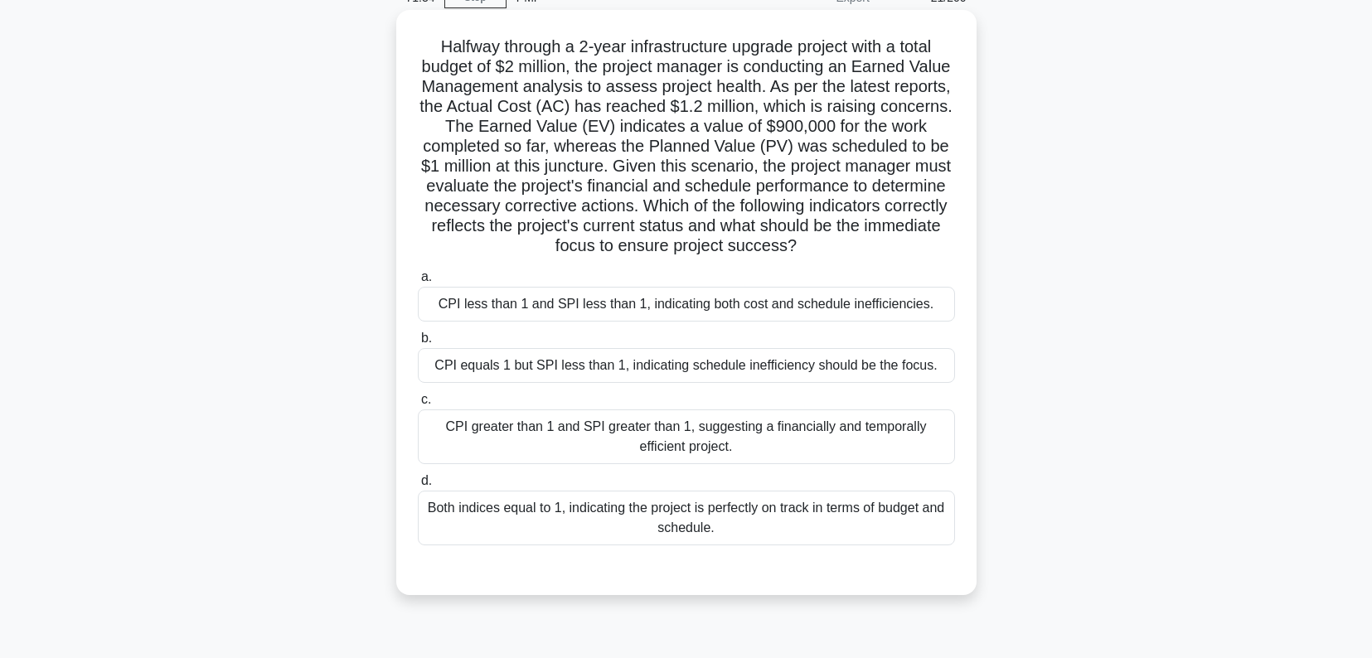
click at [711, 305] on div "CPI less than 1 and SPI less than 1, indicating both cost and schedule ineffici…" at bounding box center [686, 304] width 537 height 35
click at [418, 283] on input "a. CPI less than 1 and SPI less than 1, indicating both cost and schedule ineff…" at bounding box center [418, 277] width 0 height 11
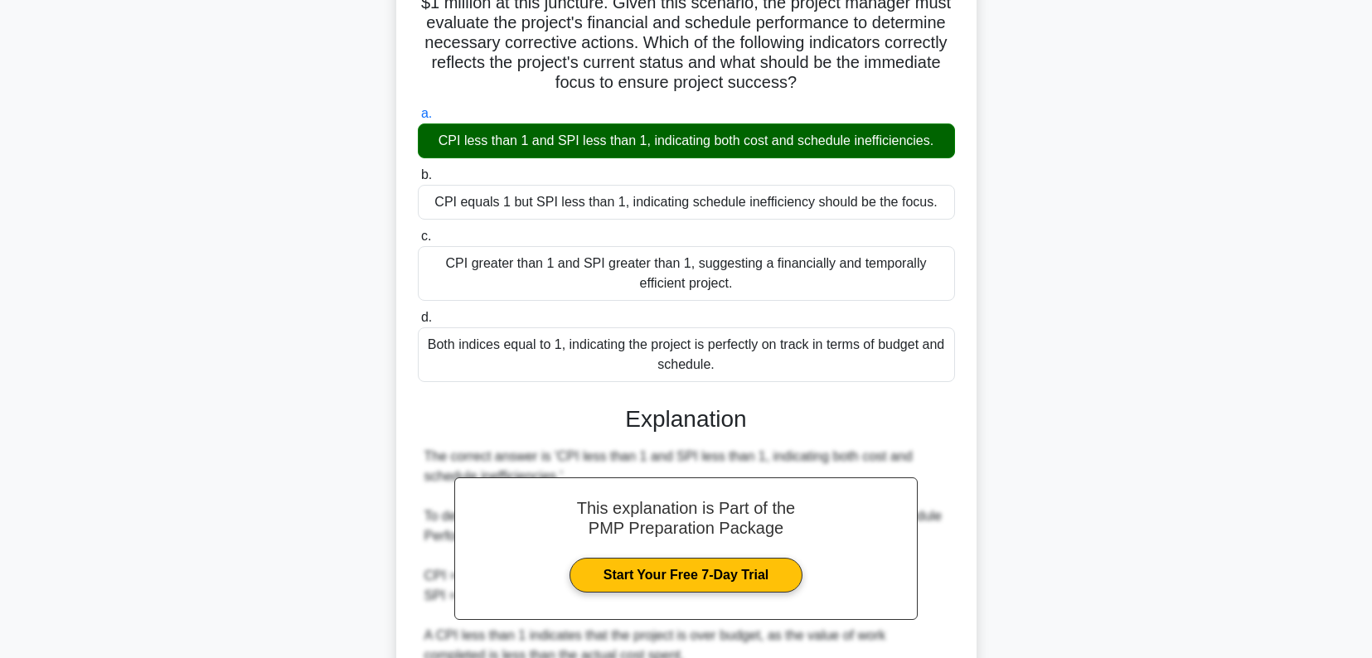
scroll to position [604, 0]
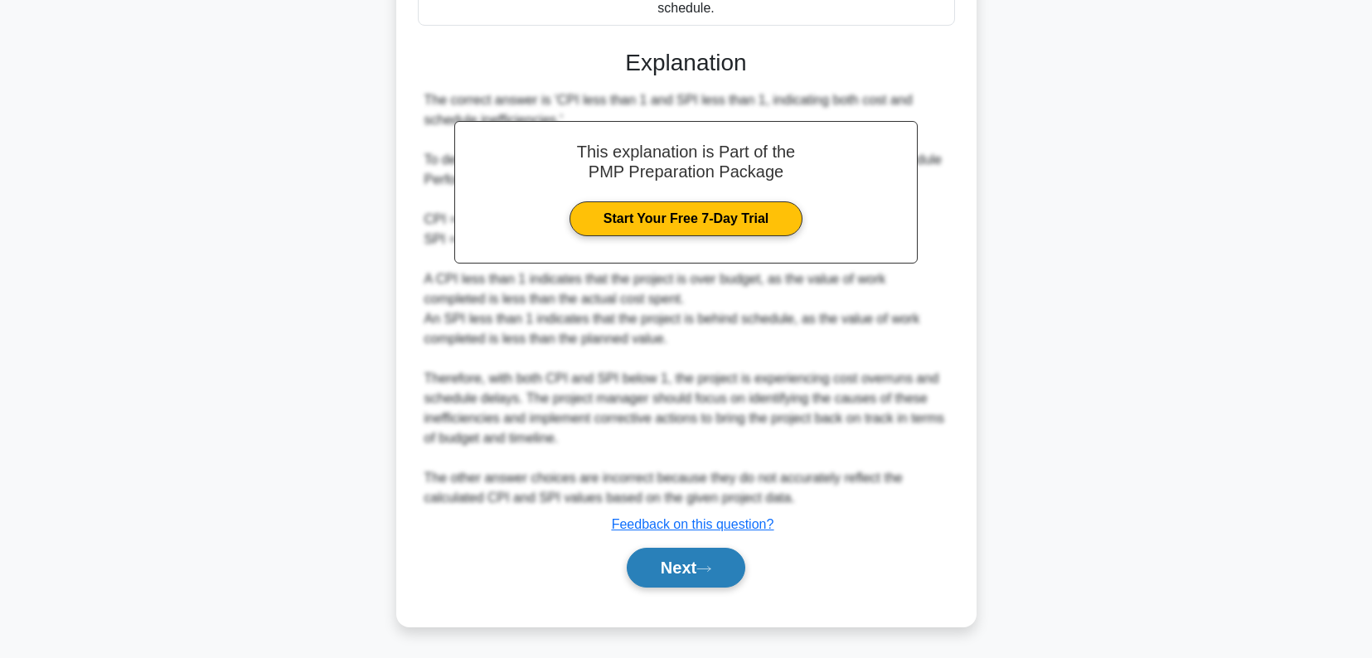
click at [692, 560] on button "Next" at bounding box center [686, 568] width 119 height 40
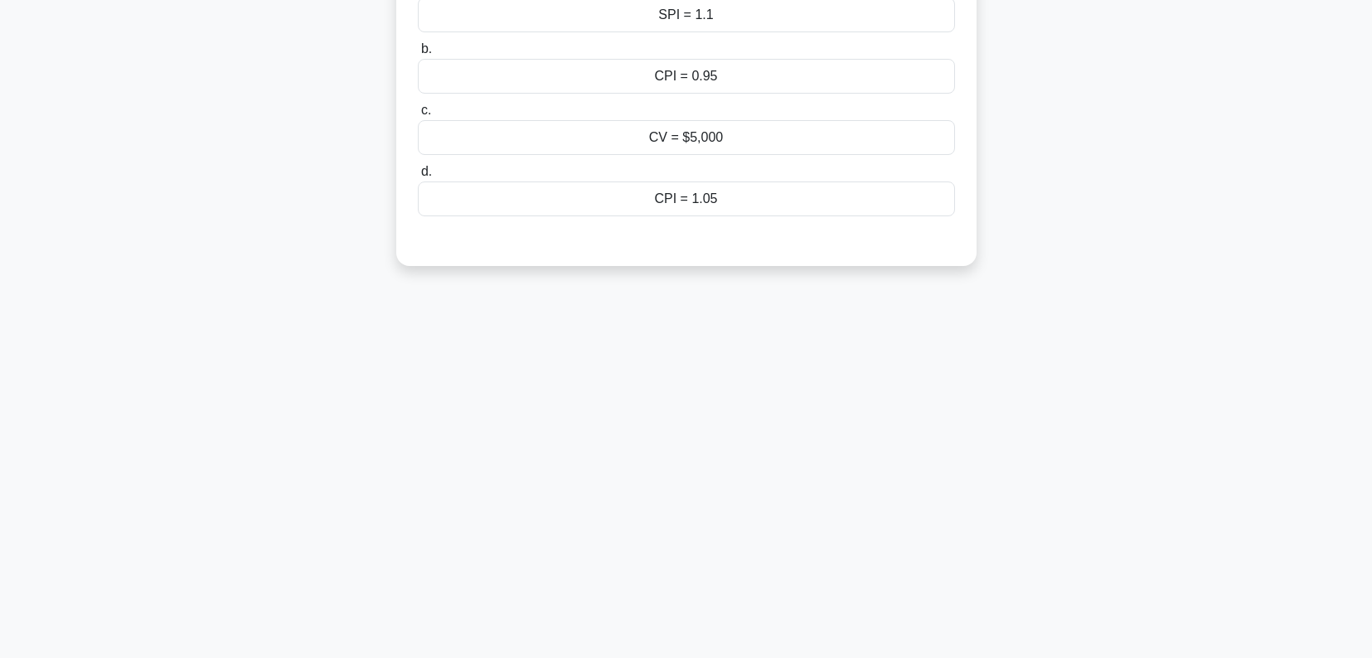
scroll to position [0, 0]
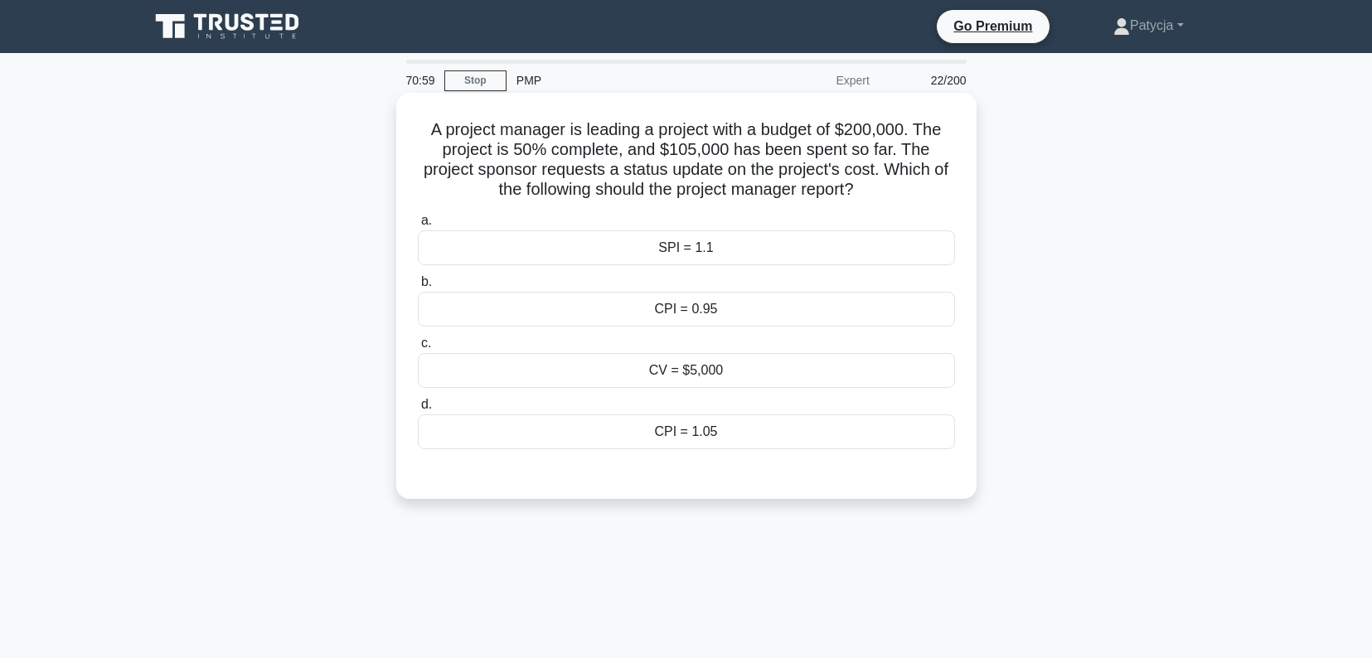
click at [754, 363] on div "CV = $5,000" at bounding box center [686, 370] width 537 height 35
click at [418, 349] on input "c. CV = $5,000" at bounding box center [418, 343] width 0 height 11
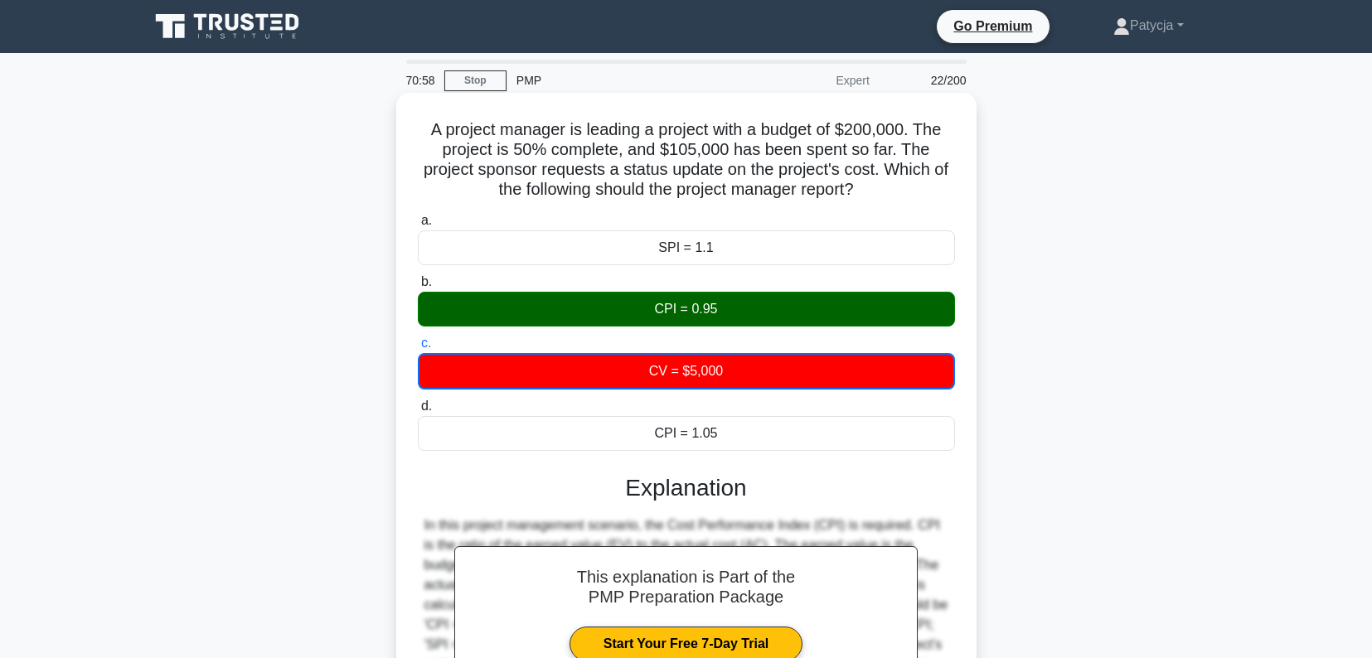
scroll to position [237, 0]
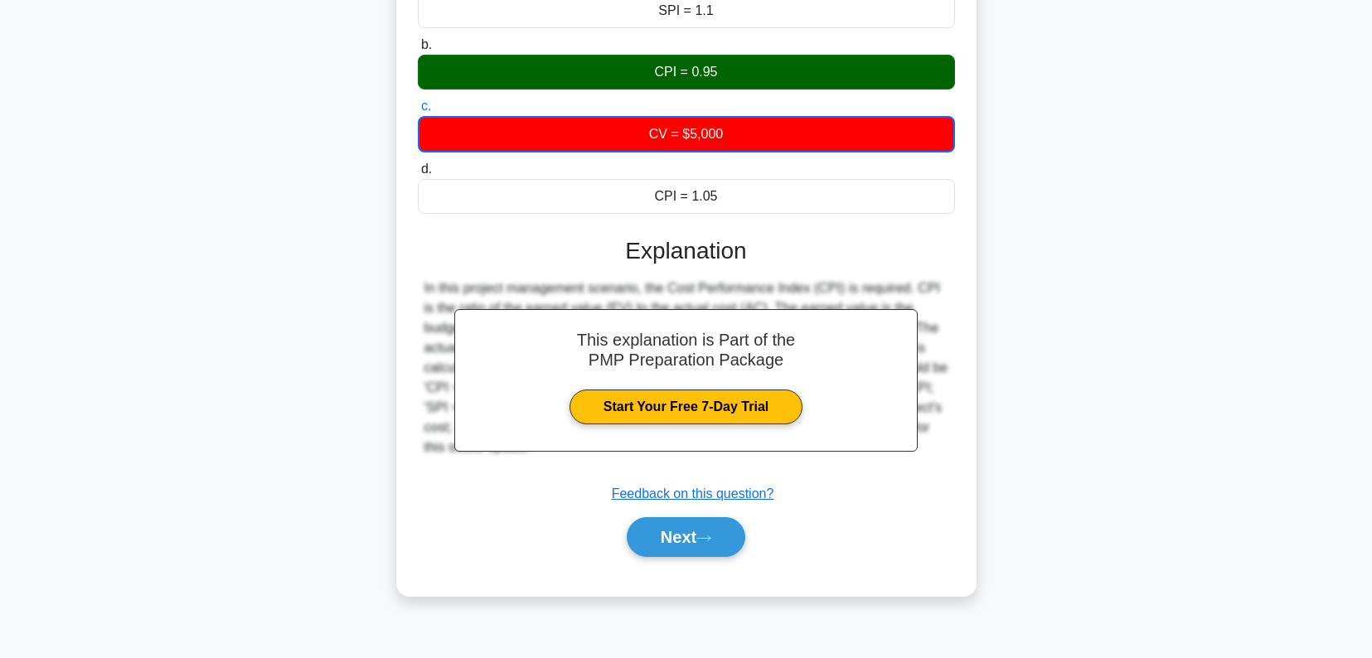
click at [732, 512] on div "Next" at bounding box center [686, 537] width 537 height 53
click at [722, 527] on button "Next" at bounding box center [686, 537] width 119 height 40
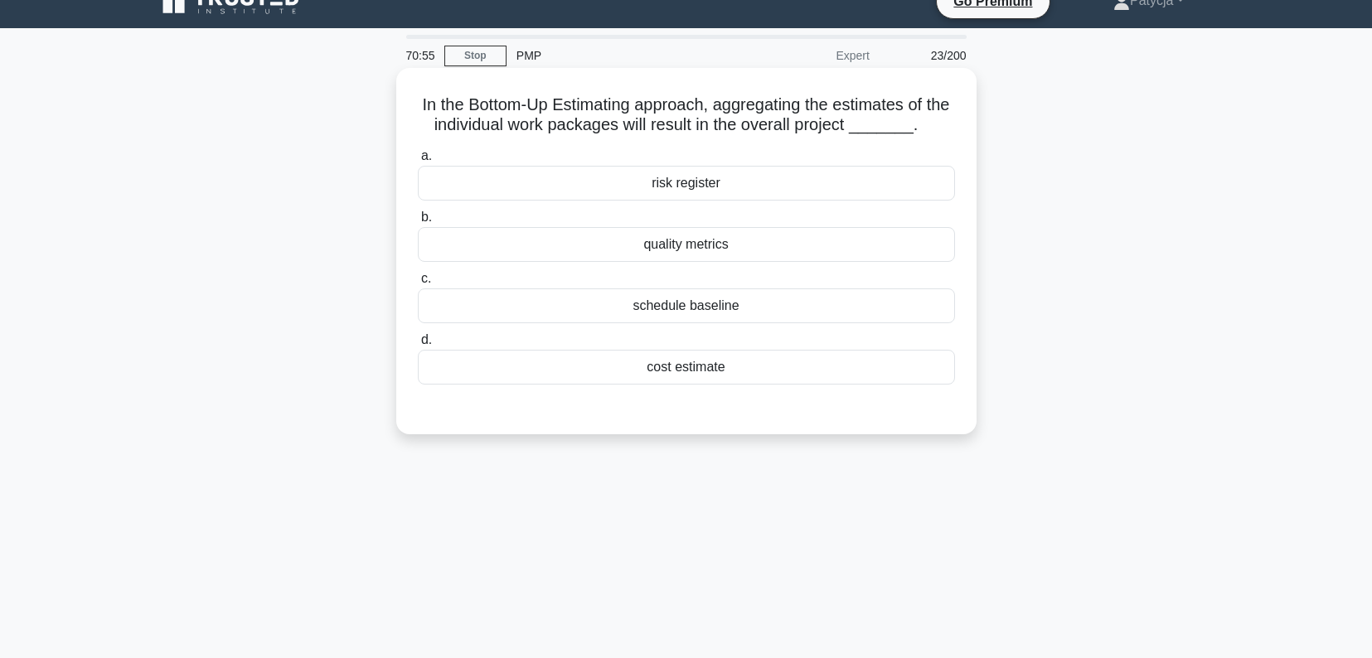
scroll to position [0, 0]
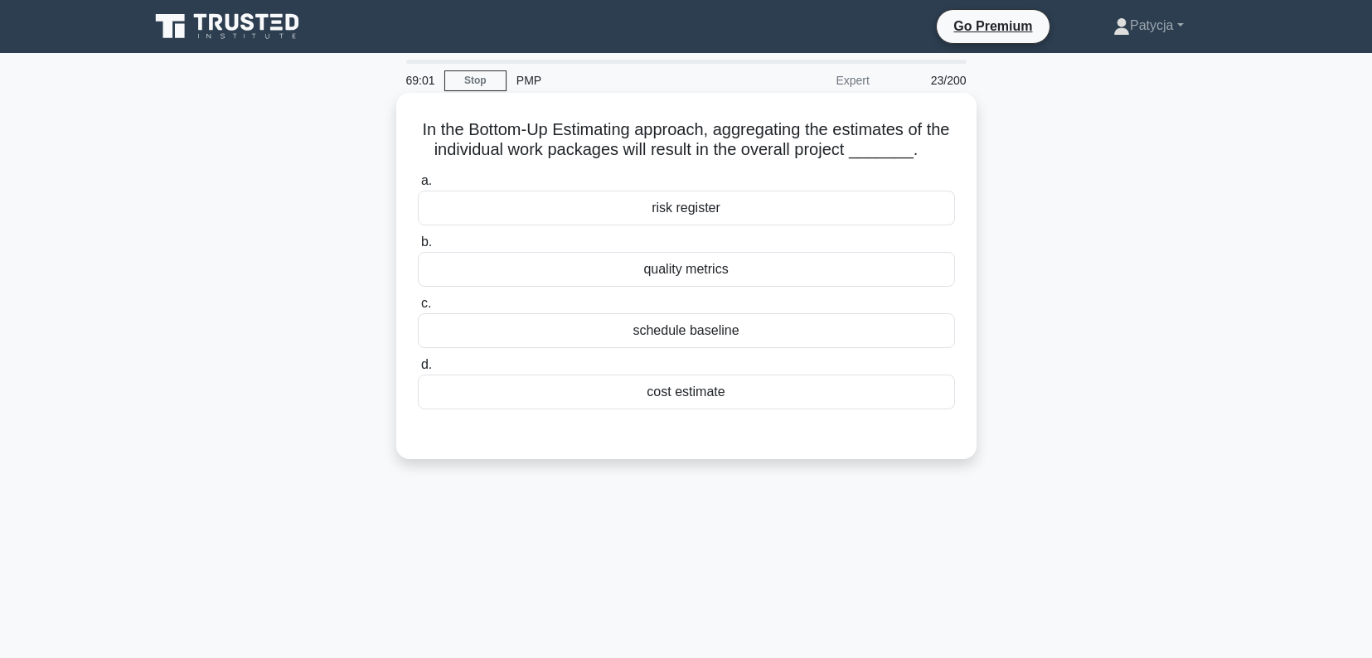
click at [740, 396] on div "cost estimate" at bounding box center [686, 392] width 537 height 35
click at [418, 371] on input "d. cost estimate" at bounding box center [418, 365] width 0 height 11
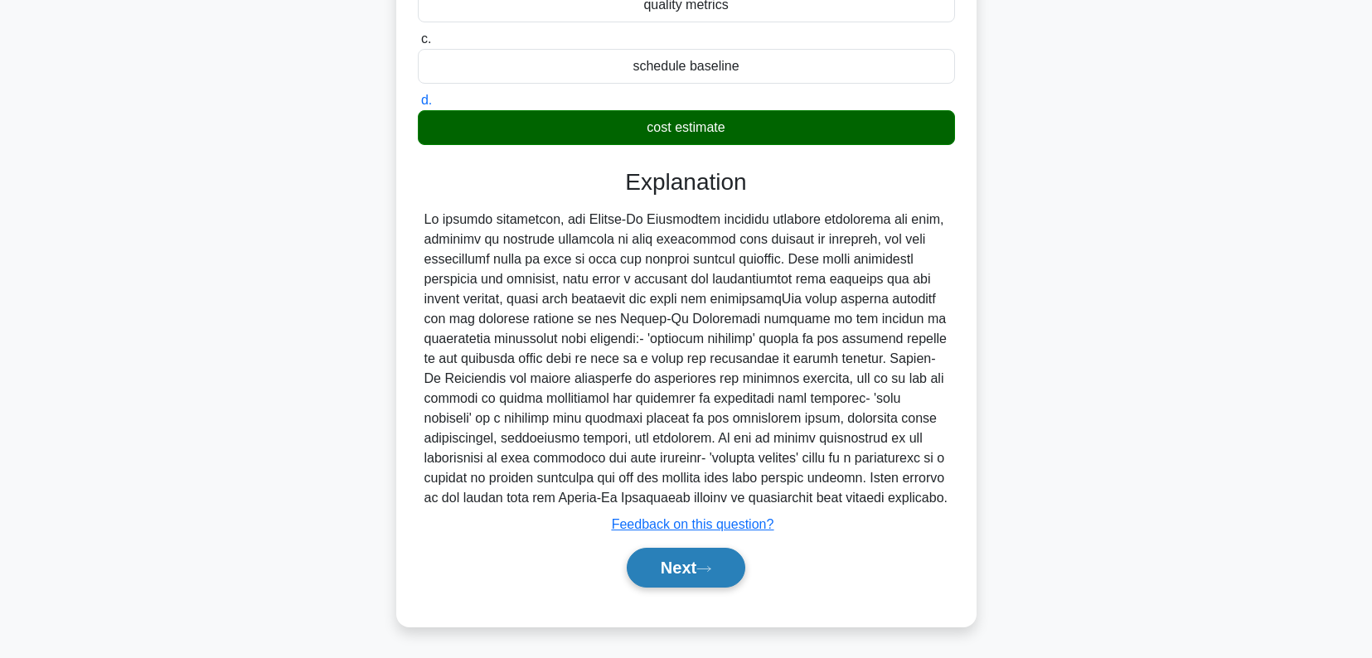
click at [707, 563] on button "Next" at bounding box center [686, 568] width 119 height 40
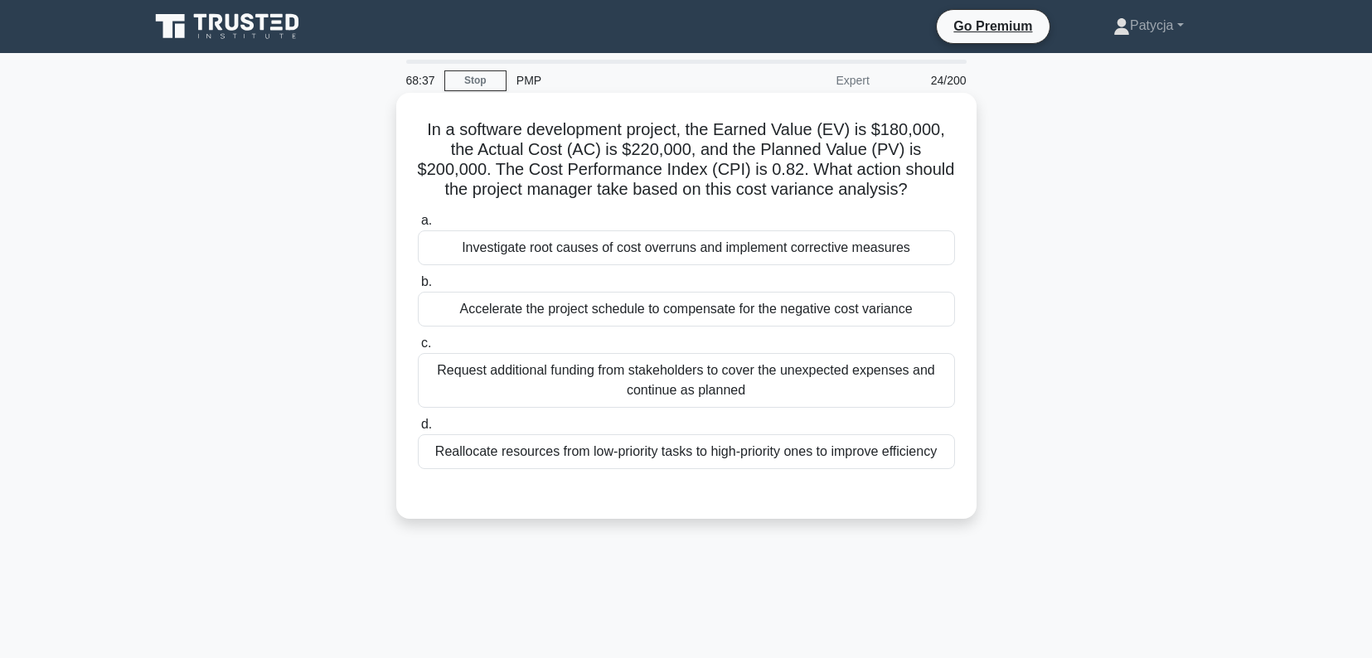
click at [668, 255] on div "Investigate root causes of cost overruns and implement corrective measures" at bounding box center [686, 247] width 537 height 35
click at [418, 226] on input "a. Investigate root causes of cost overruns and implement corrective measures" at bounding box center [418, 221] width 0 height 11
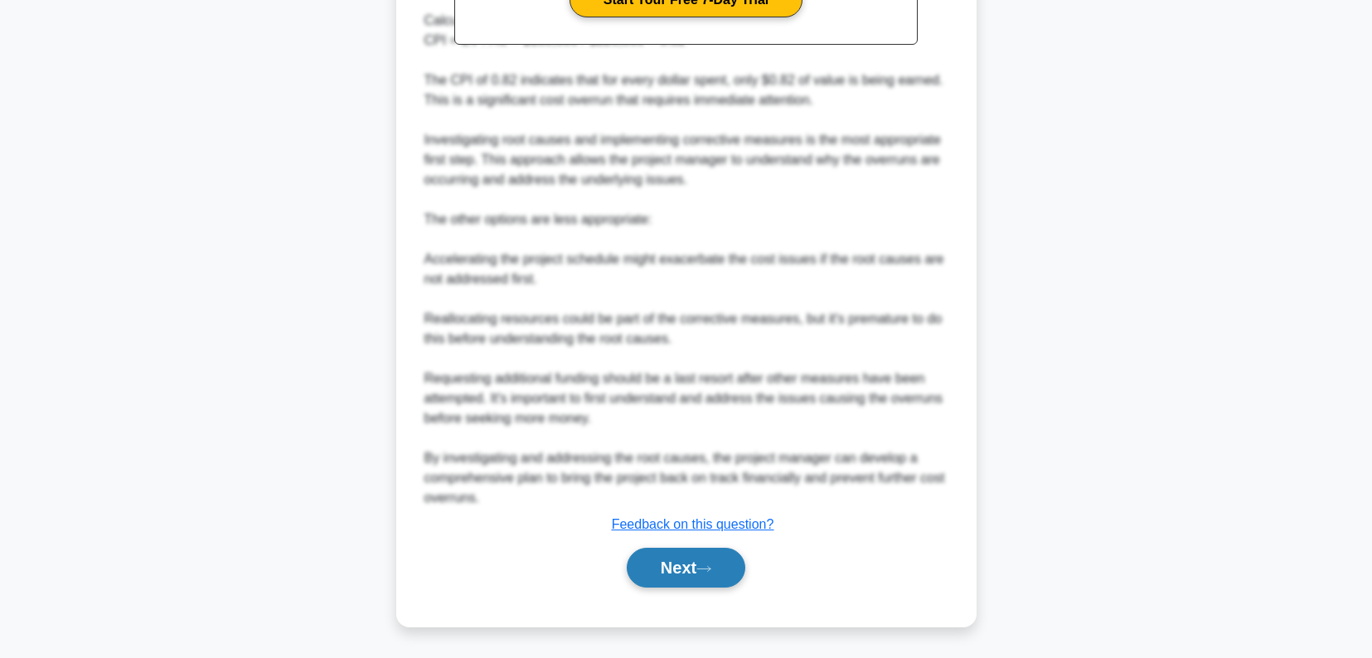
click at [672, 551] on button "Next" at bounding box center [686, 568] width 119 height 40
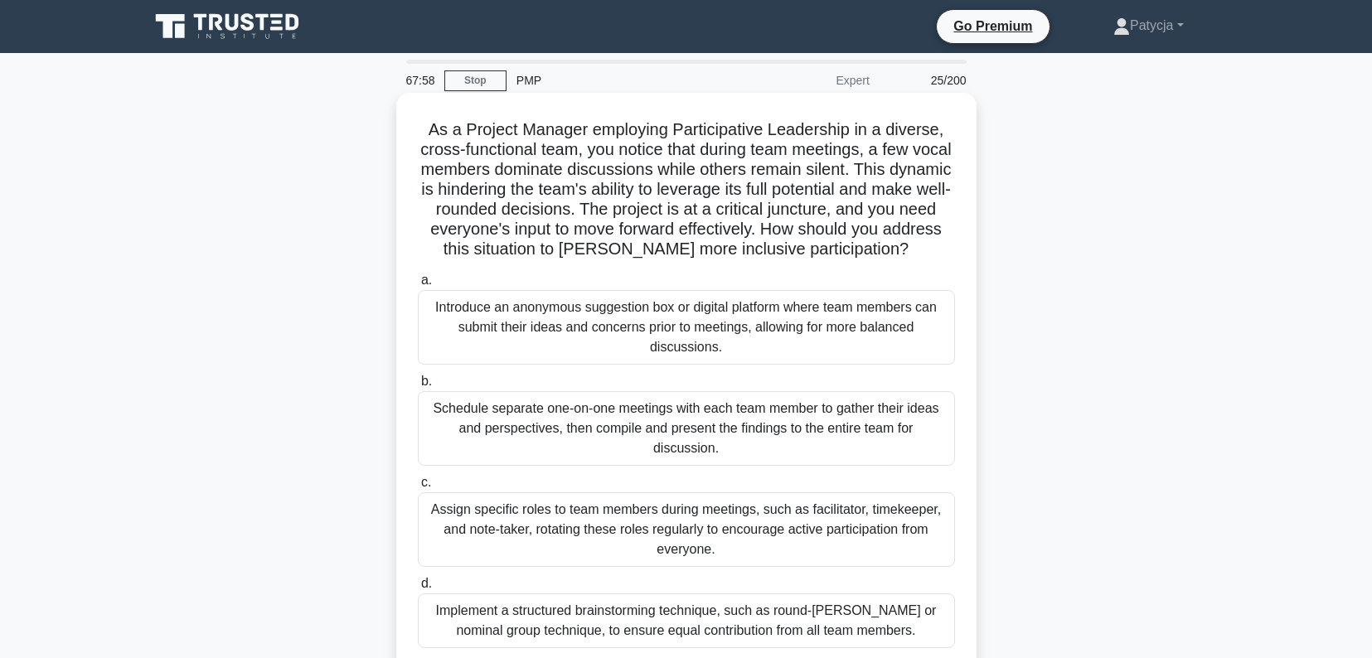
scroll to position [83, 0]
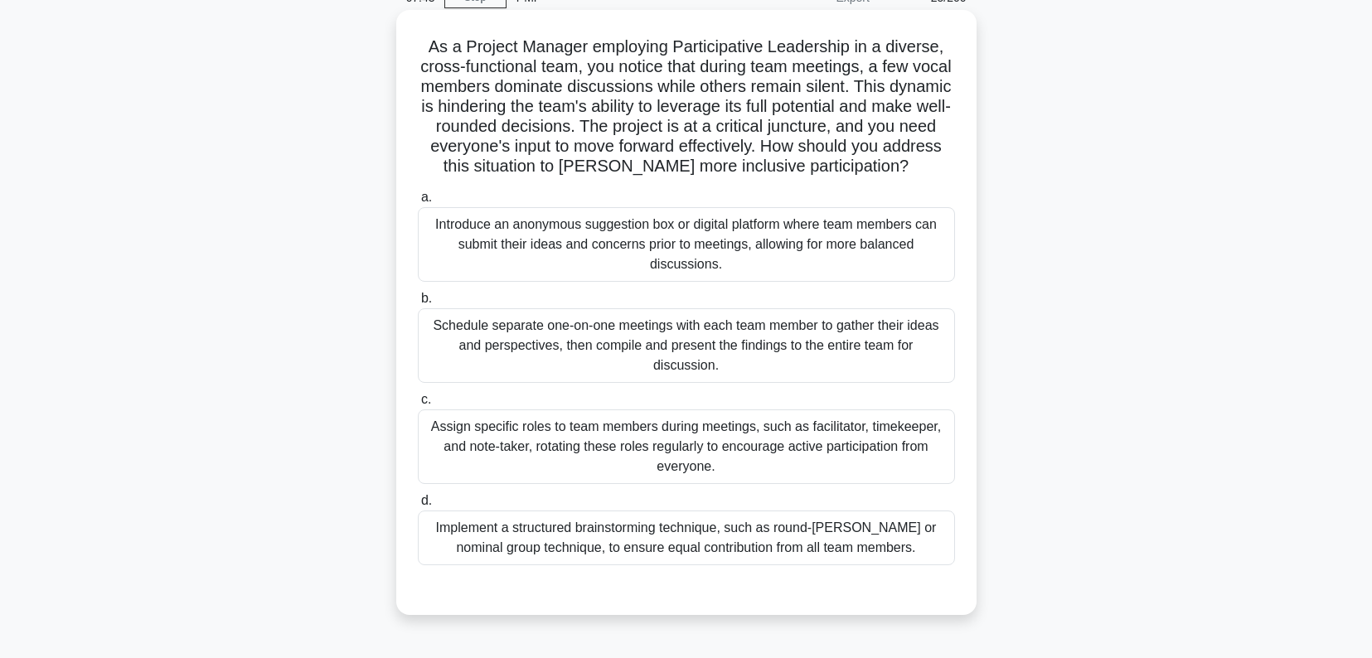
click at [598, 538] on div "Implement a structured brainstorming technique, such as round-robin or nominal …" at bounding box center [686, 538] width 537 height 55
click at [418, 507] on input "d. Implement a structured brainstorming technique, such as round-robin or nomin…" at bounding box center [418, 501] width 0 height 11
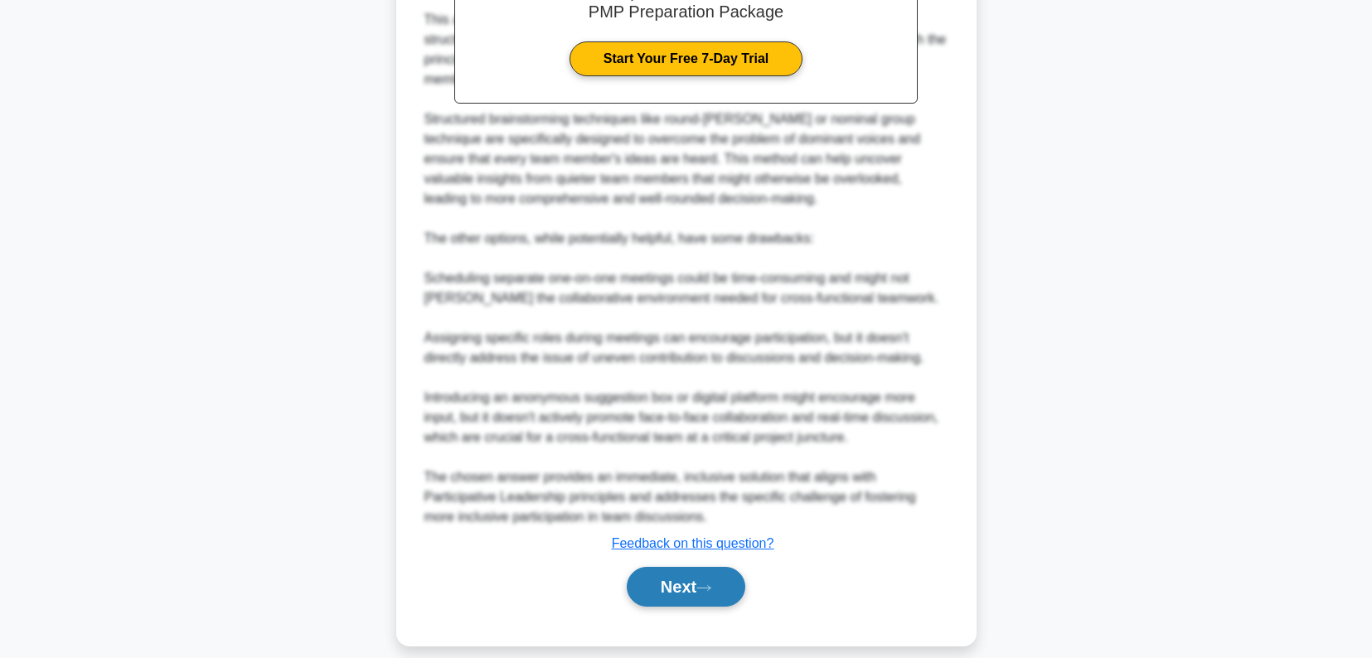
click at [637, 567] on button "Next" at bounding box center [686, 587] width 119 height 40
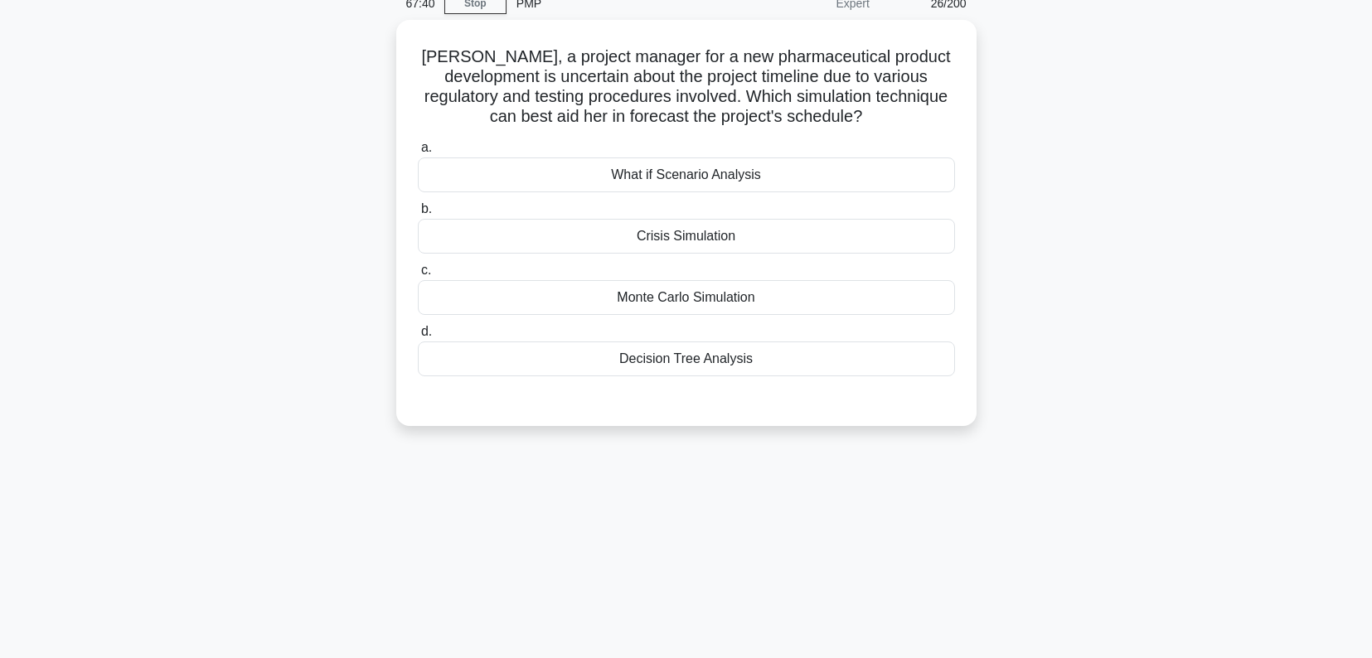
scroll to position [0, 0]
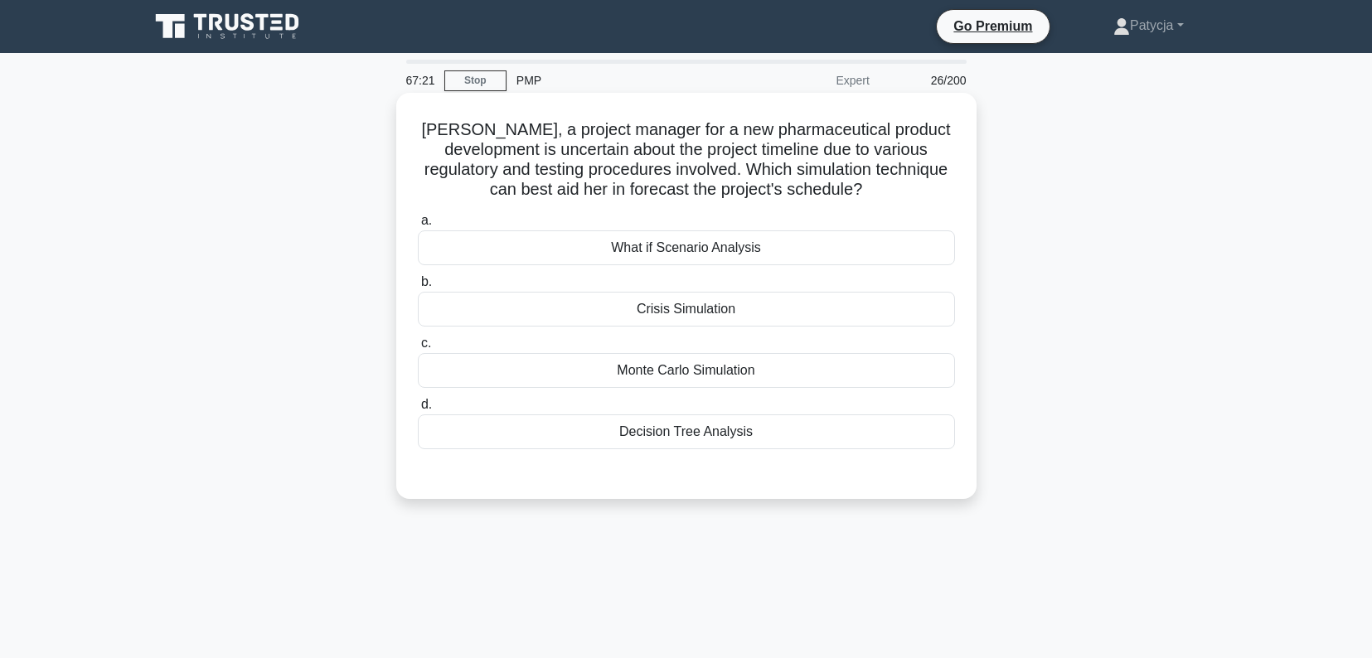
click at [659, 370] on div "Monte Carlo Simulation" at bounding box center [686, 370] width 537 height 35
click at [418, 349] on input "c. Monte Carlo Simulation" at bounding box center [418, 343] width 0 height 11
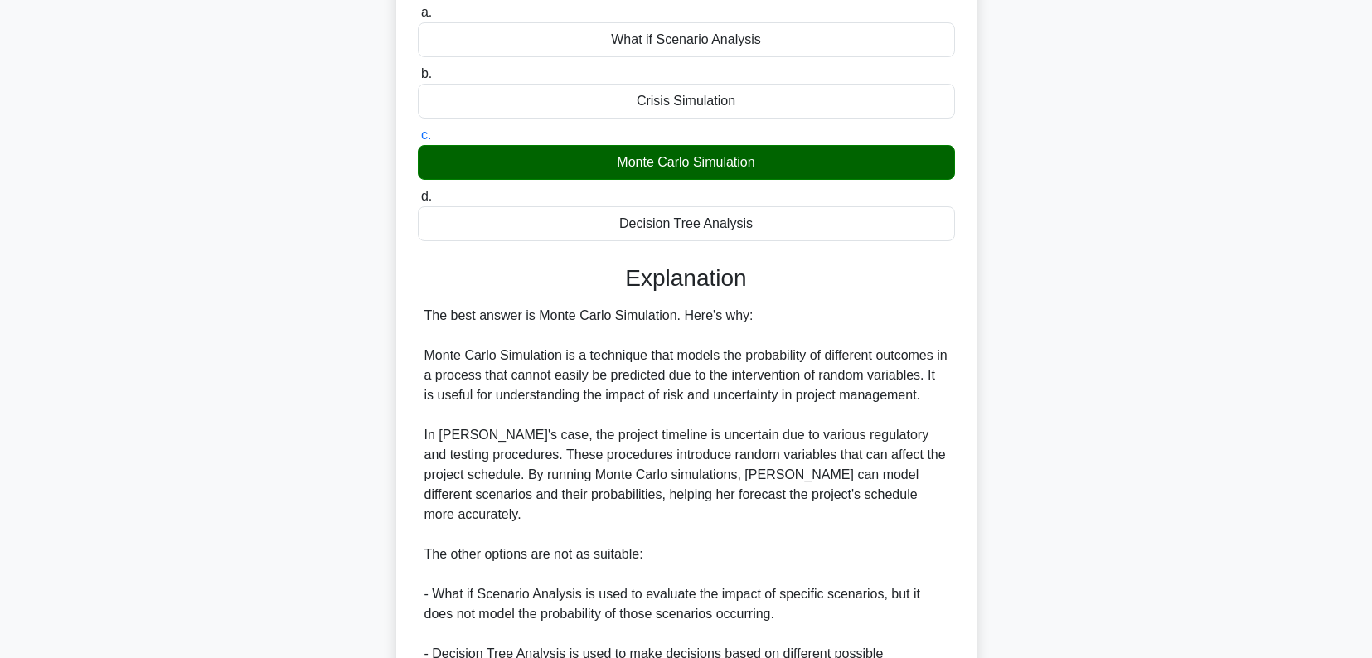
scroll to position [424, 0]
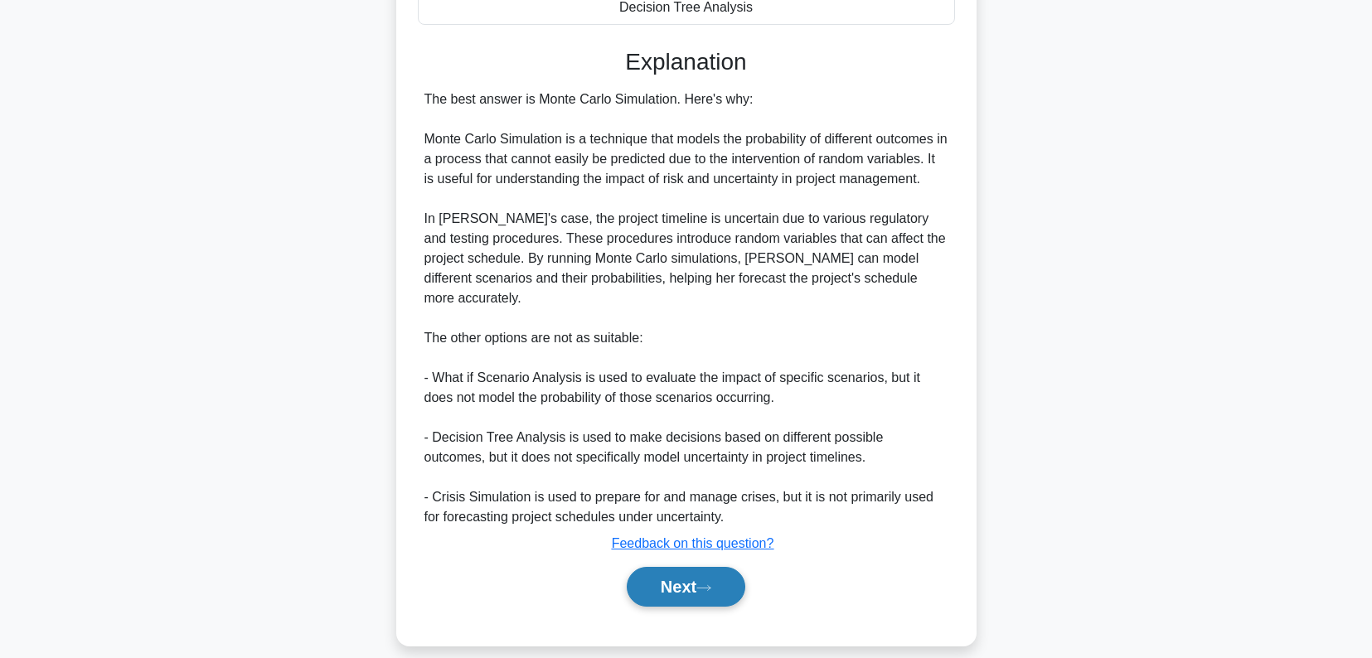
click at [654, 568] on button "Next" at bounding box center [686, 587] width 119 height 40
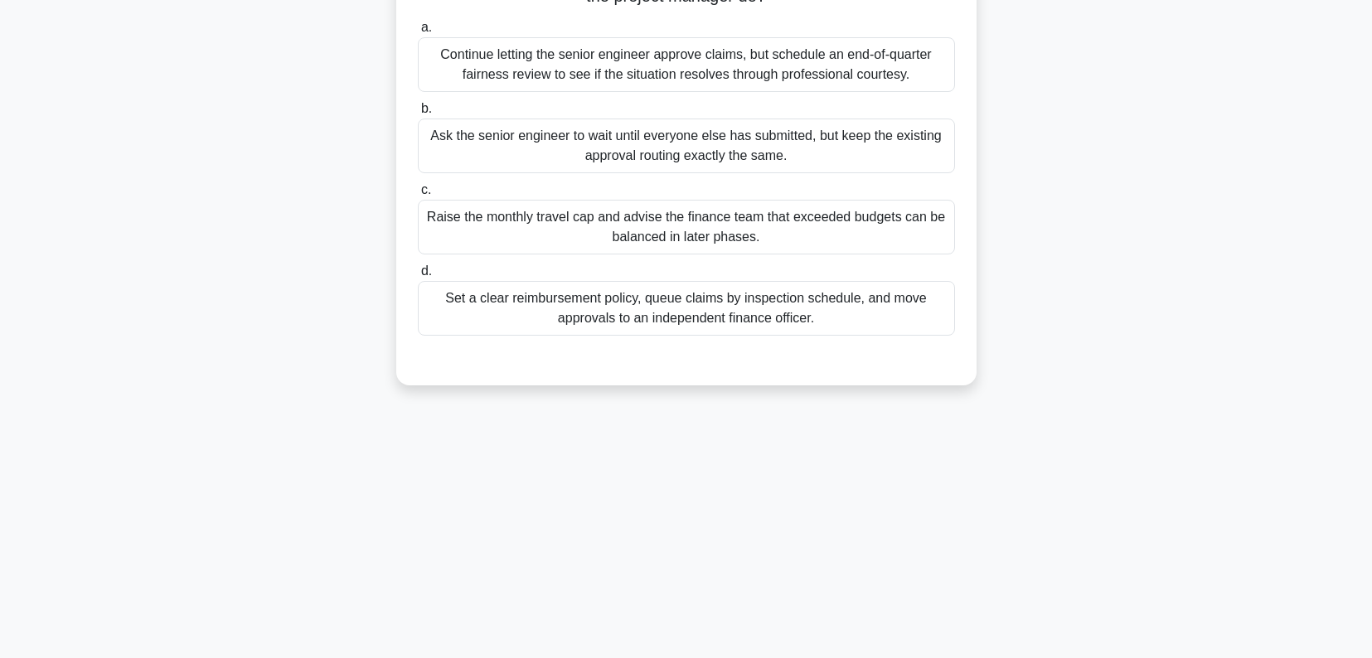
scroll to position [0, 0]
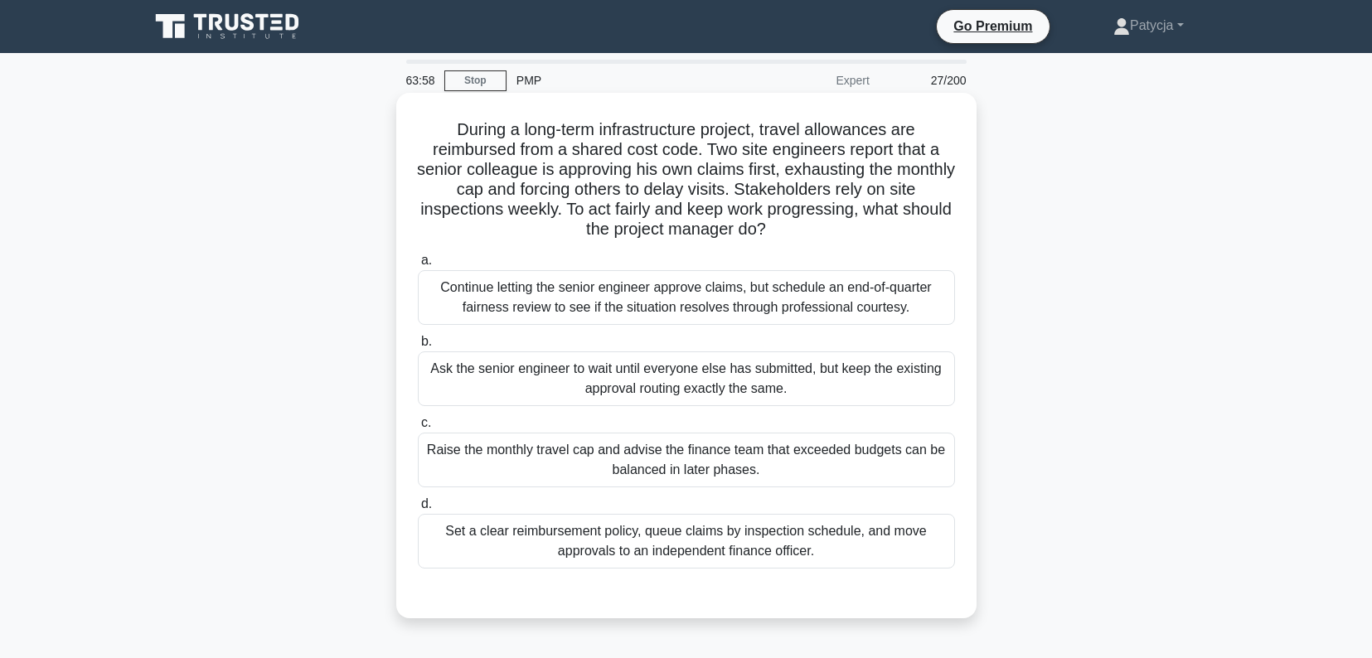
click at [843, 552] on div "Set a clear reimbursement policy, queue claims by inspection schedule, and move…" at bounding box center [686, 541] width 537 height 55
click at [418, 510] on input "d. Set a clear reimbursement policy, queue claims by inspection schedule, and m…" at bounding box center [418, 504] width 0 height 11
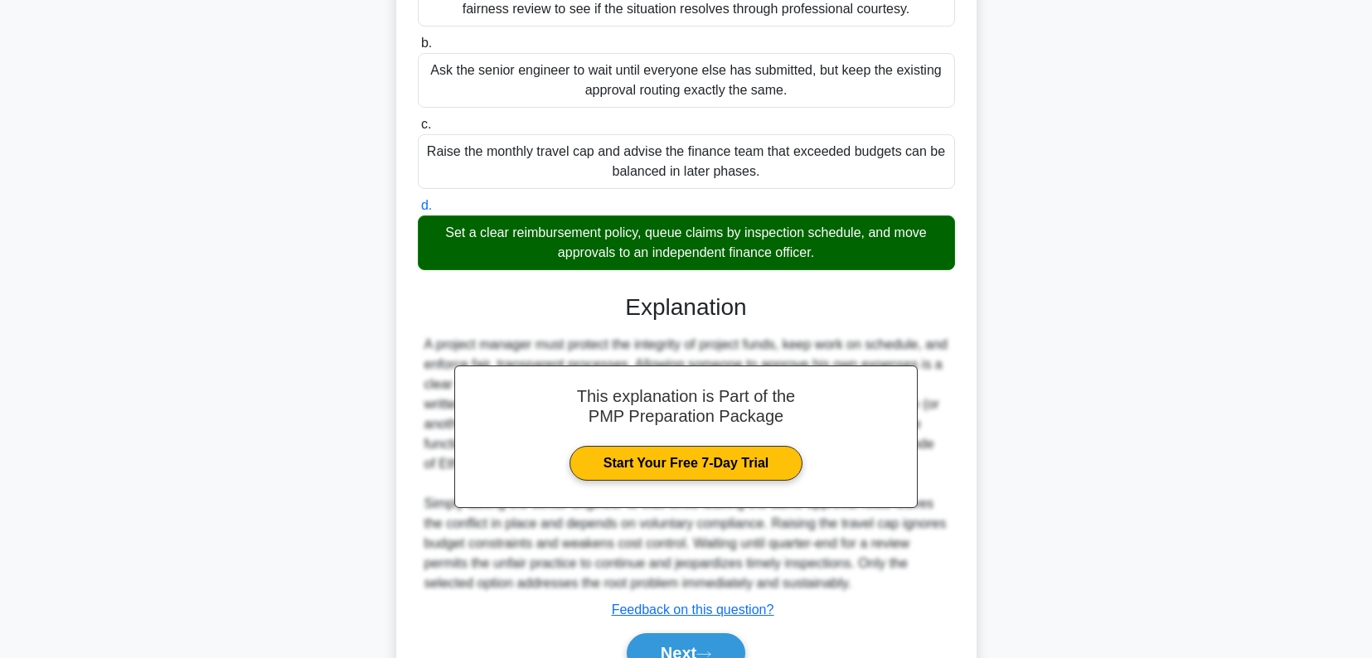
scroll to position [385, 0]
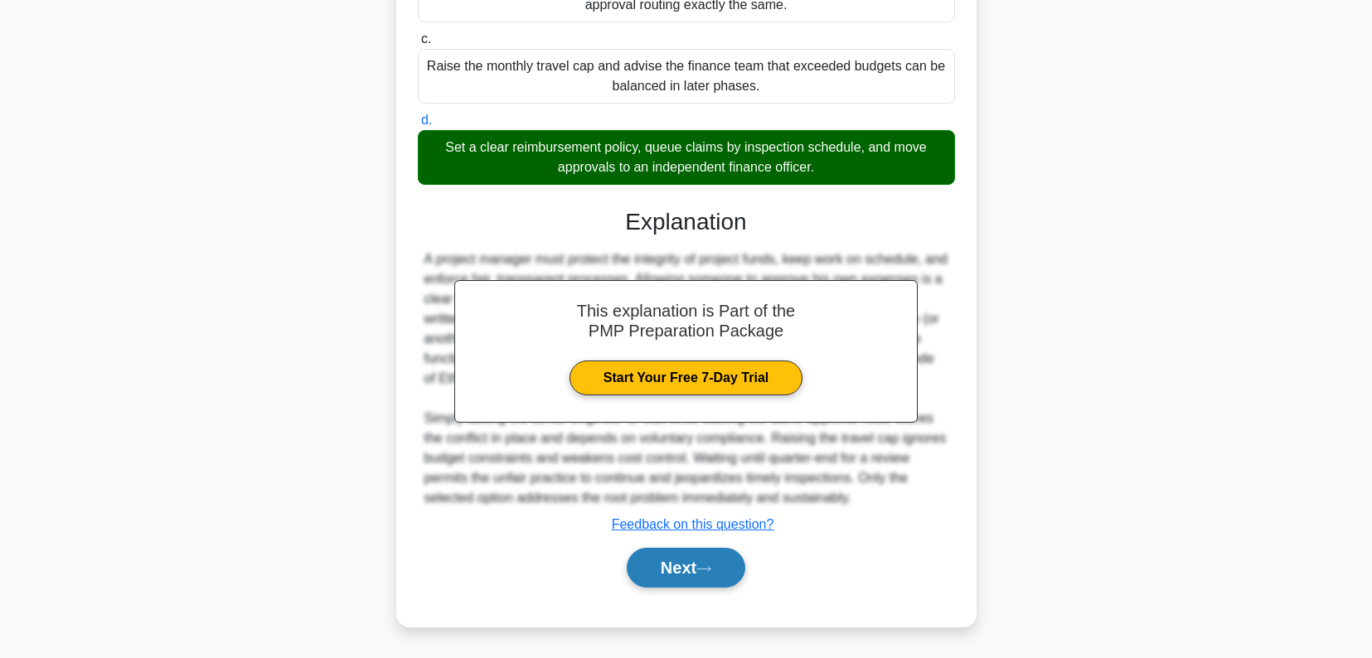
click at [703, 570] on icon at bounding box center [703, 569] width 15 height 9
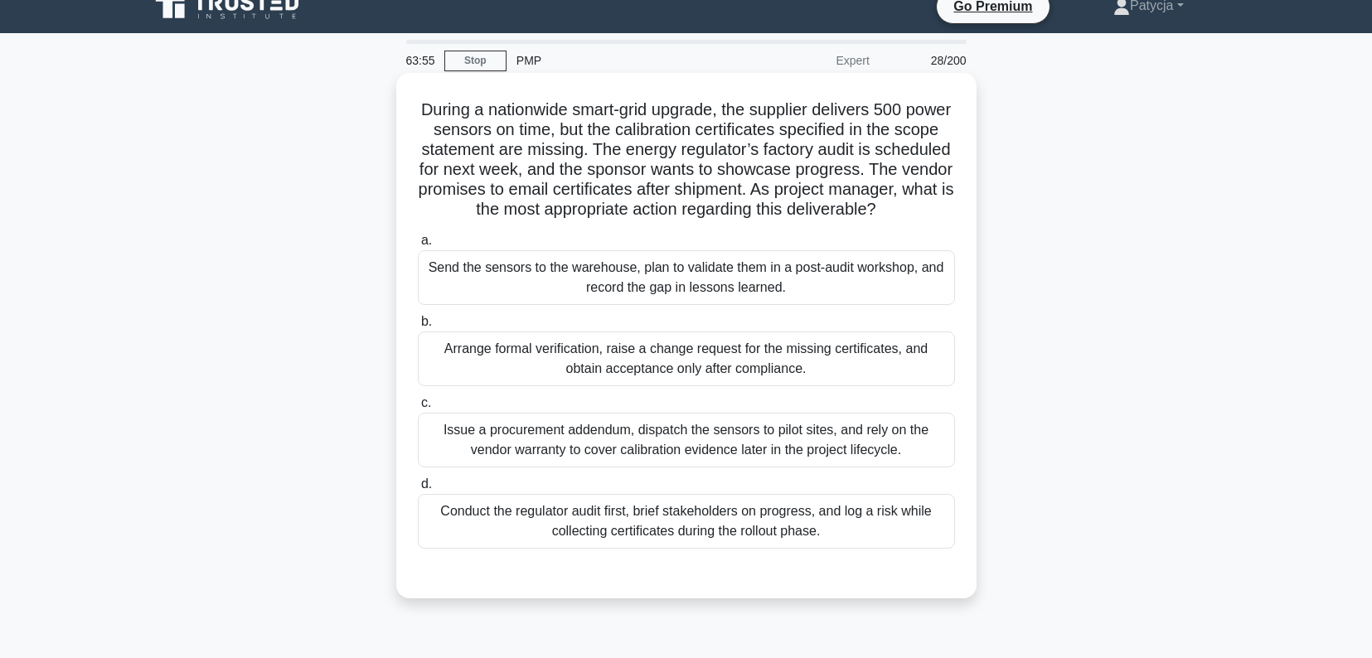
scroll to position [0, 0]
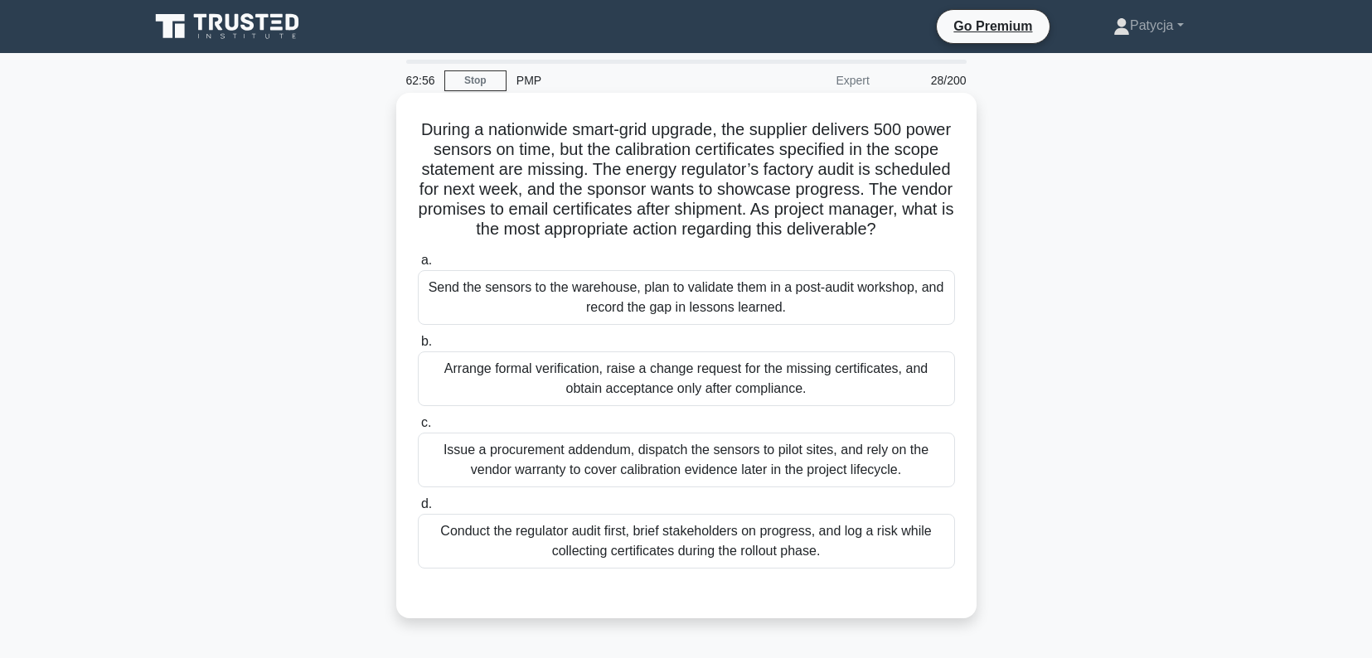
click at [830, 405] on div "Arrange formal verification, raise a change request for the missing certificate…" at bounding box center [686, 379] width 537 height 55
click at [418, 347] on input "b. Arrange formal verification, raise a change request for the missing certific…" at bounding box center [418, 342] width 0 height 11
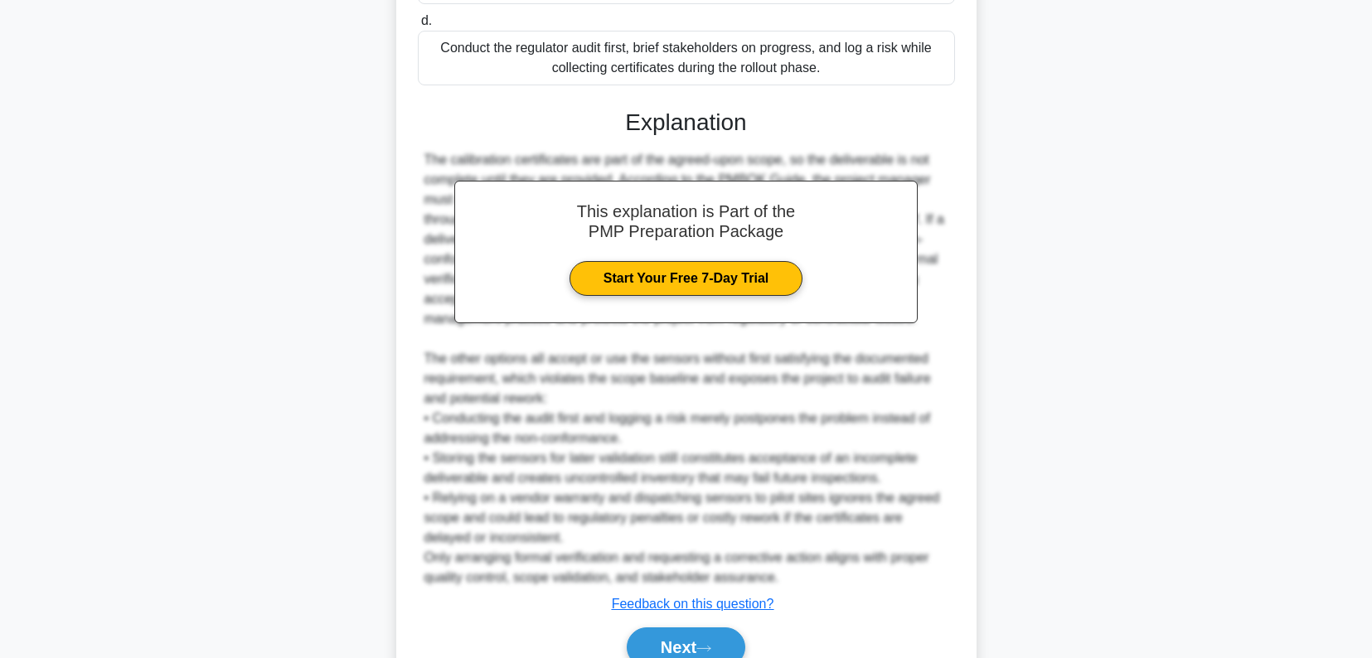
scroll to position [584, 0]
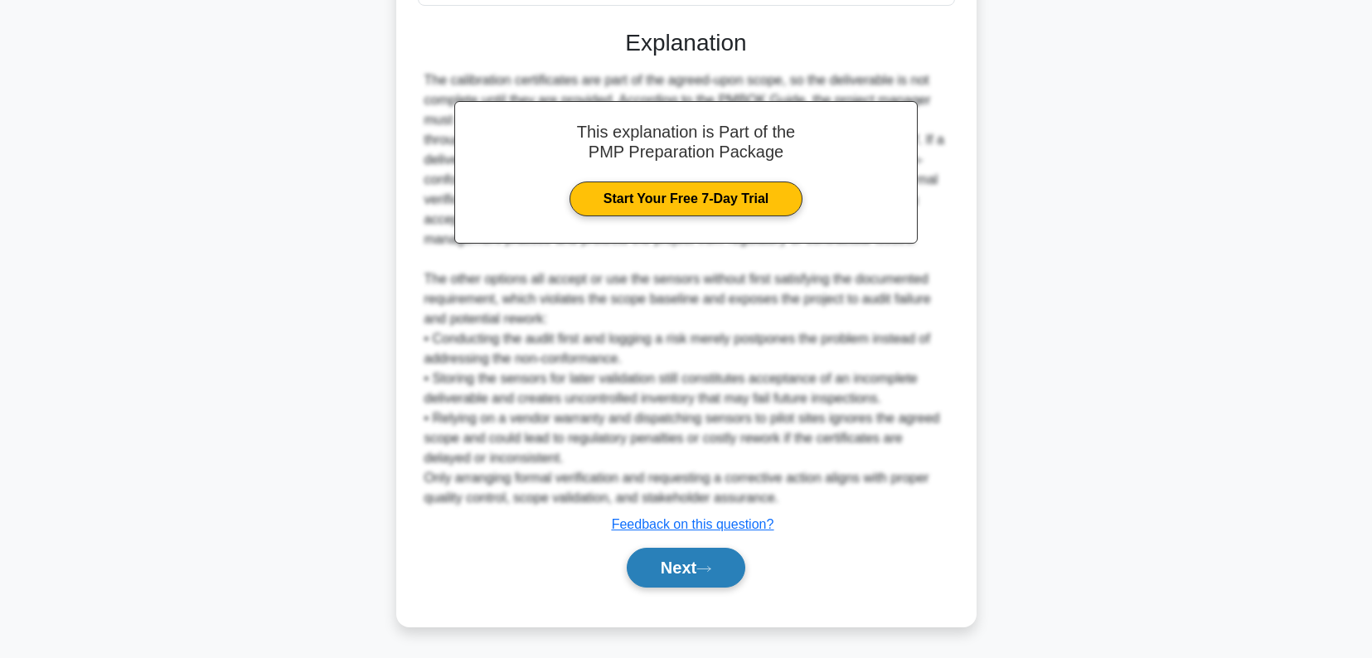
click at [681, 565] on button "Next" at bounding box center [686, 568] width 119 height 40
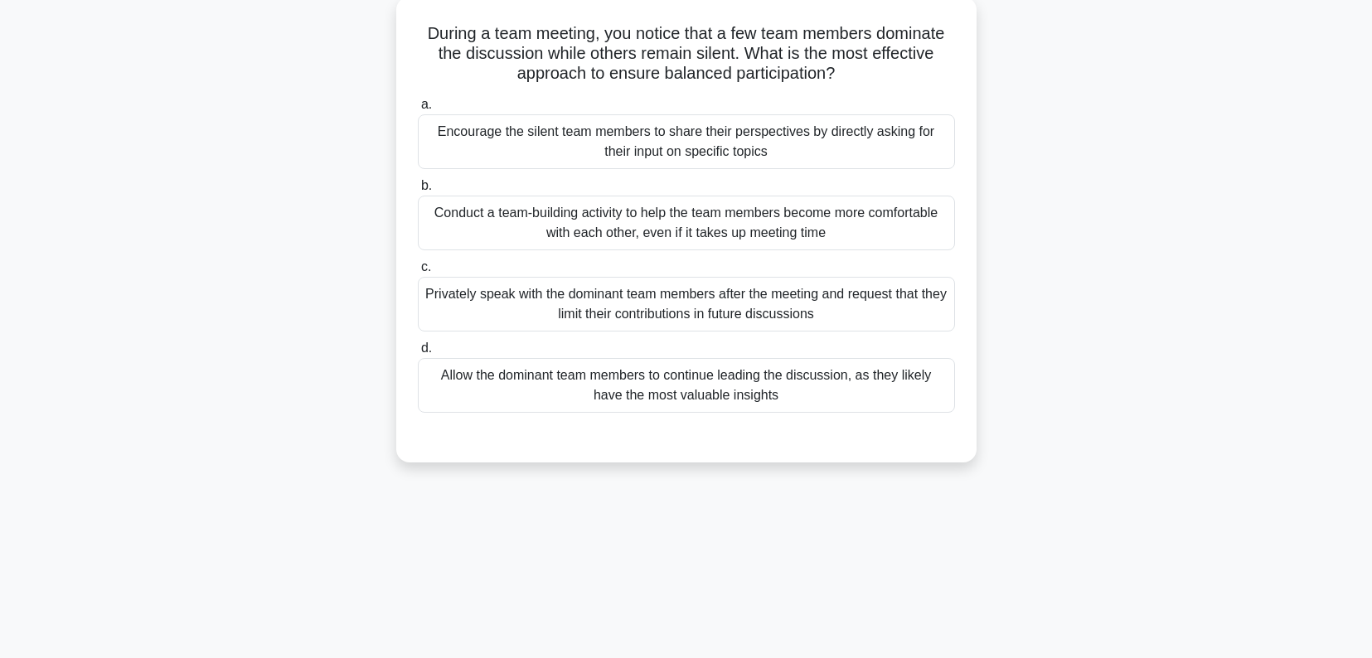
scroll to position [0, 0]
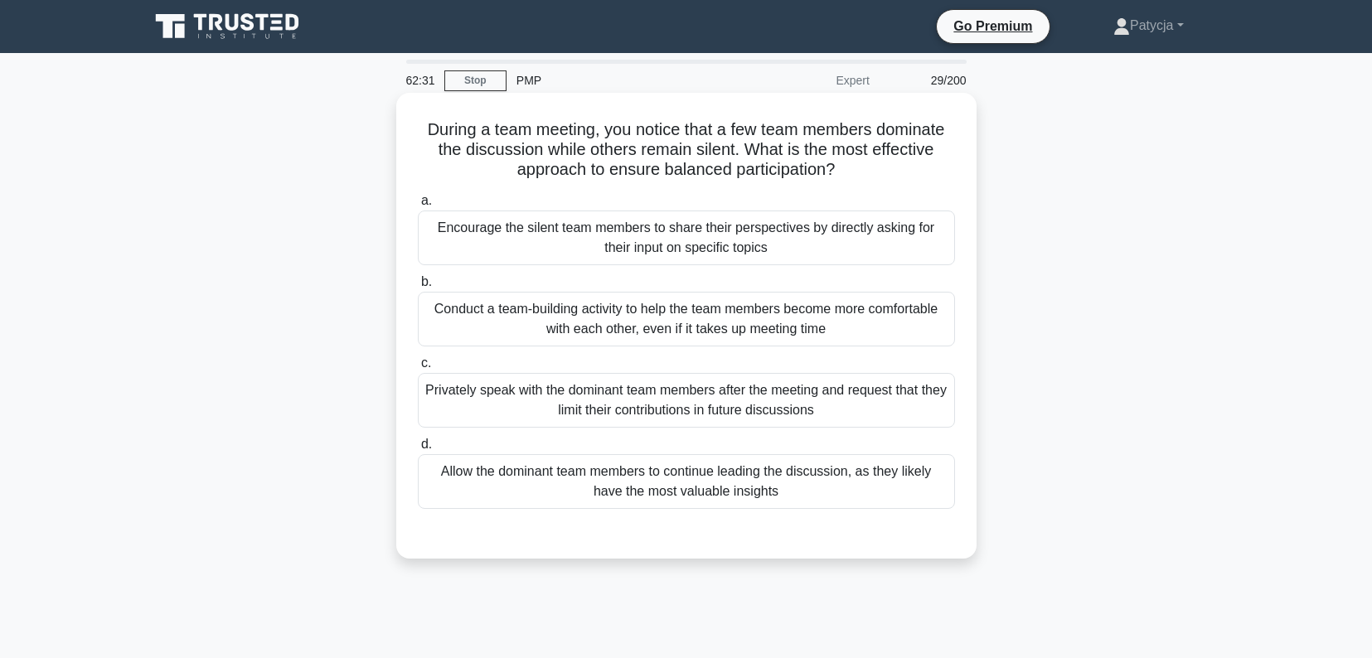
click at [718, 327] on div "Conduct a team-building activity to help the team members become more comfortab…" at bounding box center [686, 319] width 537 height 55
click at [418, 288] on input "b. Conduct a team-building activity to help the team members become more comfor…" at bounding box center [418, 282] width 0 height 11
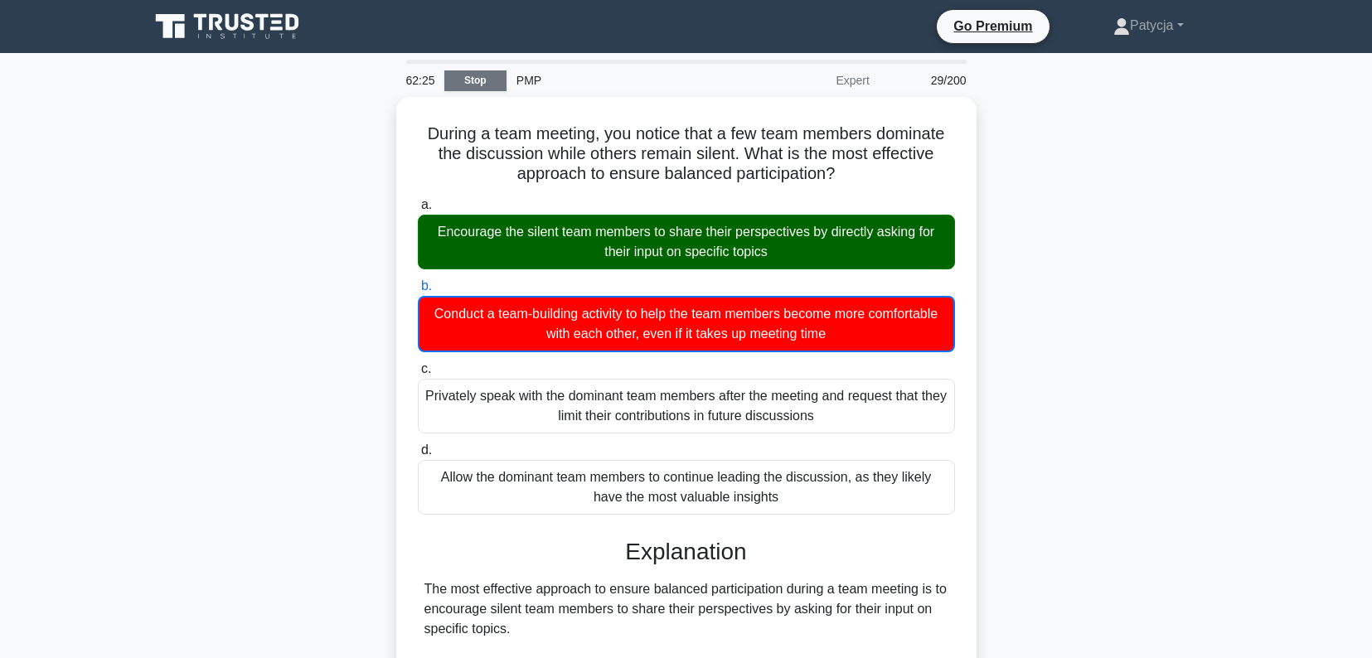
click at [479, 80] on link "Stop" at bounding box center [475, 80] width 62 height 21
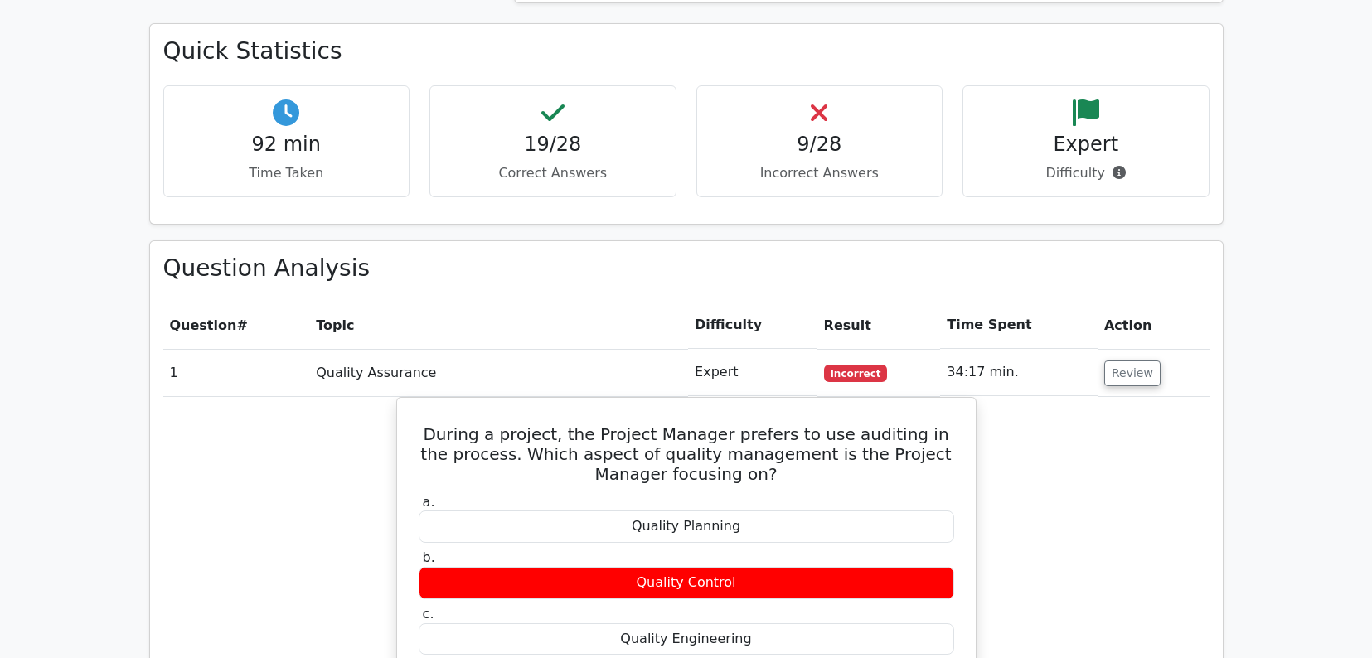
scroll to position [1658, 0]
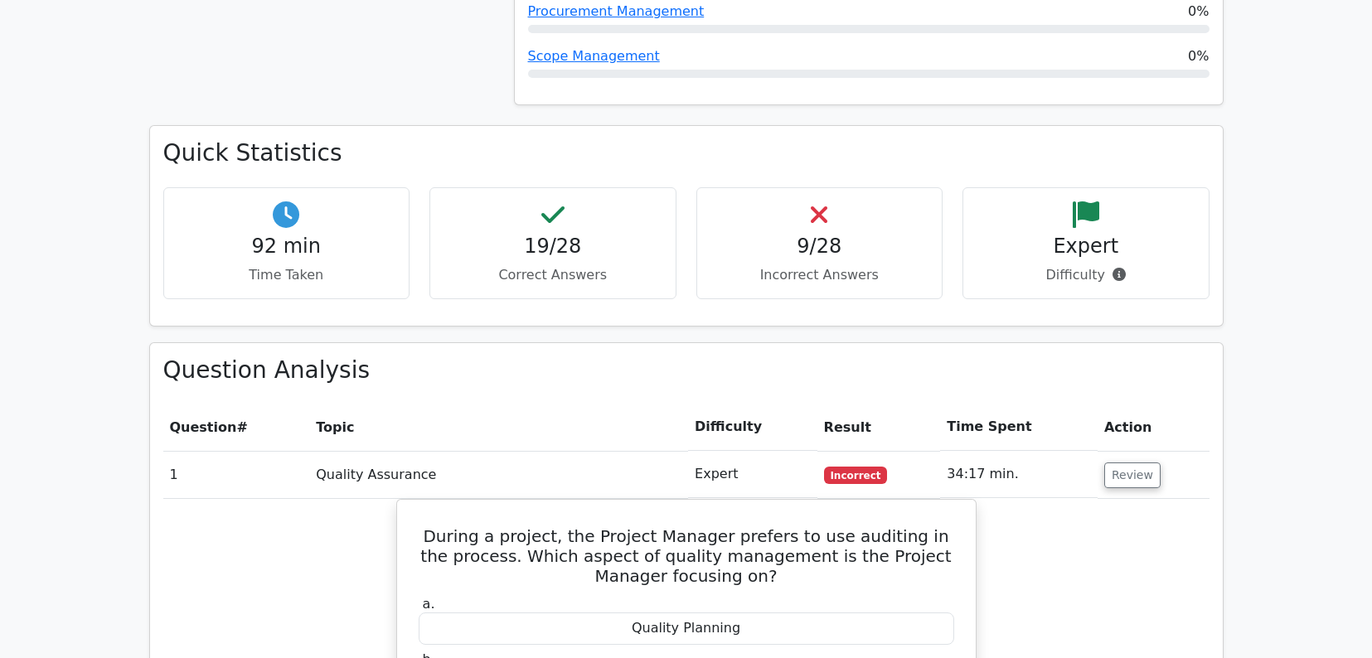
click at [1117, 451] on td "Review" at bounding box center [1154, 474] width 112 height 47
click at [1118, 463] on button "Review" at bounding box center [1132, 476] width 56 height 26
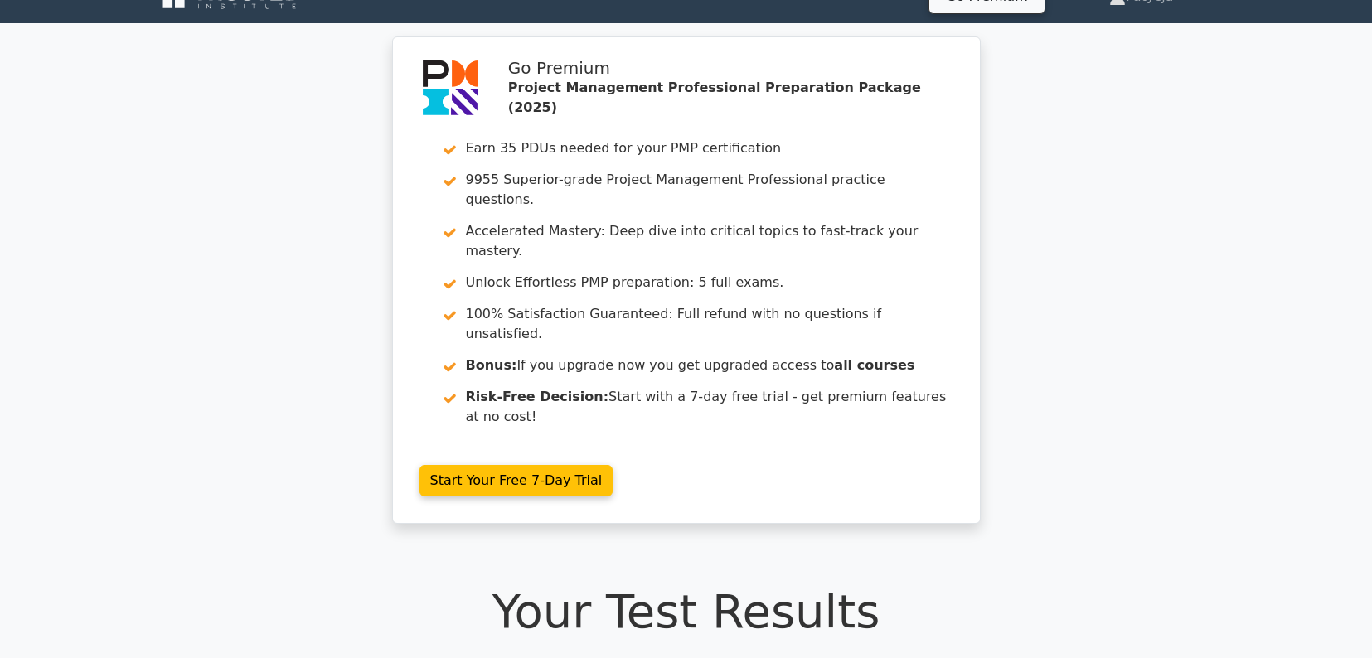
scroll to position [0, 0]
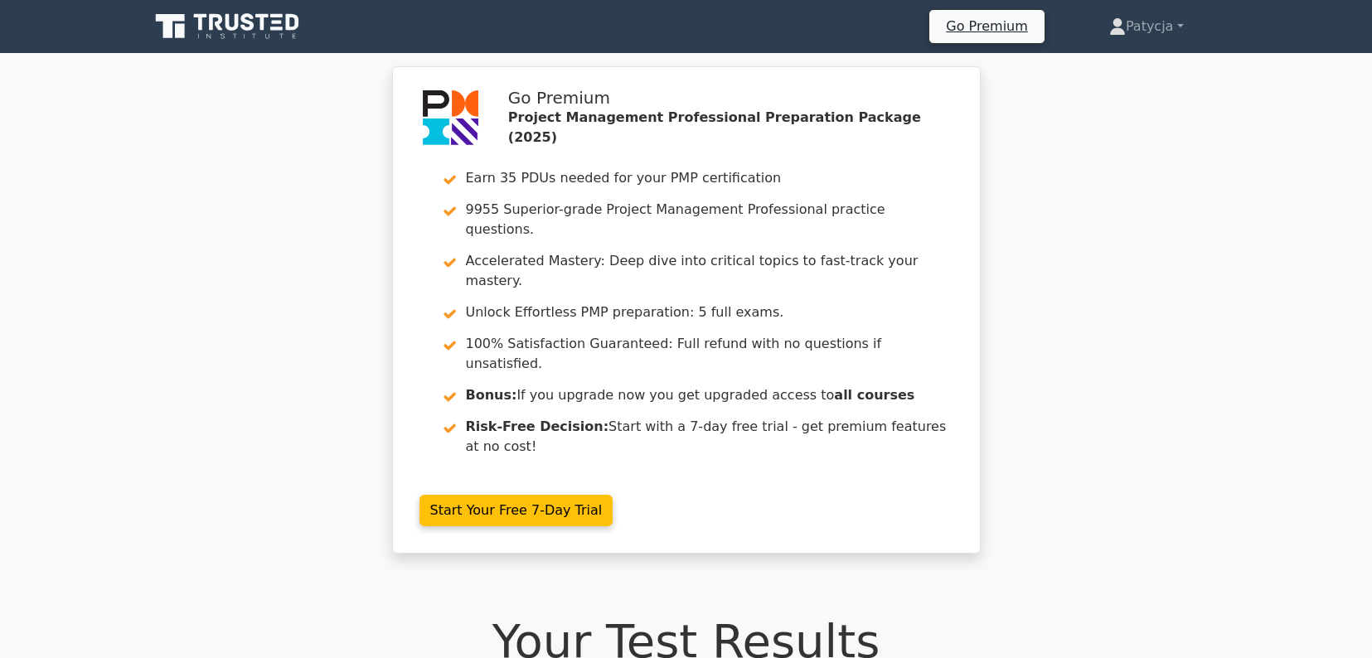
click at [231, 22] on icon at bounding box center [228, 27] width 159 height 32
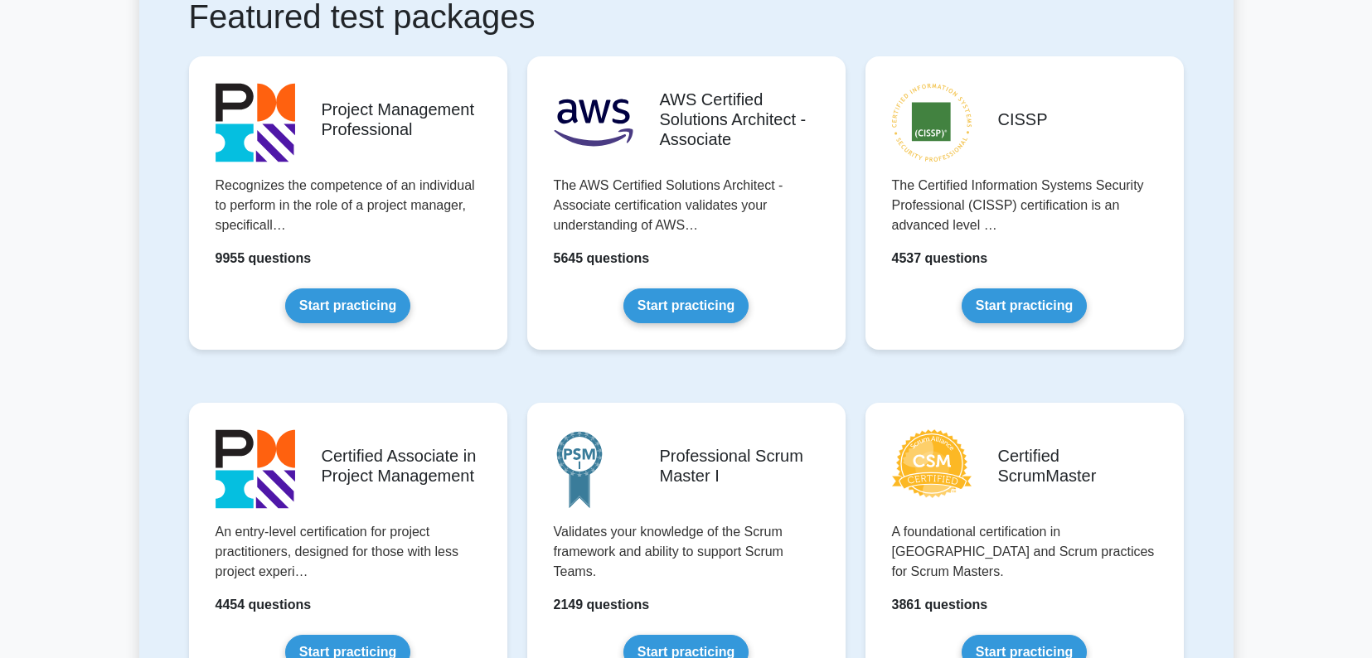
scroll to position [332, 0]
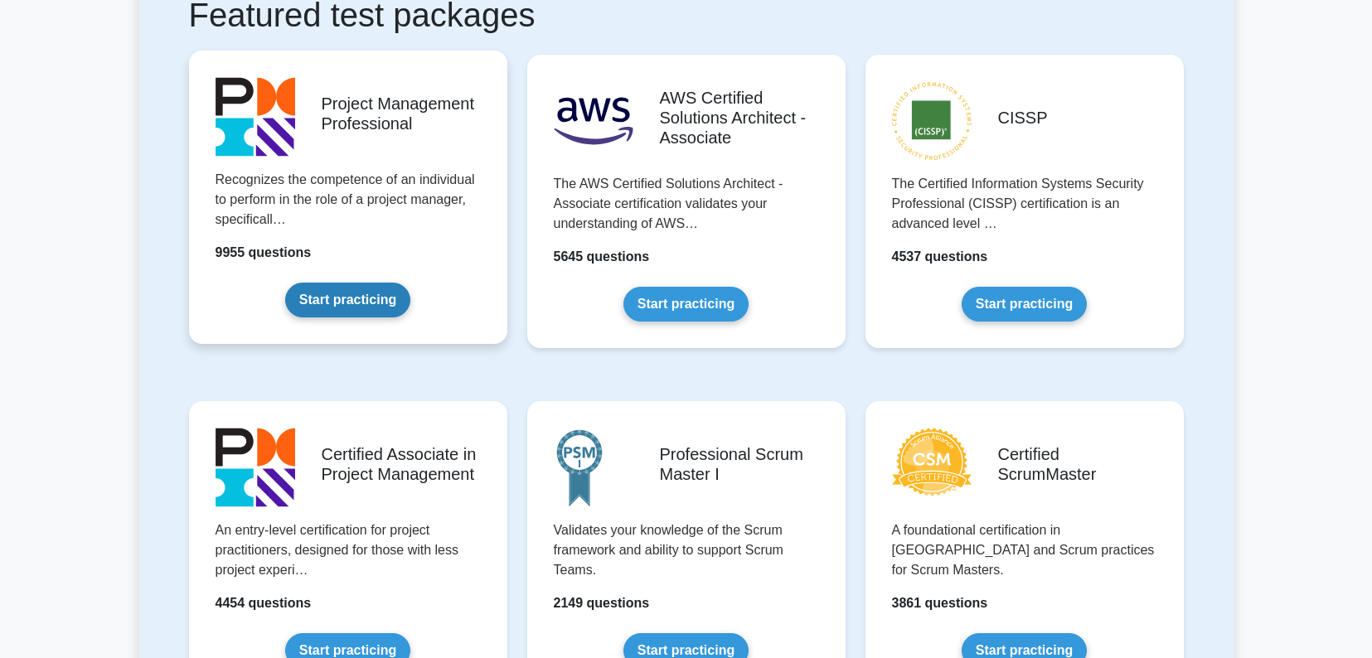
click at [361, 302] on link "Start practicing" at bounding box center [347, 300] width 125 height 35
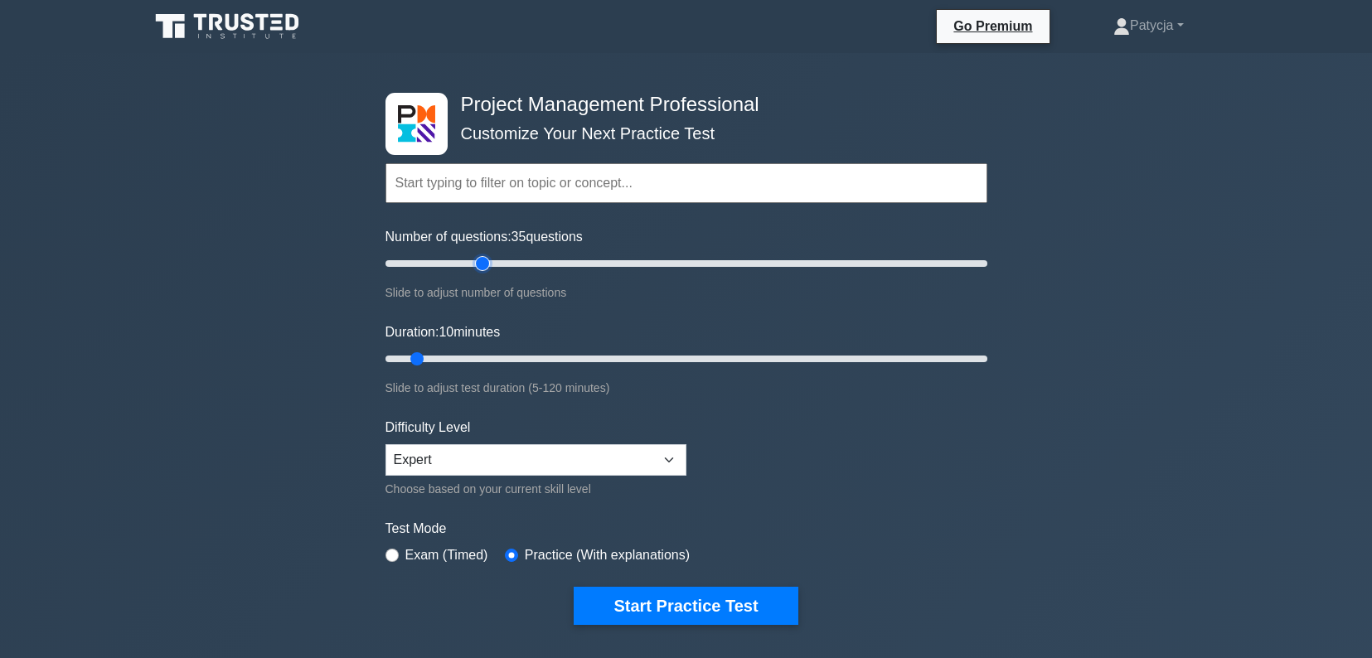
type input "35"
click at [483, 263] on input "Number of questions: 35 questions" at bounding box center [687, 264] width 602 height 20
drag, startPoint x: 415, startPoint y: 361, endPoint x: 567, endPoint y: 373, distance: 153.1
type input "40"
click at [567, 369] on input "Duration: 40 minutes" at bounding box center [687, 359] width 602 height 20
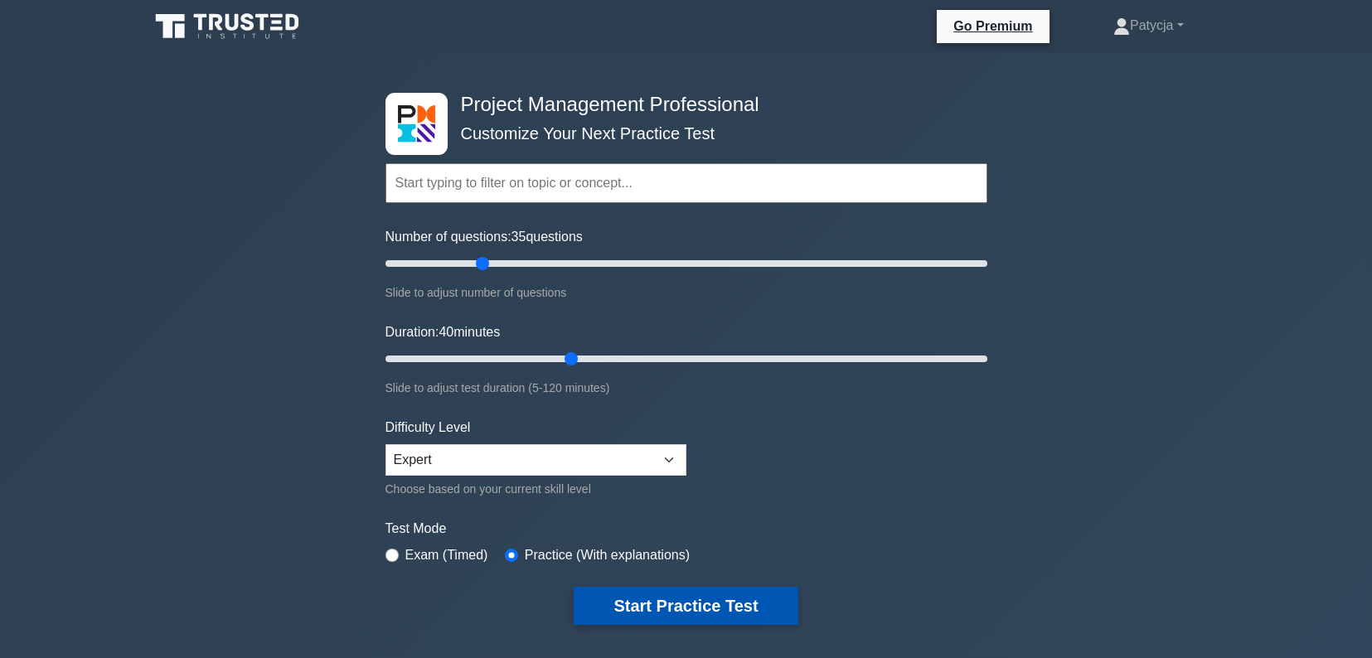
click at [712, 608] on button "Start Practice Test" at bounding box center [686, 606] width 224 height 38
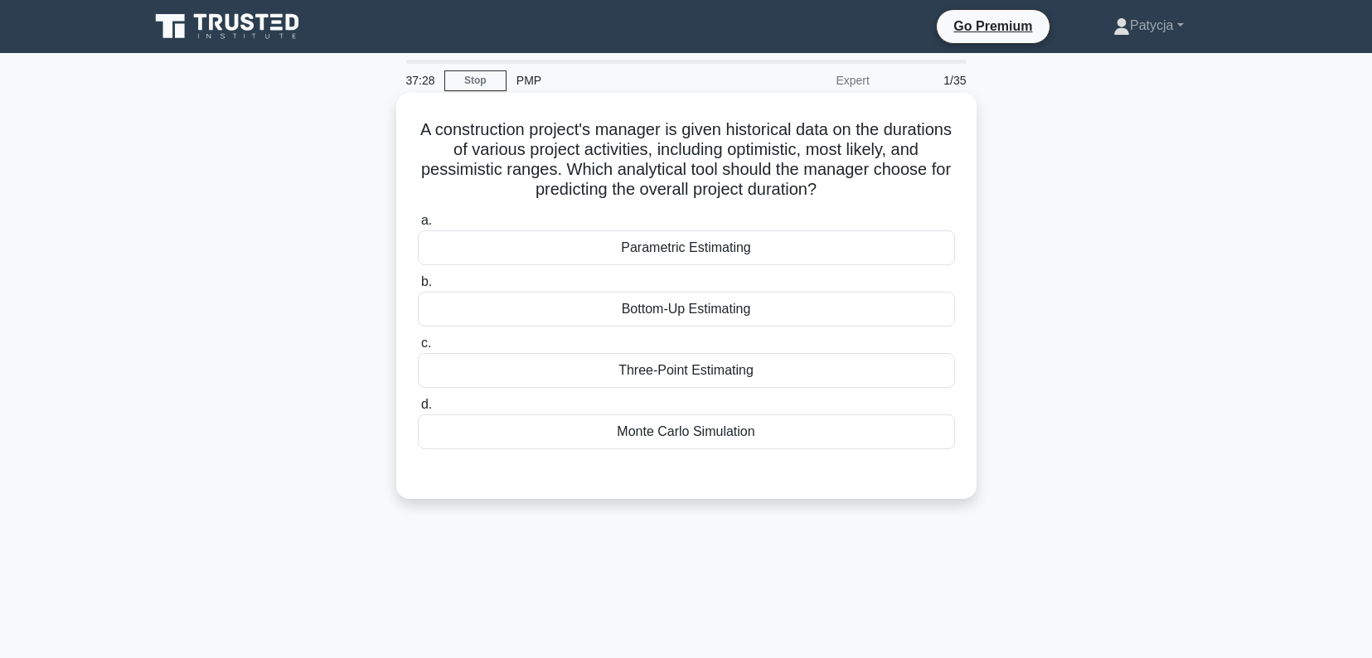
click at [597, 374] on div "Three-Point Estimating" at bounding box center [686, 370] width 537 height 35
click at [418, 349] on input "c. Three-Point Estimating" at bounding box center [418, 343] width 0 height 11
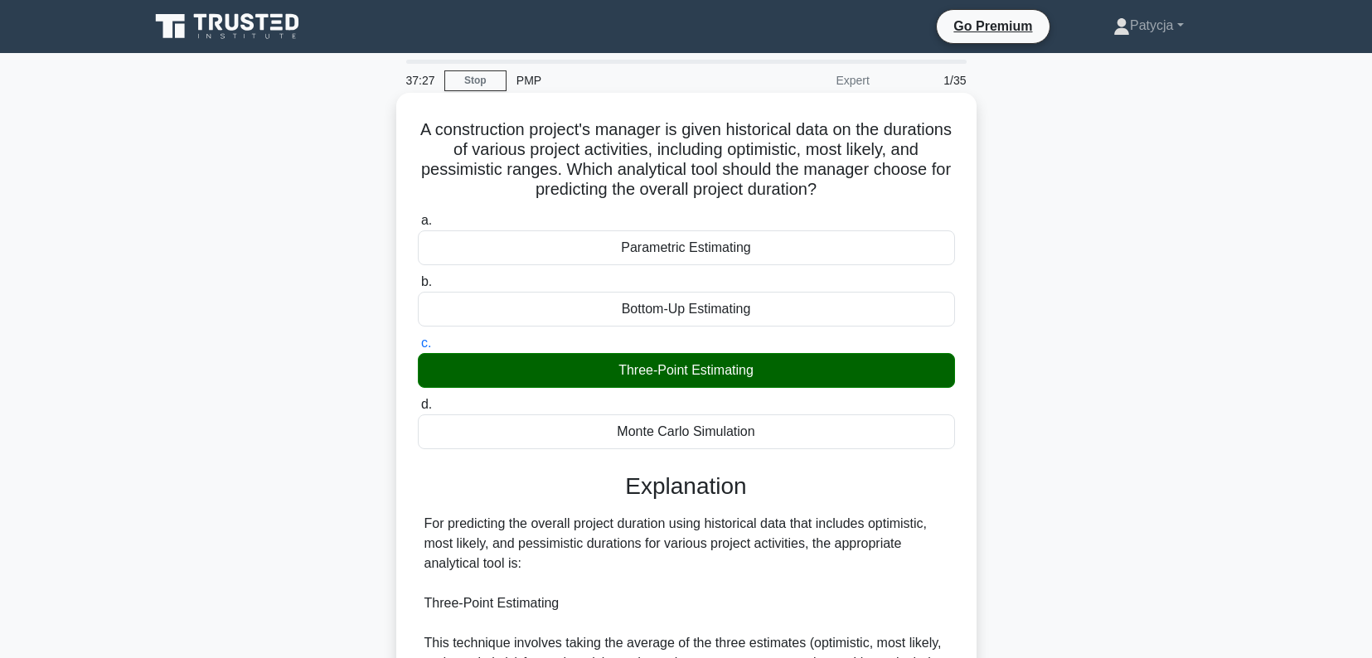
scroll to position [237, 0]
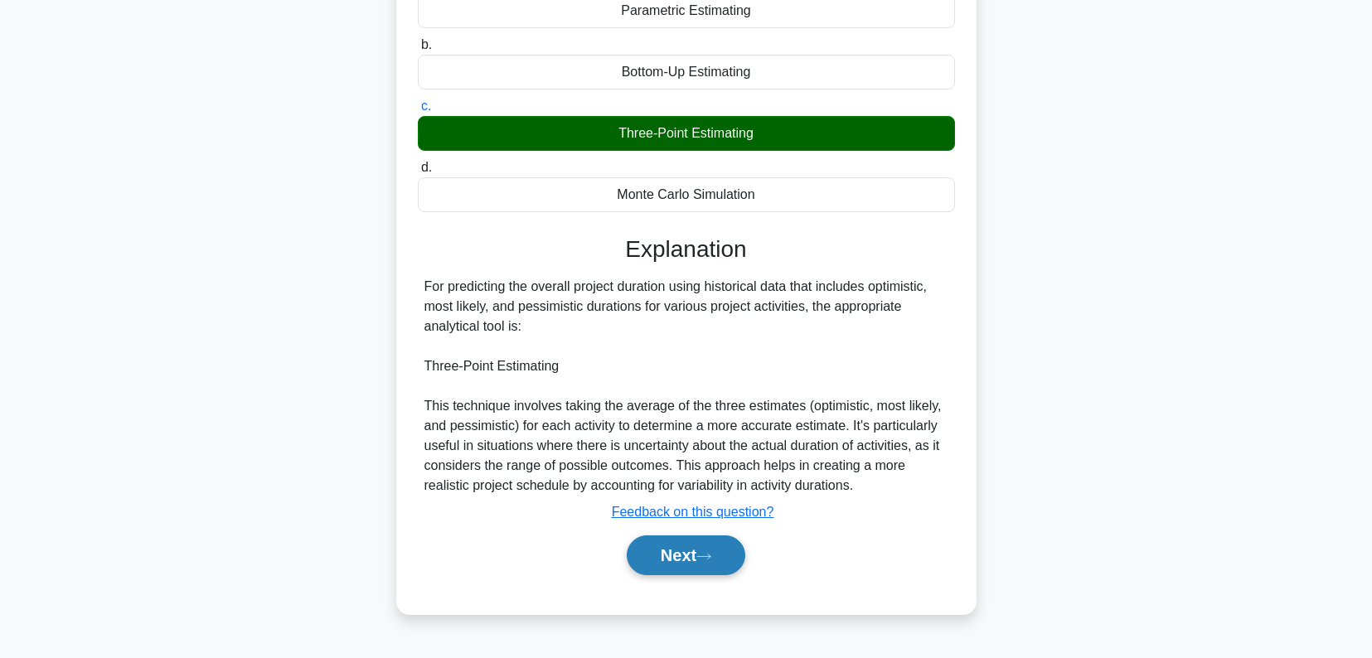
click at [633, 558] on button "Next" at bounding box center [686, 556] width 119 height 40
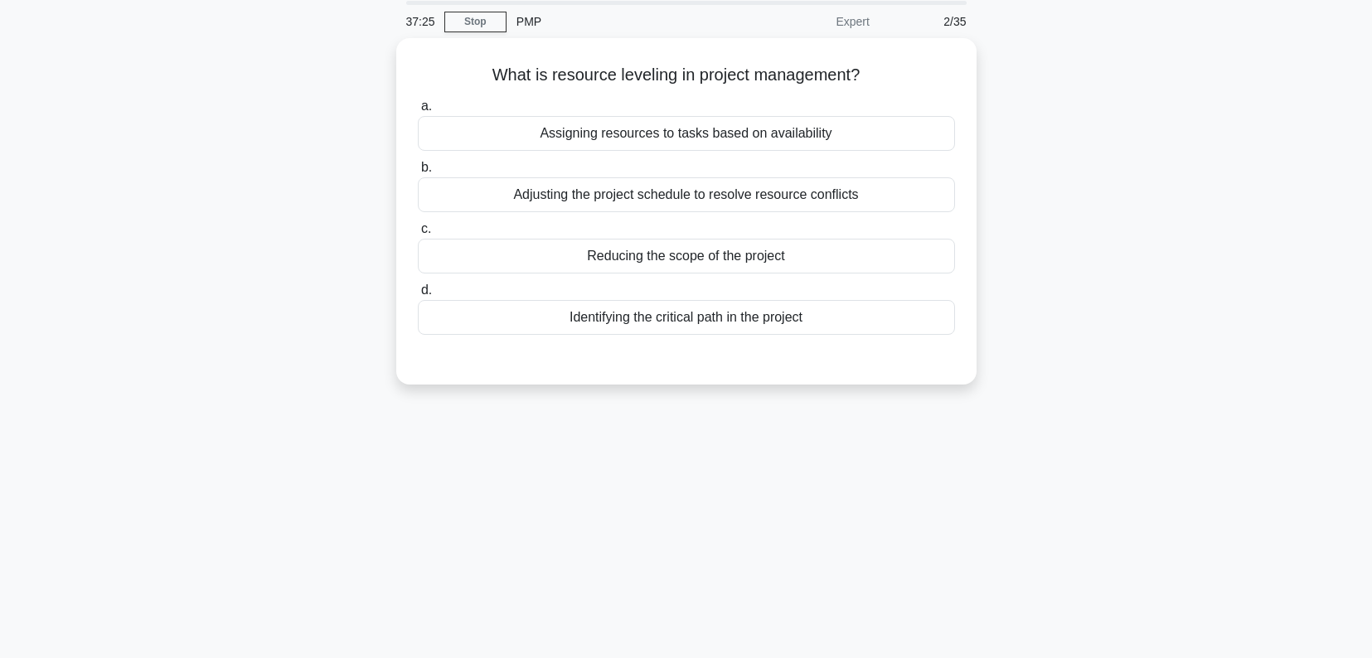
scroll to position [0, 0]
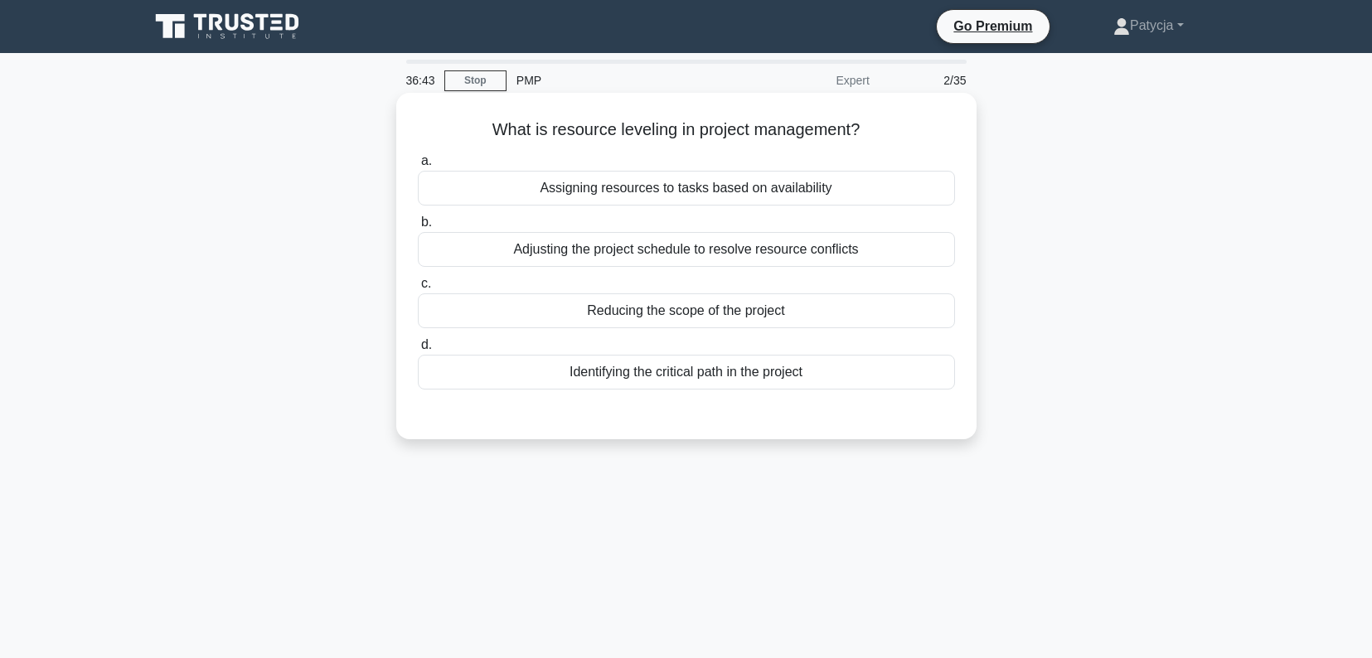
click at [612, 247] on div "Adjusting the project schedule to resolve resource conflicts" at bounding box center [686, 249] width 537 height 35
click at [418, 228] on input "b. Adjusting the project schedule to resolve resource conflicts" at bounding box center [418, 222] width 0 height 11
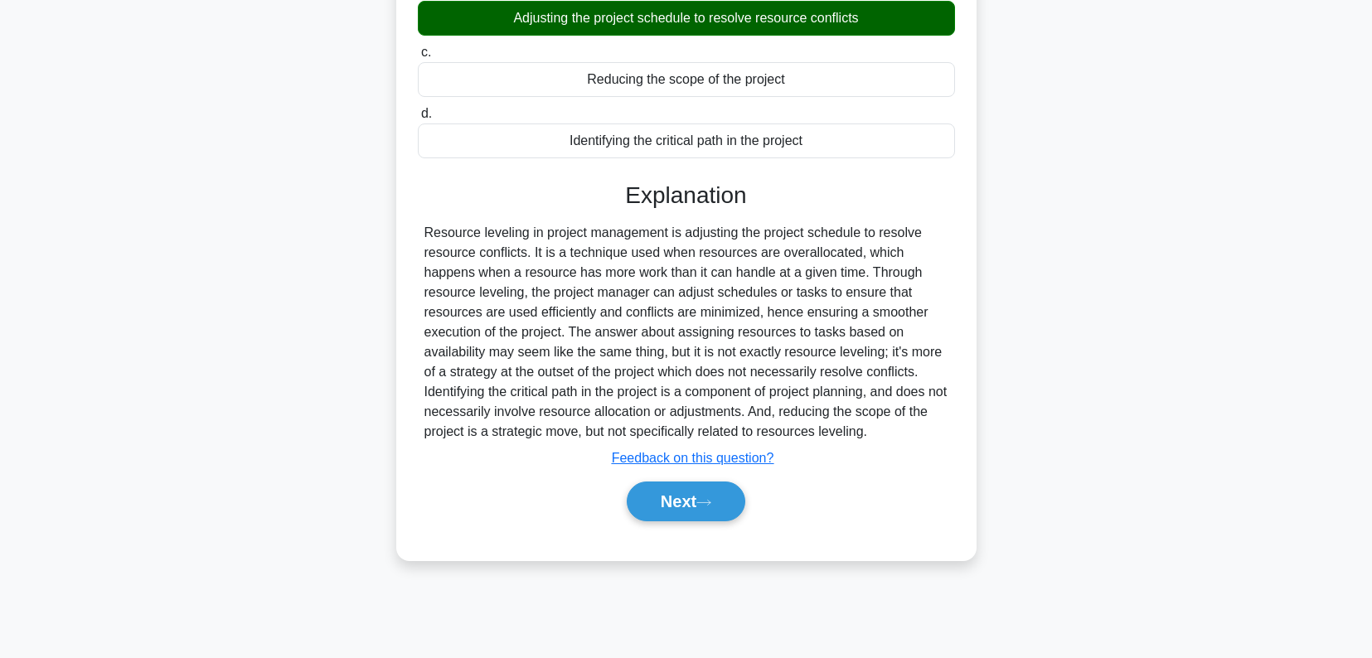
scroll to position [237, 0]
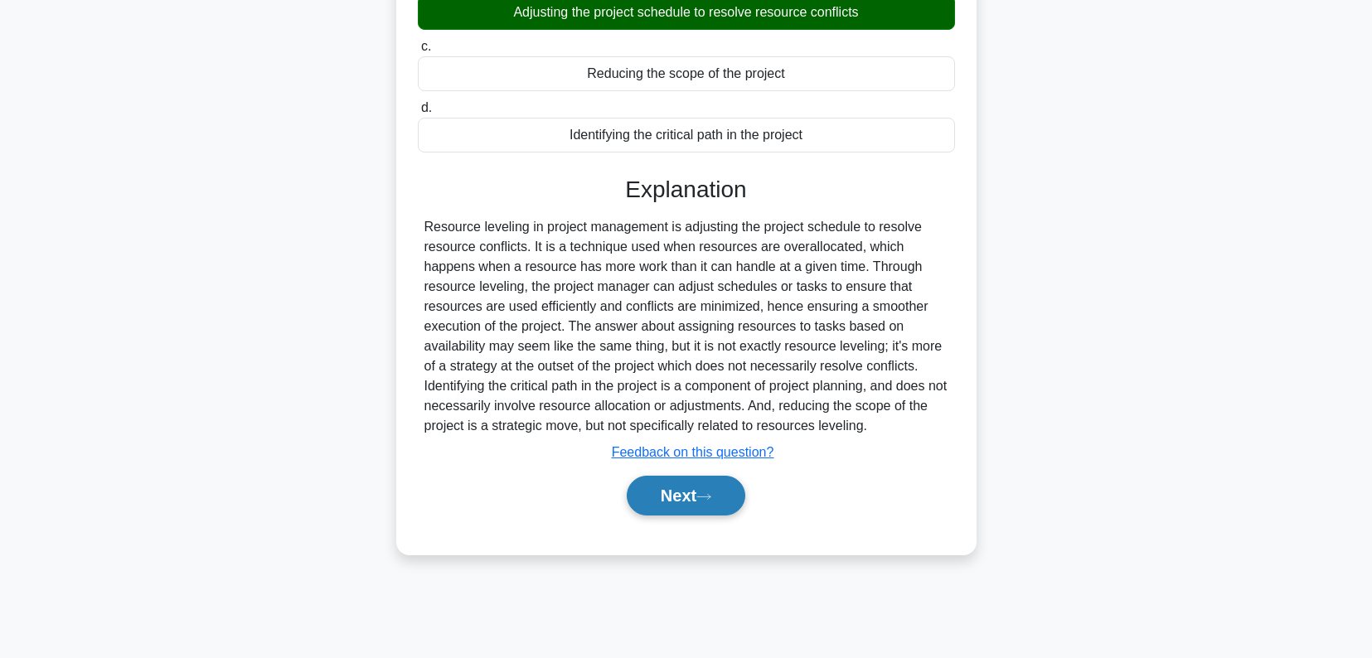
click at [727, 498] on button "Next" at bounding box center [686, 496] width 119 height 40
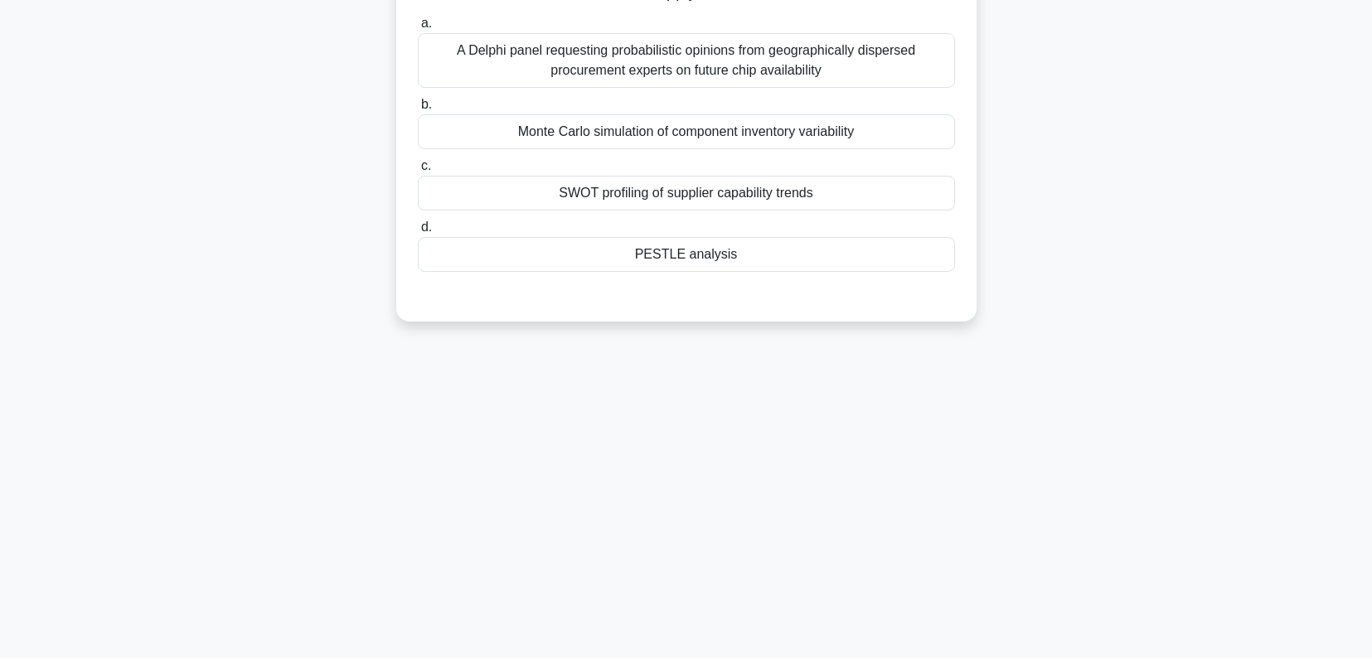
scroll to position [0, 0]
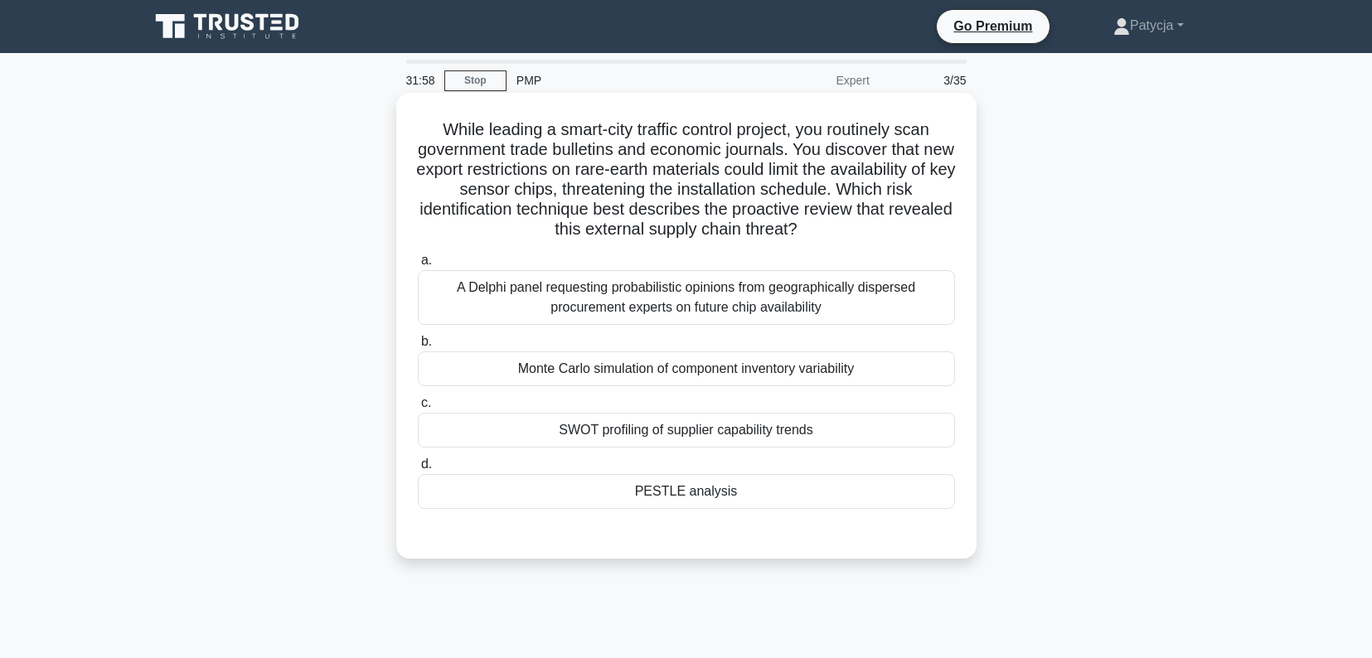
click at [851, 308] on div "A Delphi panel requesting probabilistic opinions from geographically dispersed …" at bounding box center [686, 297] width 537 height 55
click at [418, 266] on input "a. A Delphi panel requesting probabilistic opinions from geographically dispers…" at bounding box center [418, 260] width 0 height 11
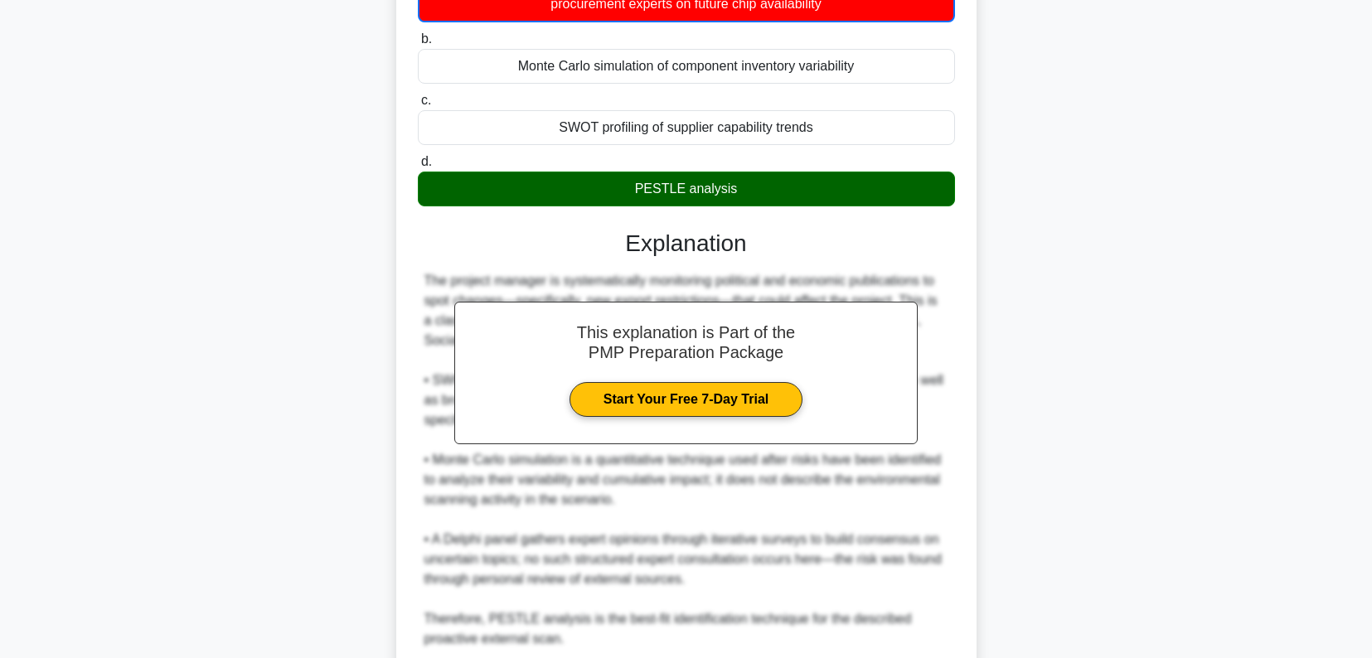
scroll to position [446, 0]
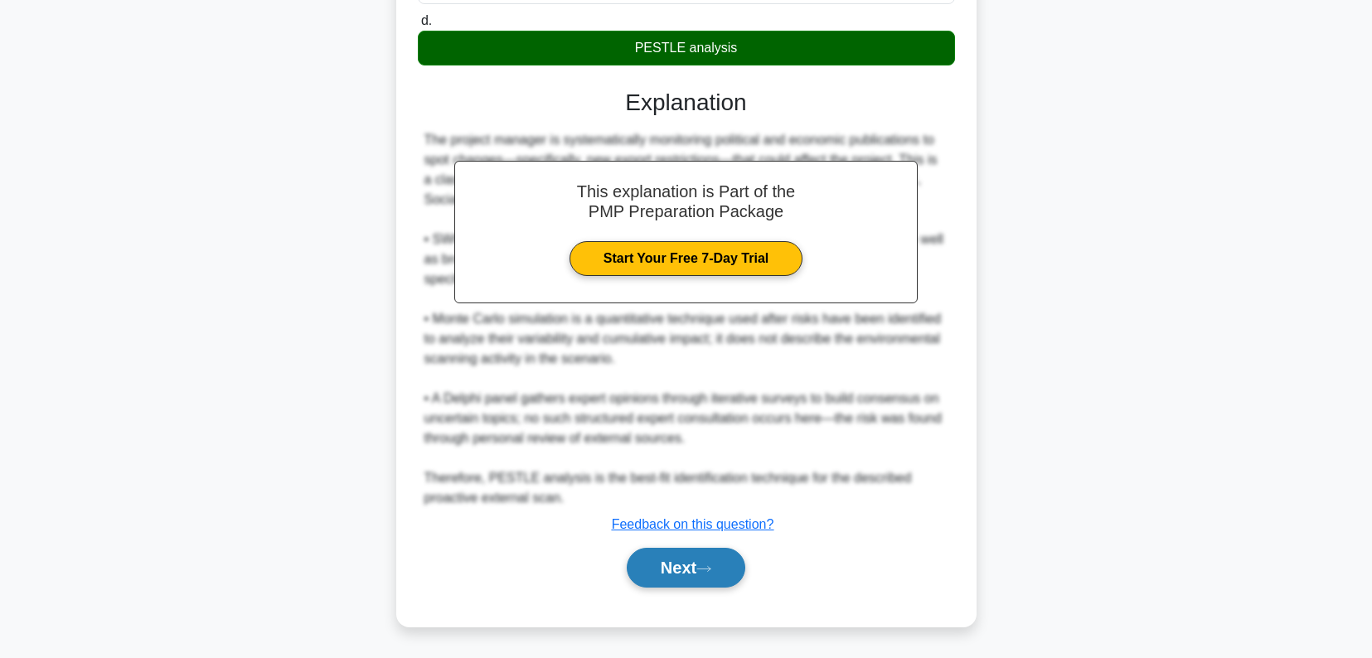
click at [718, 575] on button "Next" at bounding box center [686, 568] width 119 height 40
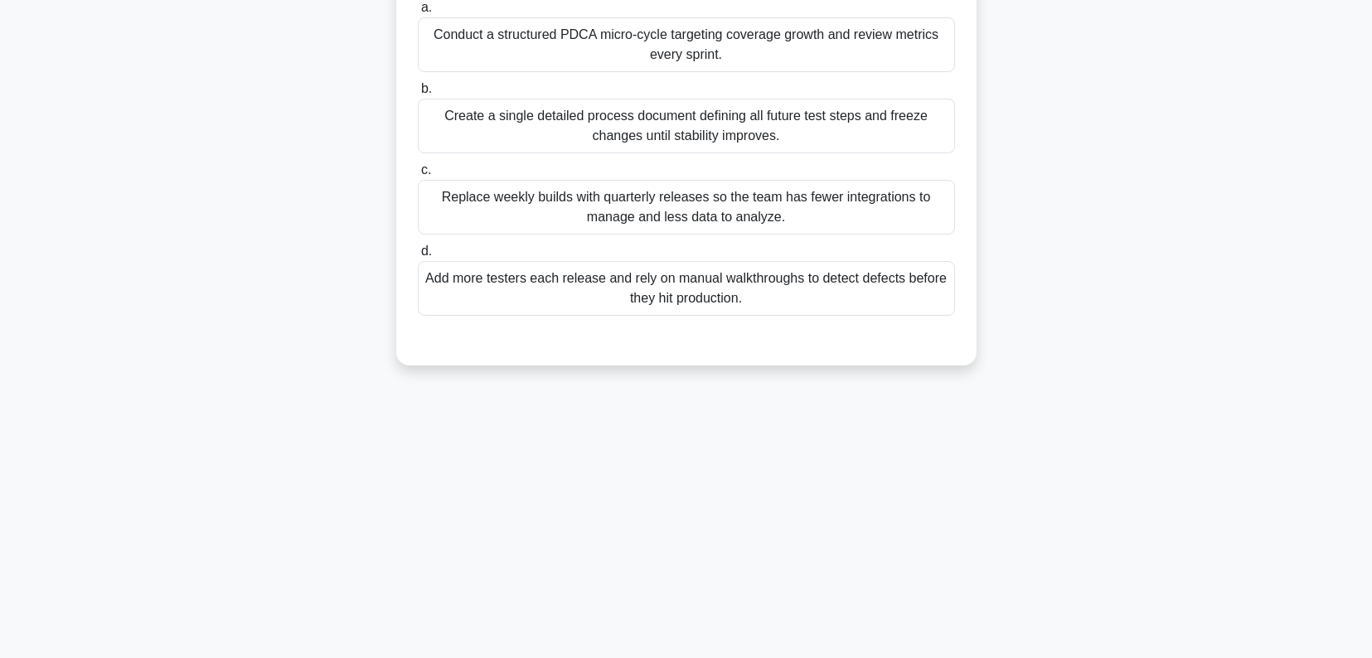
scroll to position [0, 0]
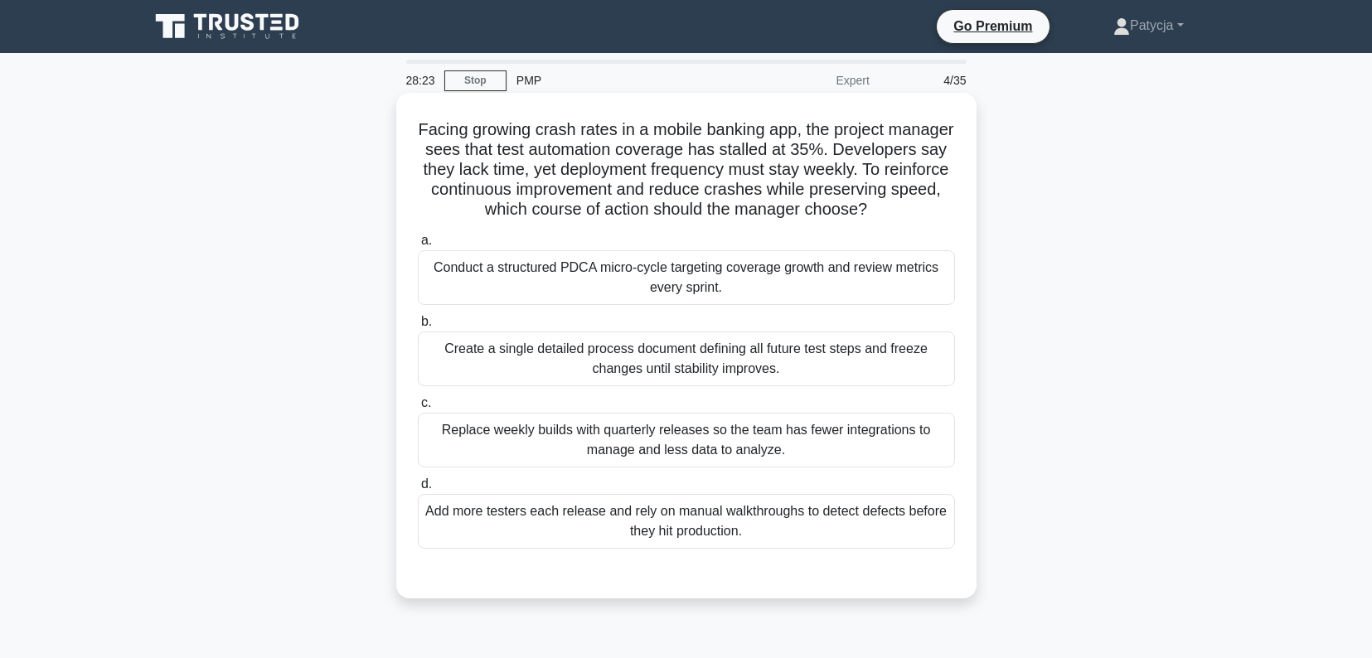
click at [744, 278] on div "Conduct a structured PDCA micro-cycle targeting coverage growth and review metr…" at bounding box center [686, 277] width 537 height 55
click at [418, 246] on input "a. Conduct a structured PDCA micro-cycle targeting coverage growth and review m…" at bounding box center [418, 240] width 0 height 11
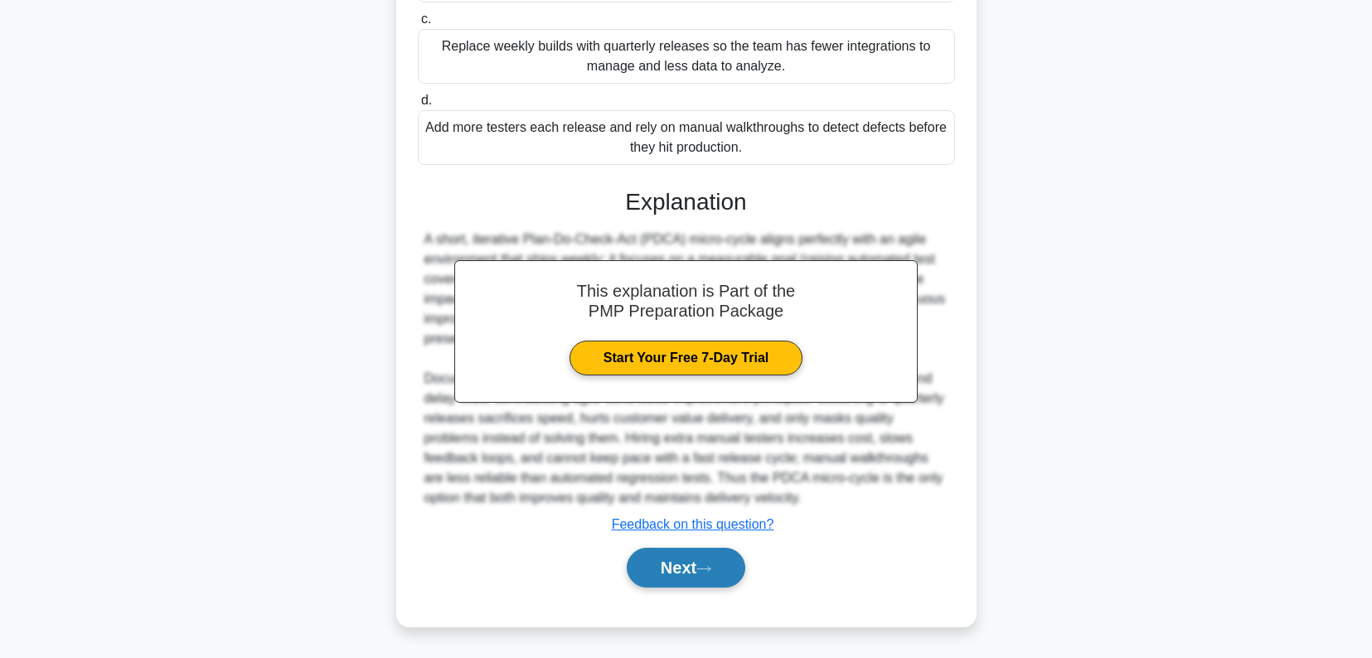
click at [708, 561] on button "Next" at bounding box center [686, 568] width 119 height 40
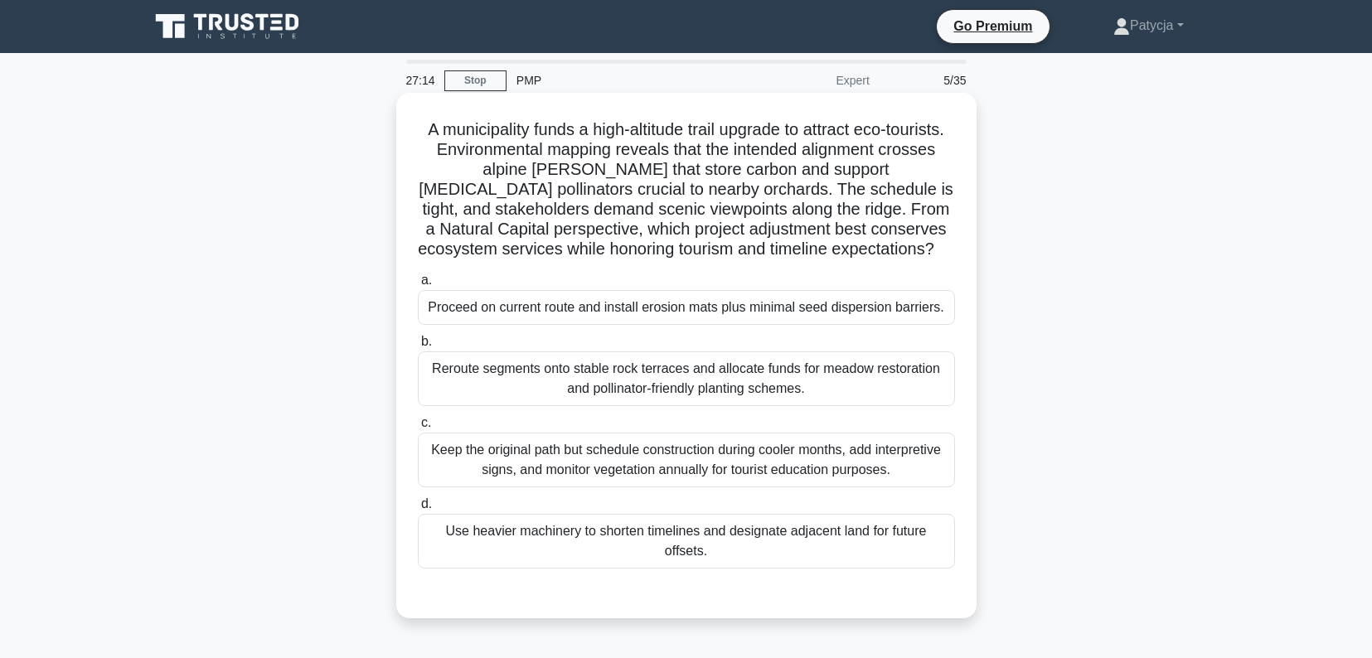
scroll to position [83, 0]
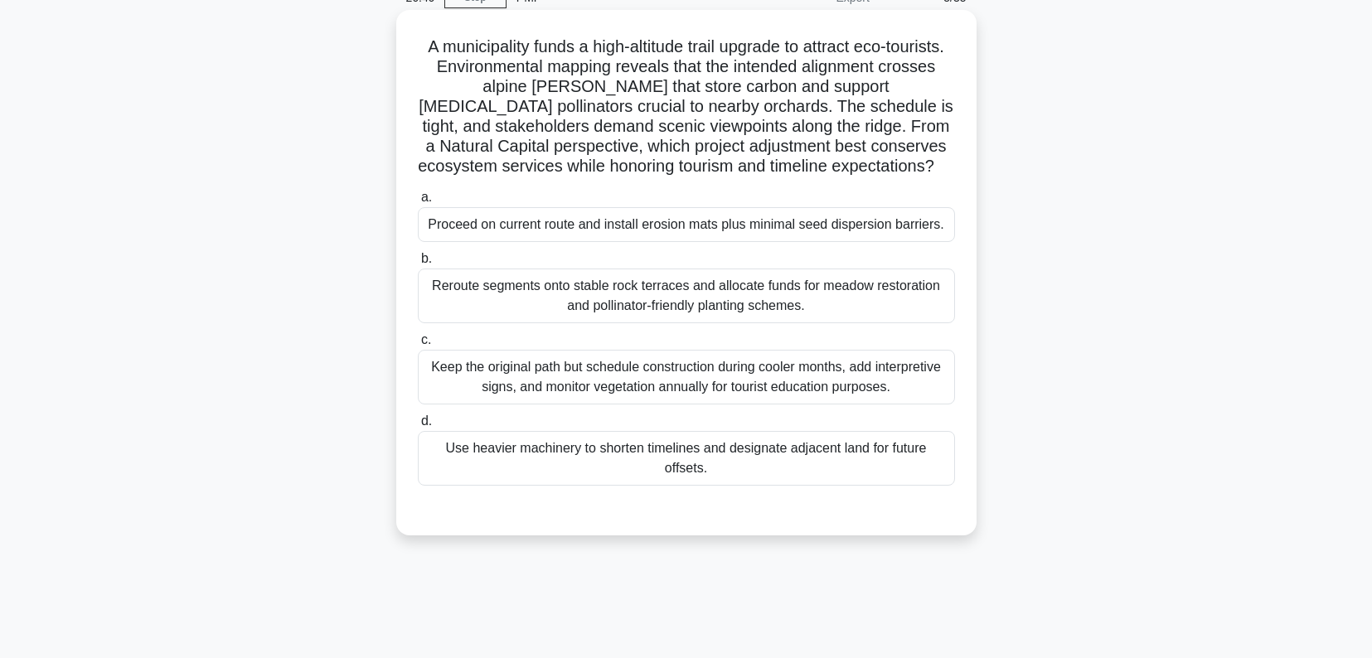
click at [720, 323] on div "Reroute segments onto stable rock terraces and allocate funds for meadow restor…" at bounding box center [686, 296] width 537 height 55
click at [418, 264] on input "b. Reroute segments onto stable rock terraces and allocate funds for meadow res…" at bounding box center [418, 259] width 0 height 11
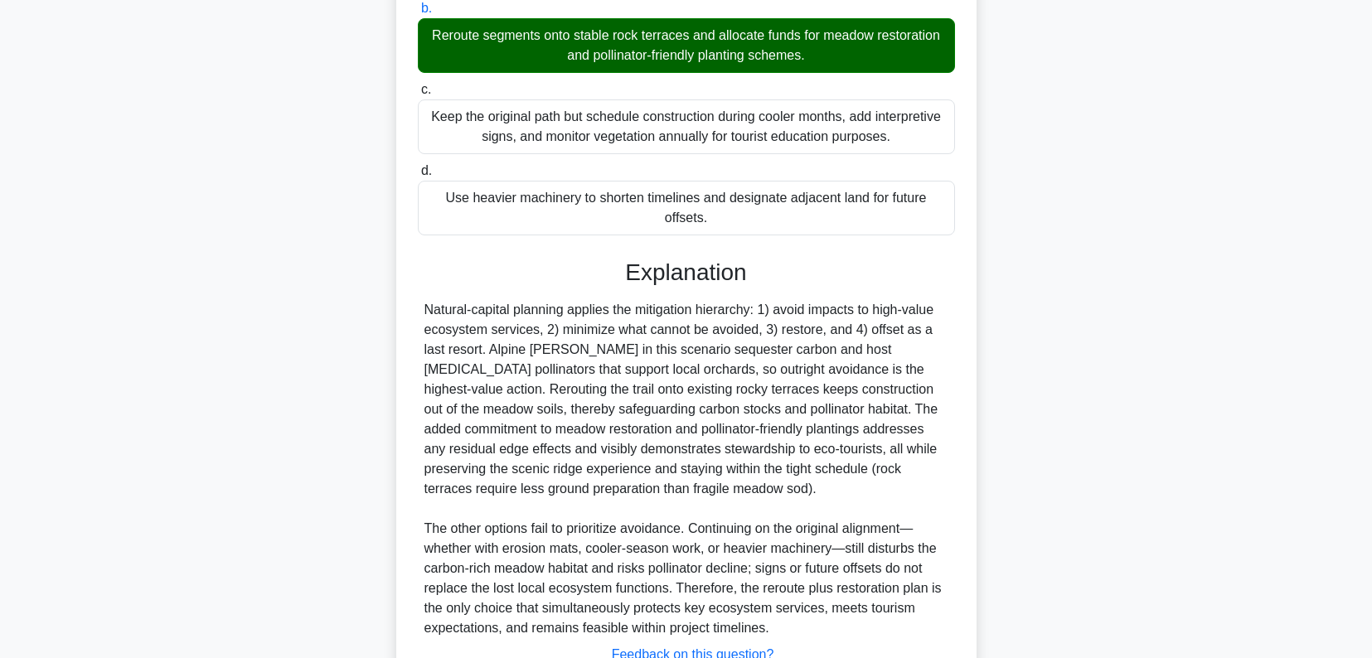
scroll to position [415, 0]
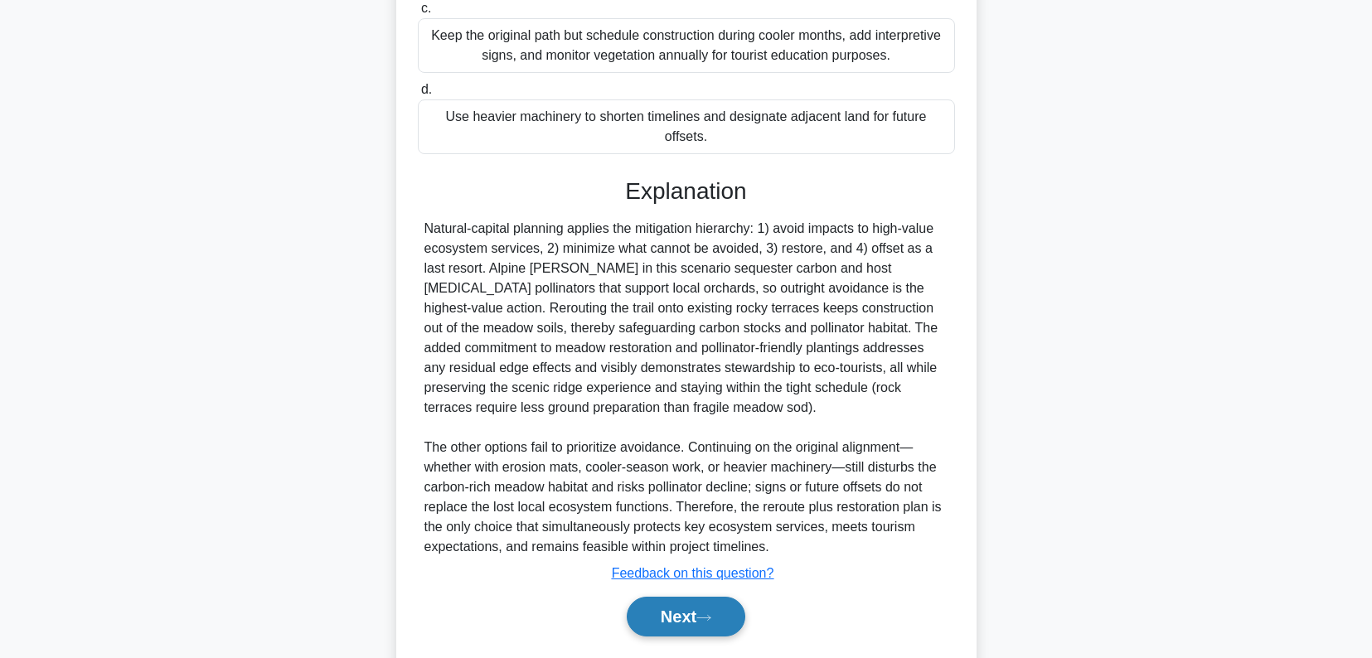
click at [646, 637] on button "Next" at bounding box center [686, 617] width 119 height 40
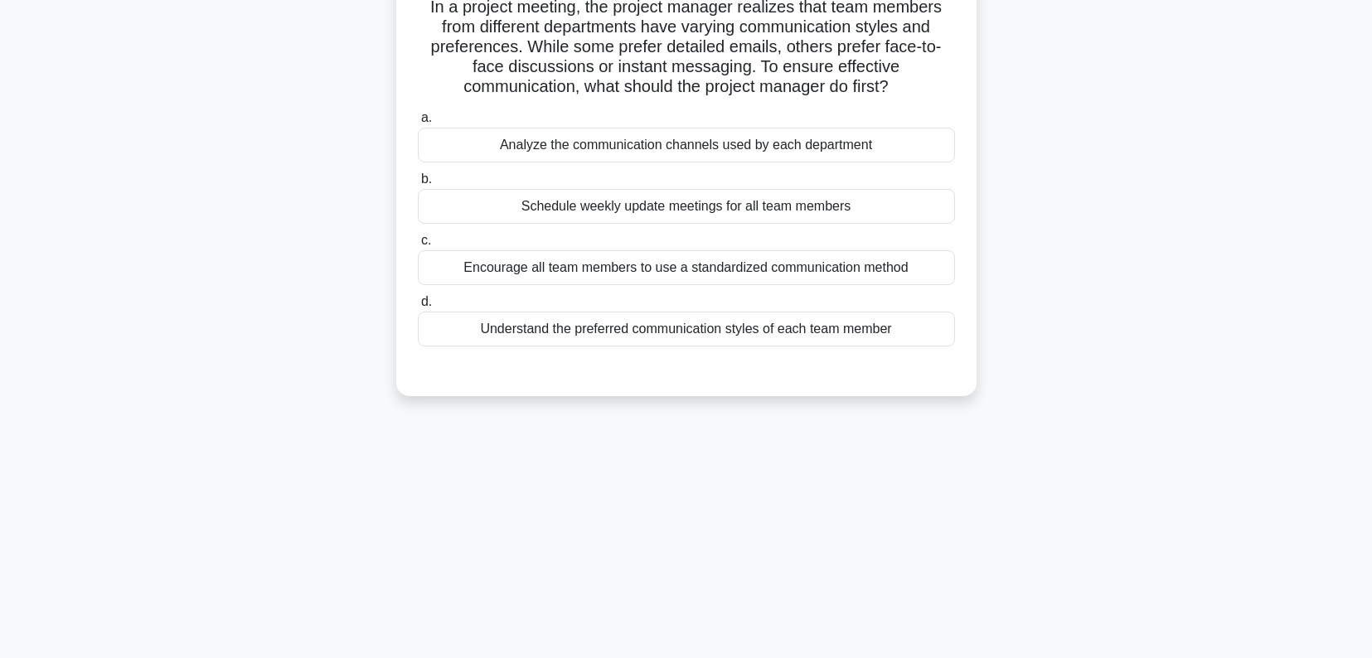
scroll to position [0, 0]
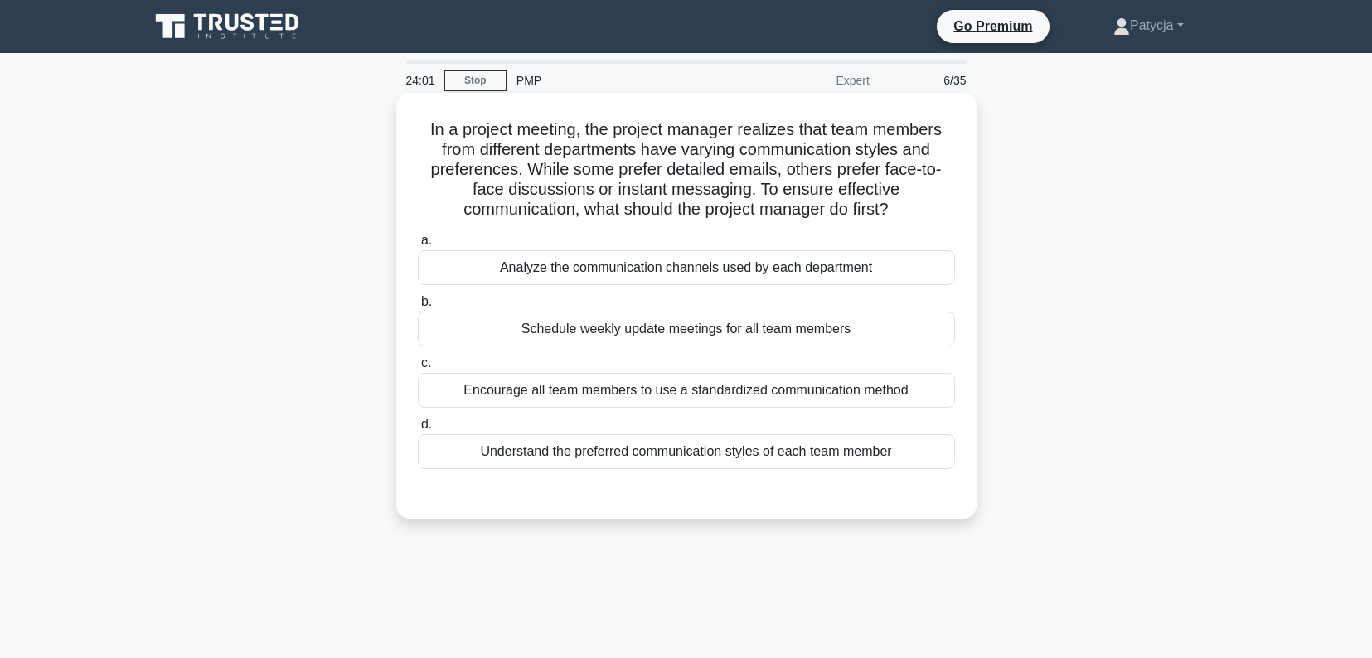
click at [838, 459] on div "Understand the preferred communication styles of each team member" at bounding box center [686, 451] width 537 height 35
click at [418, 430] on input "d. Understand the preferred communication styles of each team member" at bounding box center [418, 425] width 0 height 11
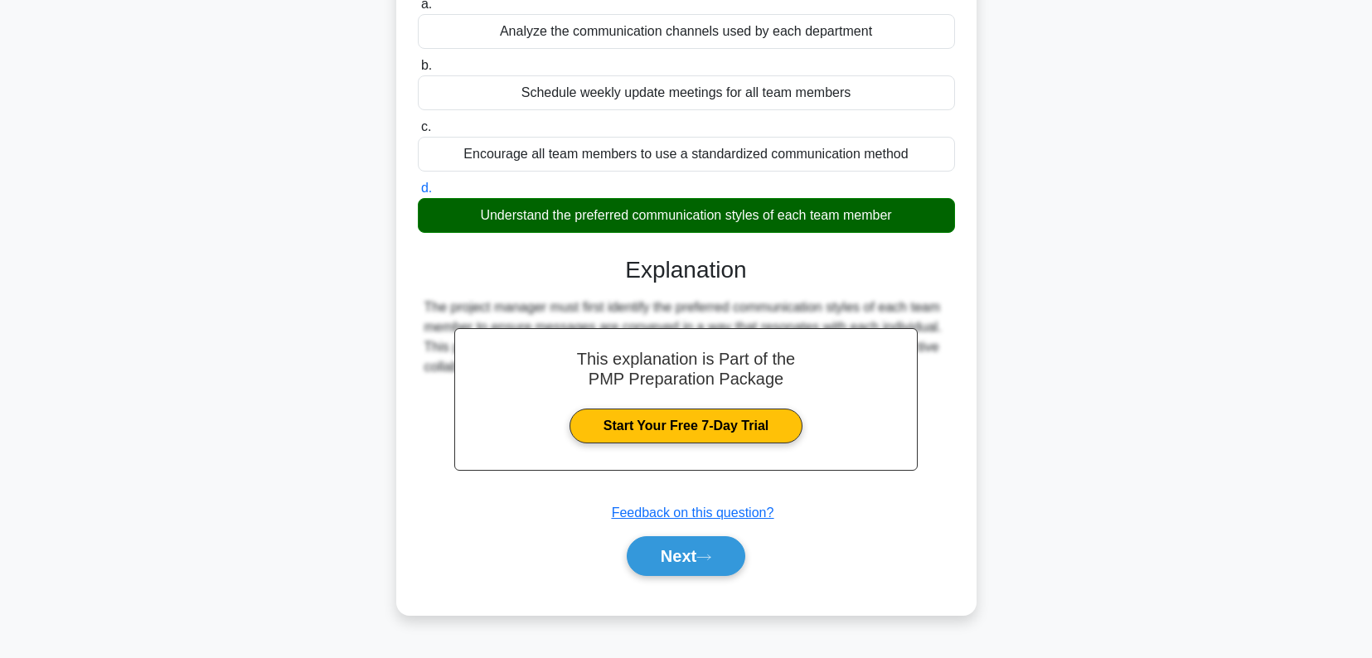
scroll to position [237, 0]
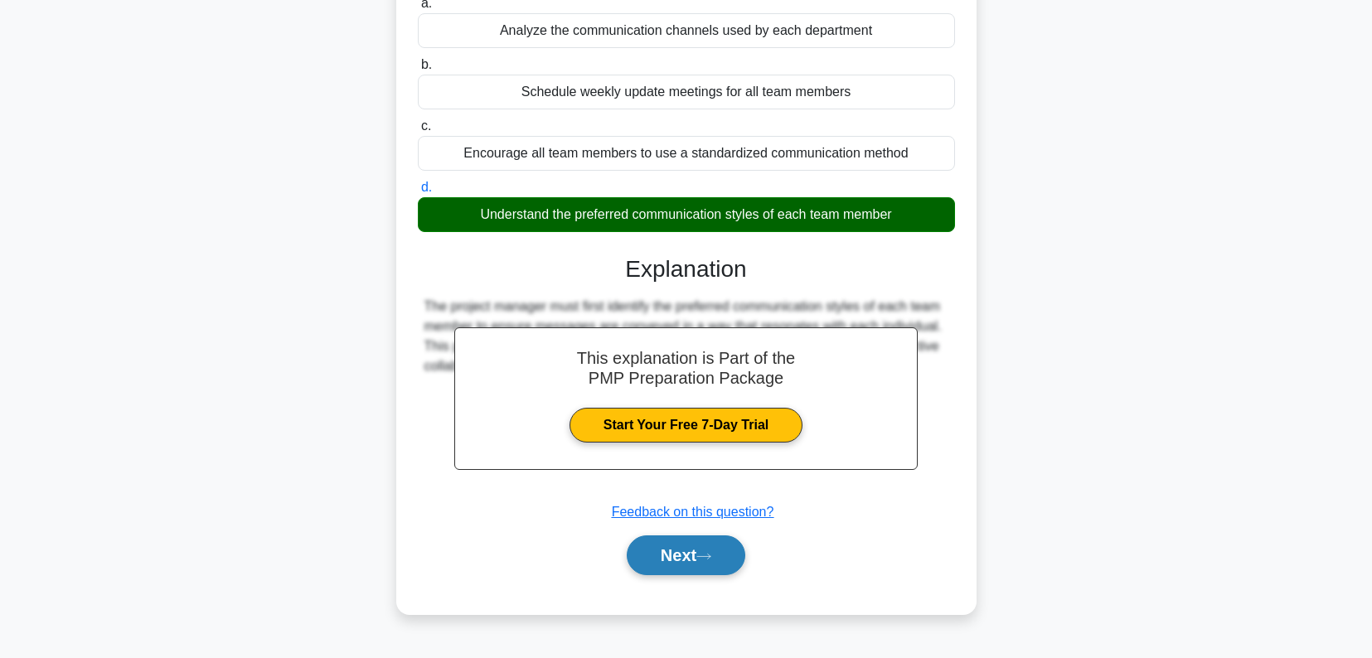
click at [706, 554] on icon at bounding box center [703, 556] width 15 height 9
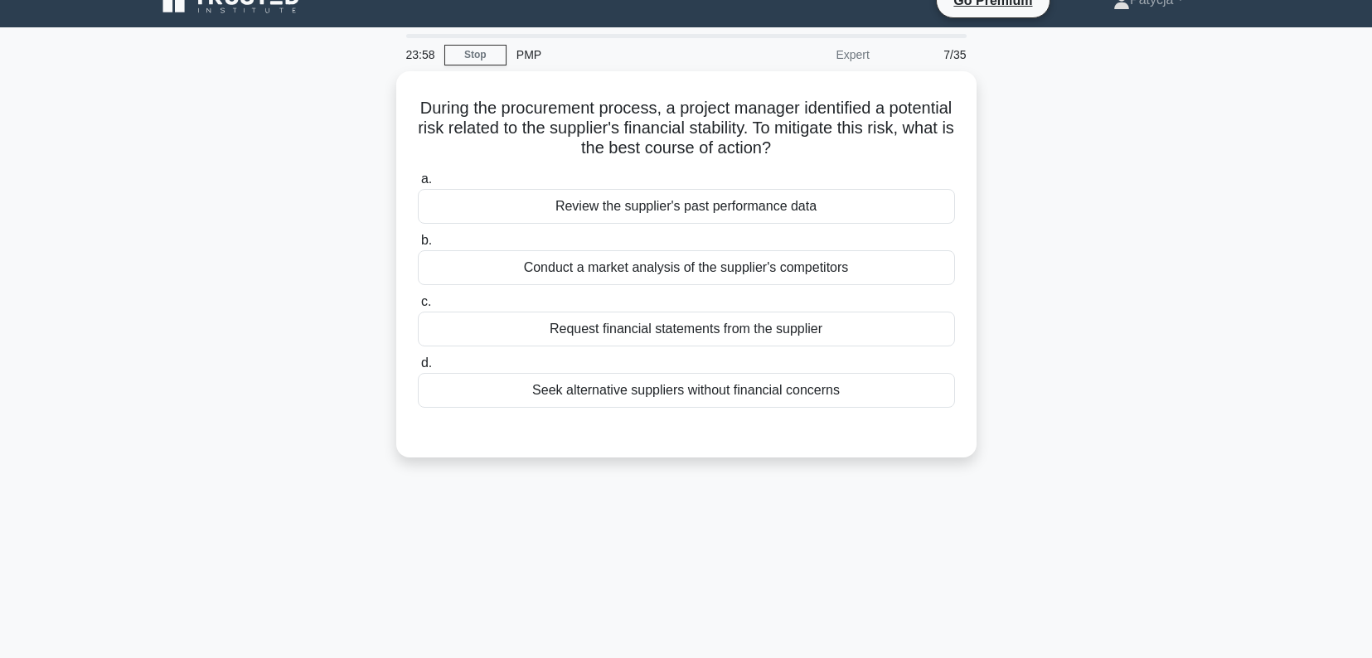
scroll to position [0, 0]
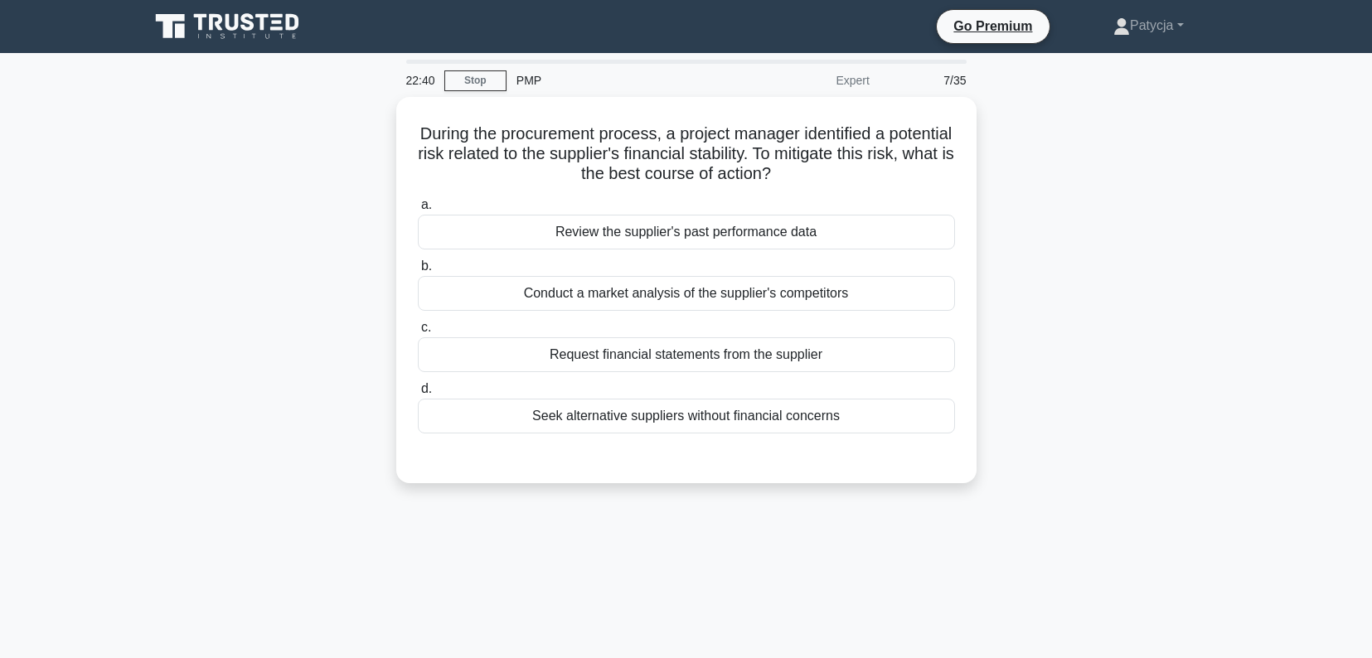
click at [274, 233] on div "During the procurement process, a project manager identified a potential risk r…" at bounding box center [686, 300] width 1094 height 406
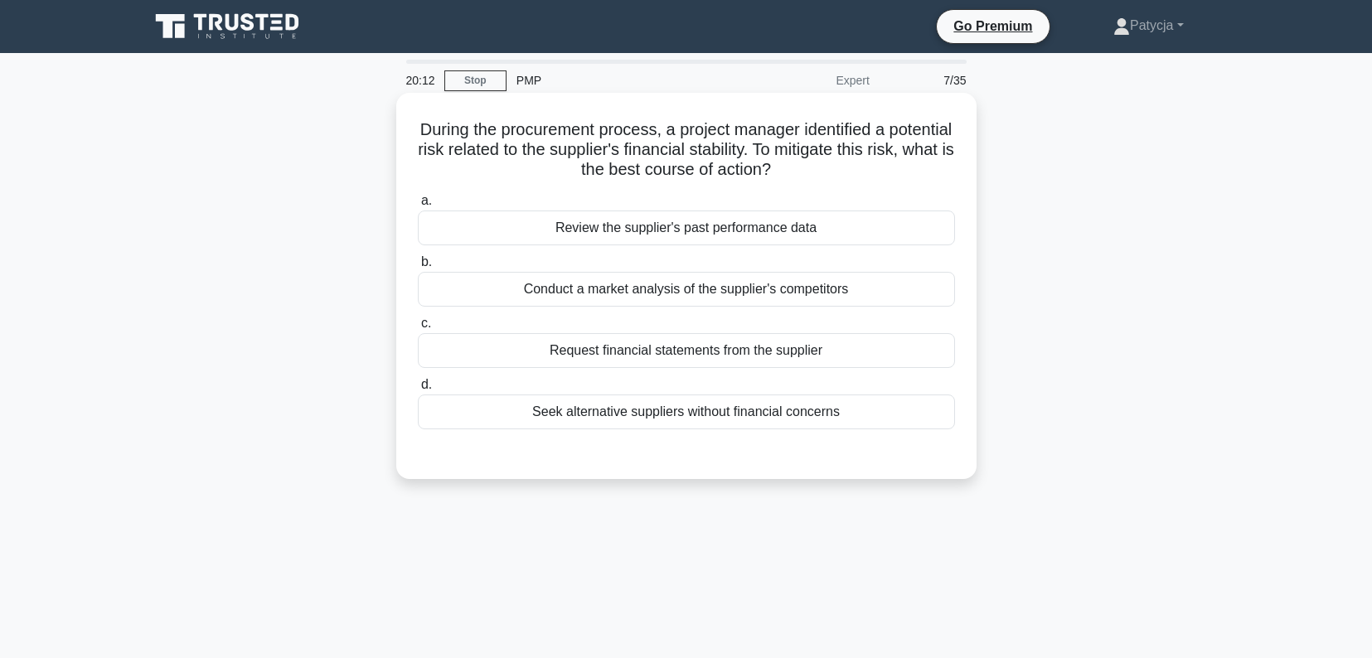
click at [787, 352] on div "Request financial statements from the supplier" at bounding box center [686, 350] width 537 height 35
click at [418, 329] on input "c. Request financial statements from the supplier" at bounding box center [418, 323] width 0 height 11
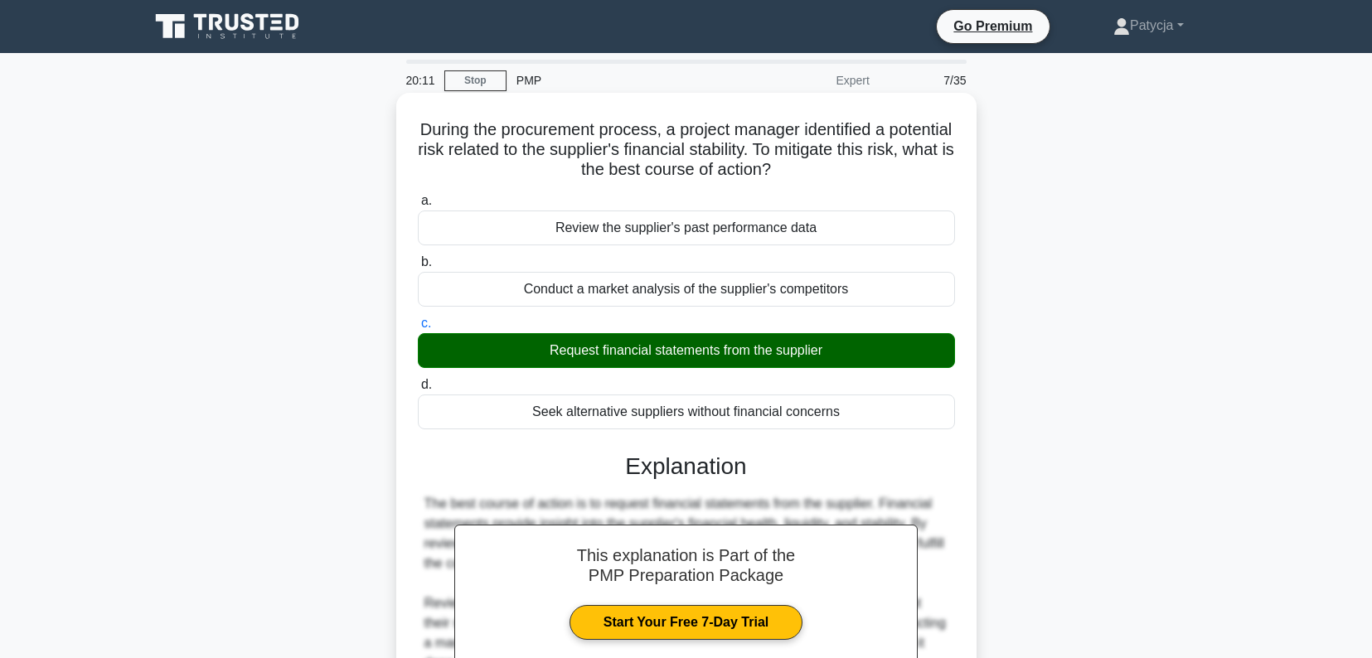
scroll to position [265, 0]
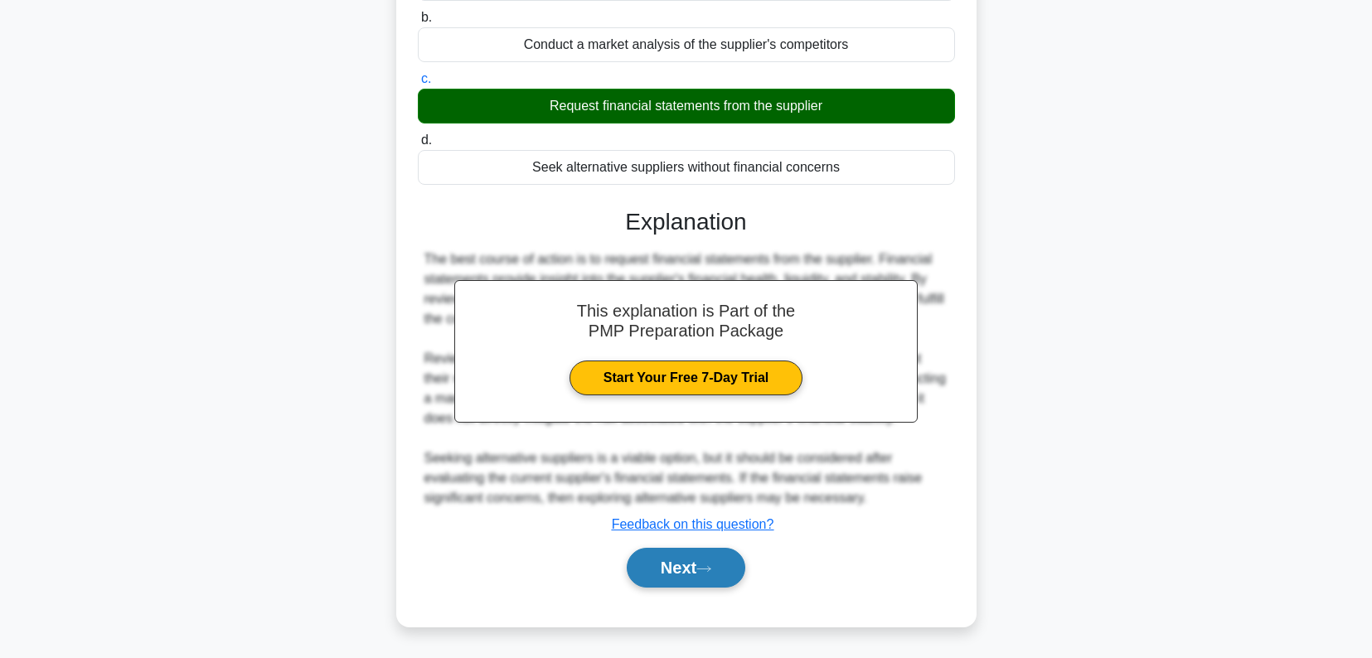
click at [714, 564] on button "Next" at bounding box center [686, 568] width 119 height 40
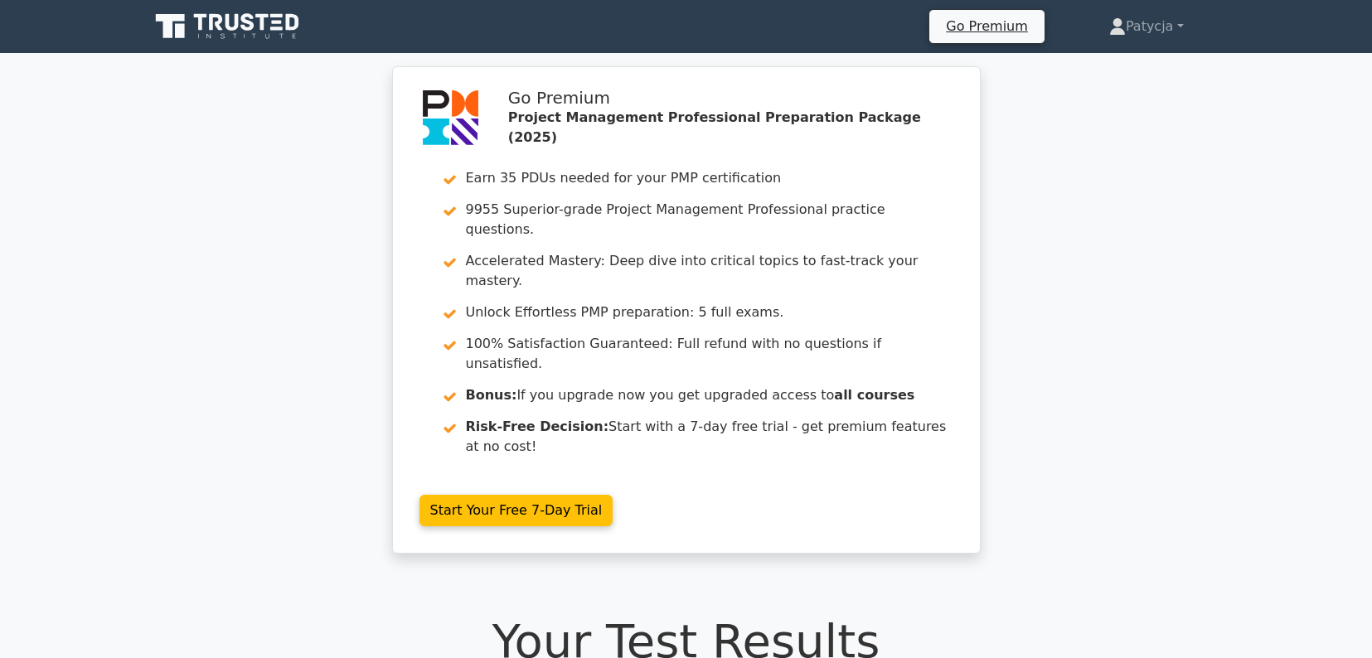
click at [254, 34] on icon at bounding box center [228, 27] width 159 height 32
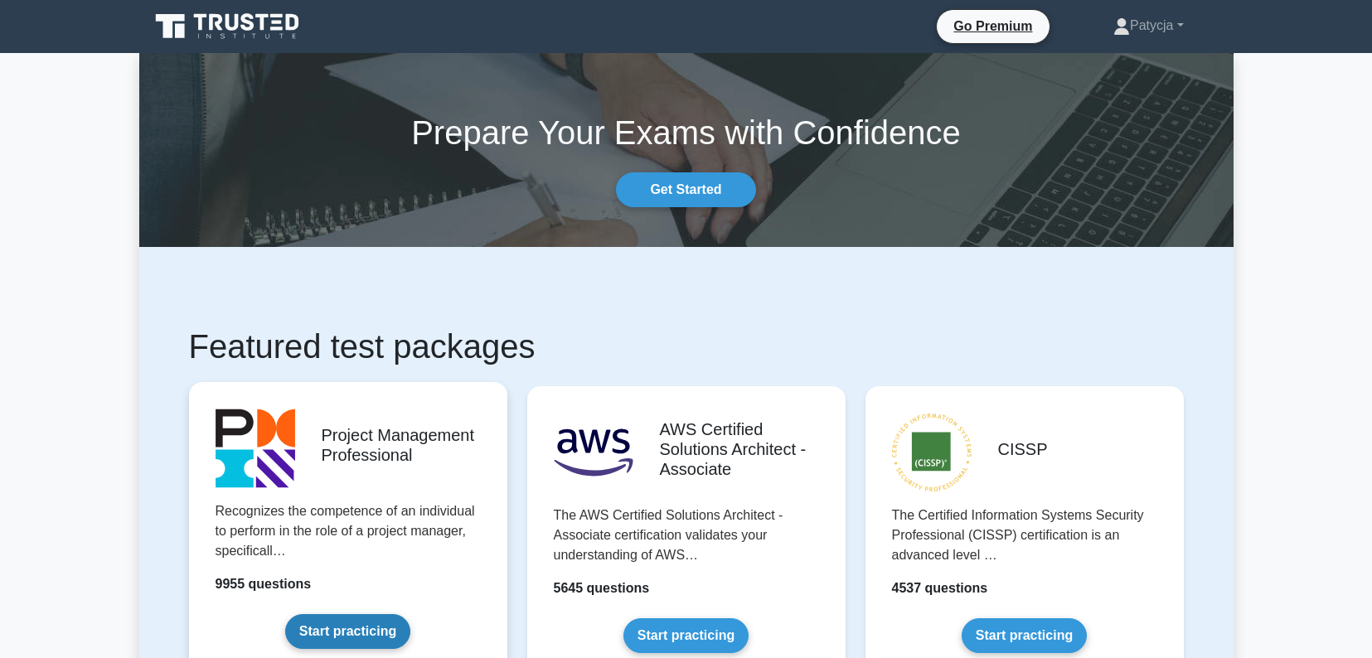
click at [365, 636] on link "Start practicing" at bounding box center [347, 631] width 125 height 35
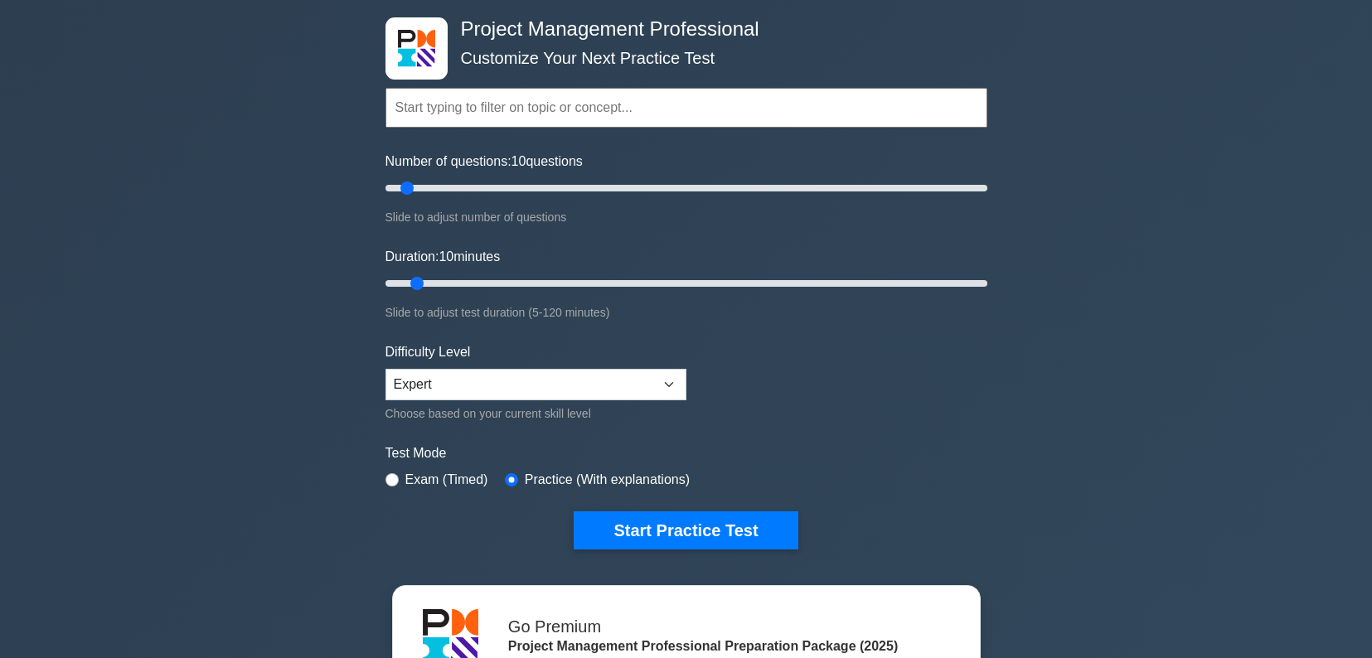
scroll to position [83, 0]
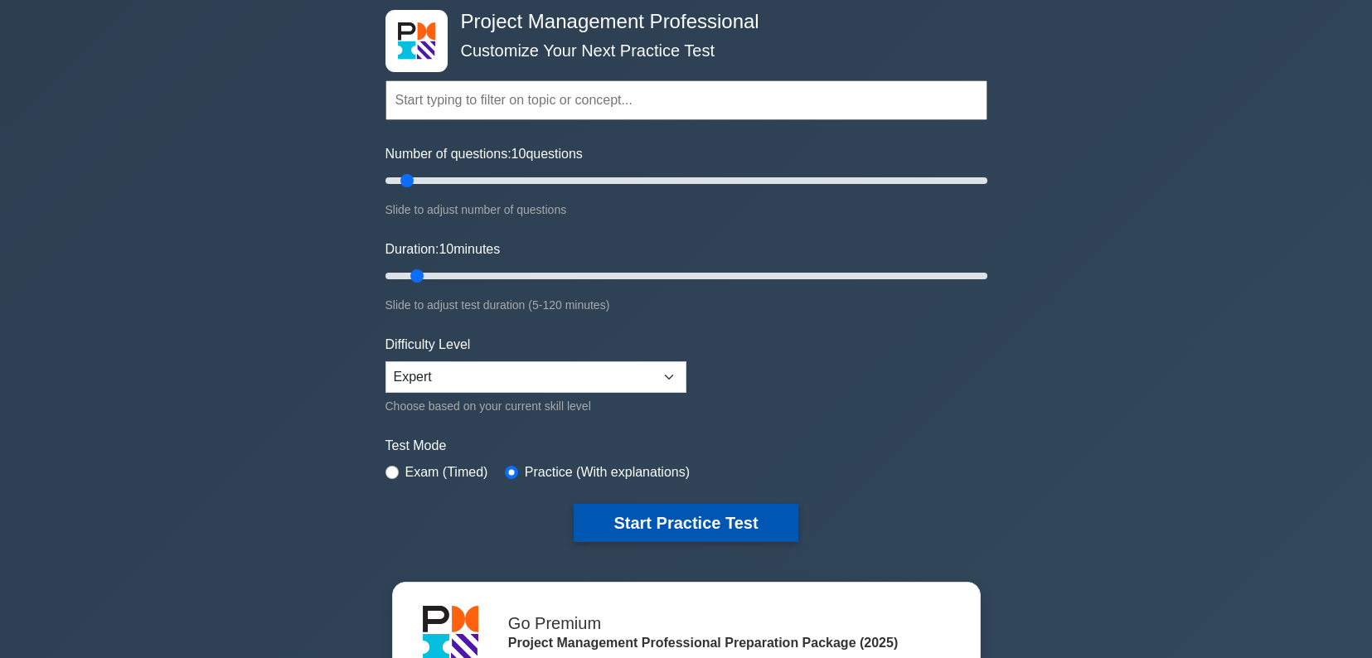
click at [747, 519] on button "Start Practice Test" at bounding box center [686, 523] width 224 height 38
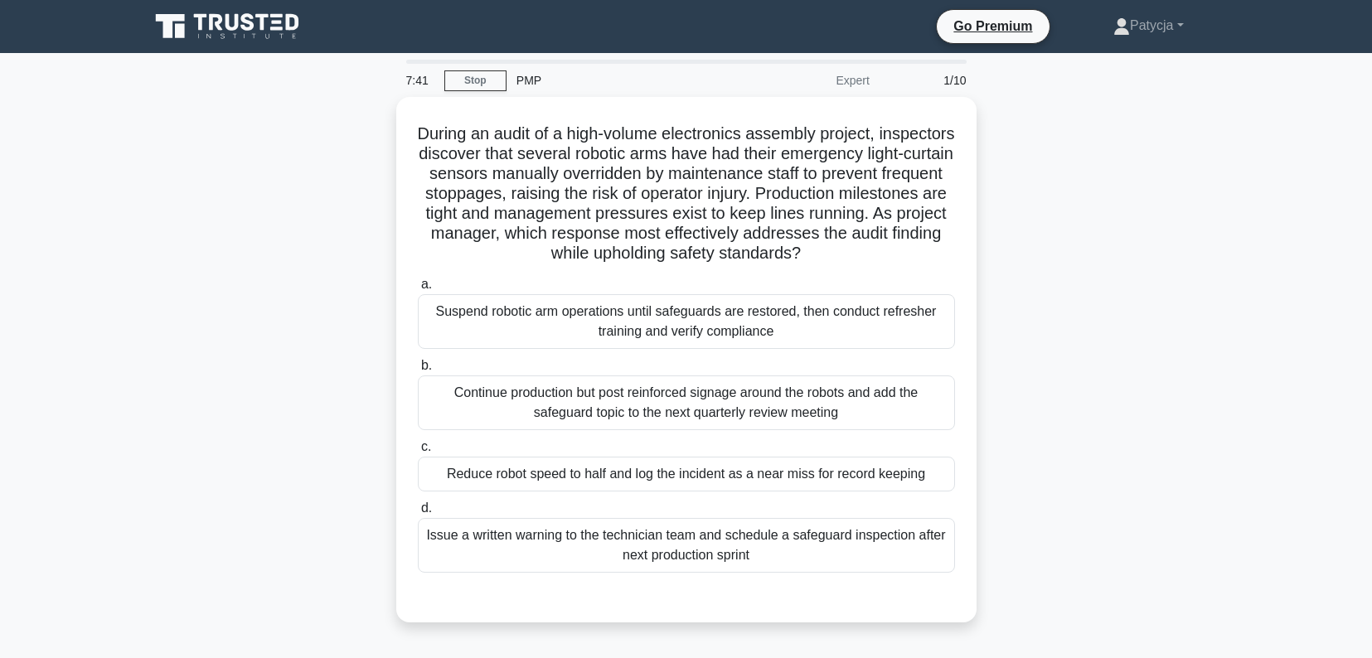
click at [313, 254] on div "During an audit of a high-volume electronics assembly project, inspectors disco…" at bounding box center [686, 370] width 1094 height 546
click at [326, 153] on div "During an audit of a high-volume electronics assembly project, inspectors disco…" at bounding box center [686, 370] width 1094 height 546
click at [265, 246] on div "During an audit of a high-volume electronics assembly project, inspectors disco…" at bounding box center [686, 370] width 1094 height 546
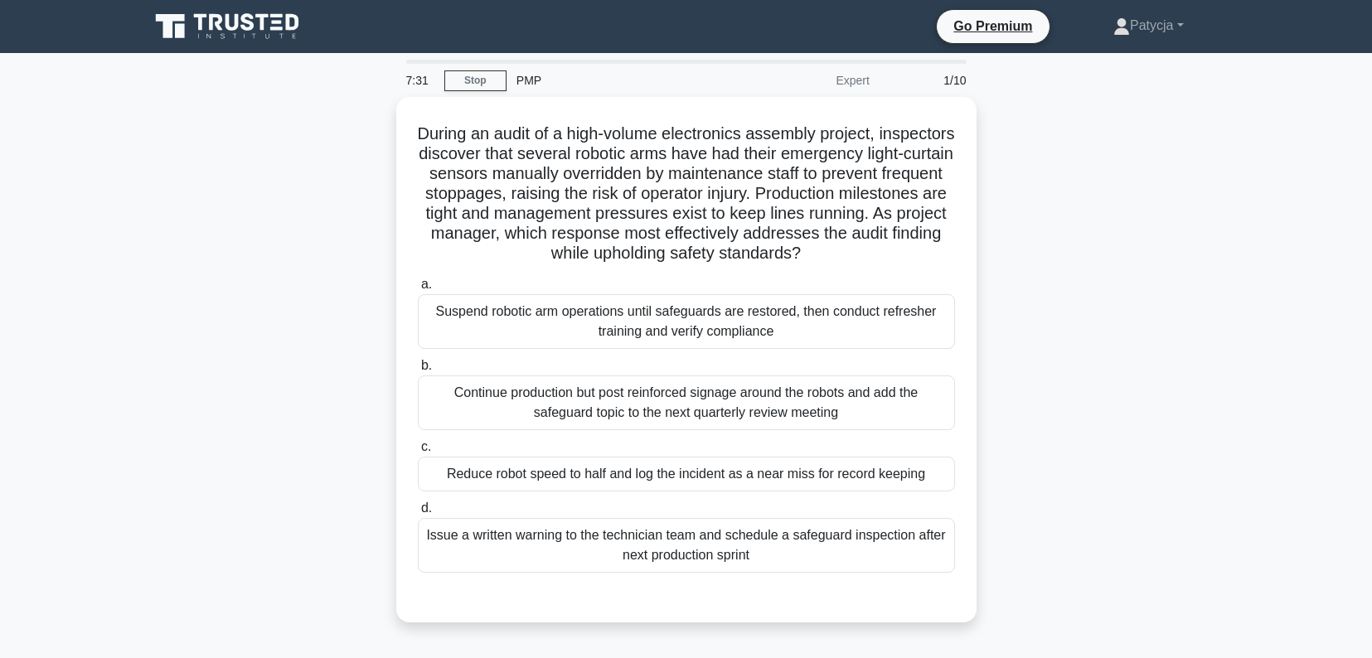
click at [370, 322] on div "During an audit of a high-volume electronics assembly project, inspectors disco…" at bounding box center [686, 370] width 1094 height 546
